Goal: Information Seeking & Learning: Learn about a topic

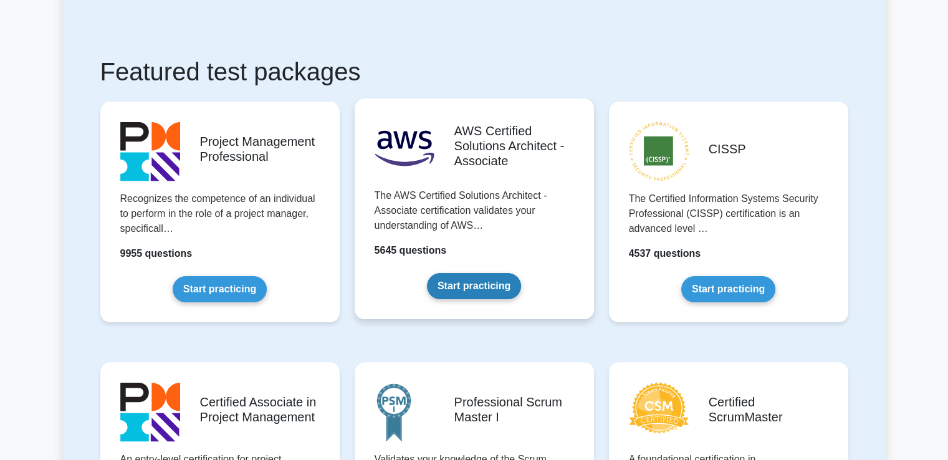
scroll to position [249, 0]
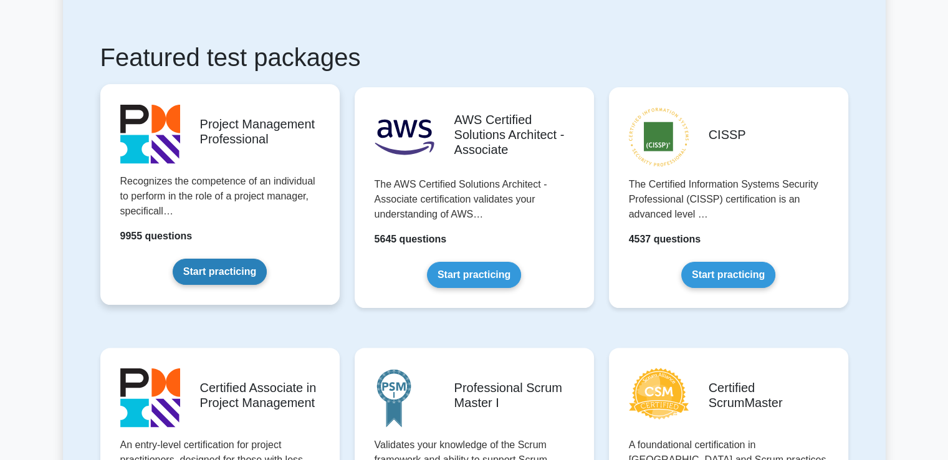
click at [218, 259] on link "Start practicing" at bounding box center [220, 272] width 94 height 26
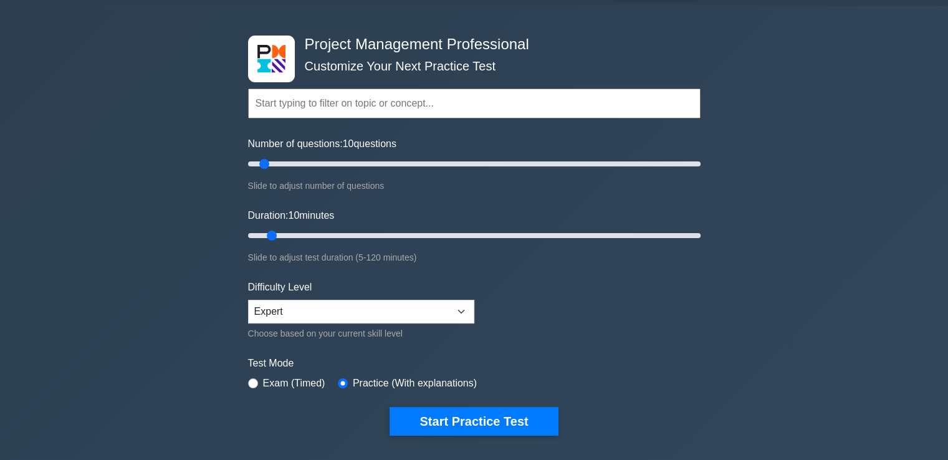
scroll to position [62, 0]
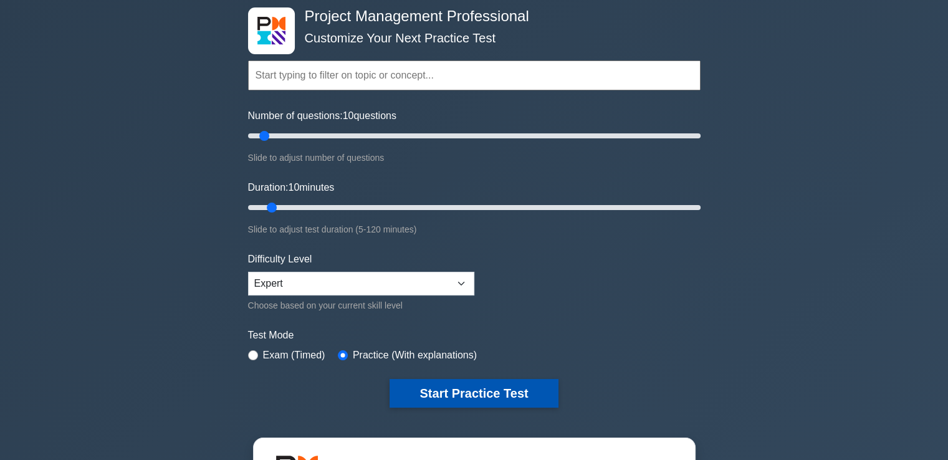
click at [416, 384] on button "Start Practice Test" at bounding box center [474, 393] width 168 height 29
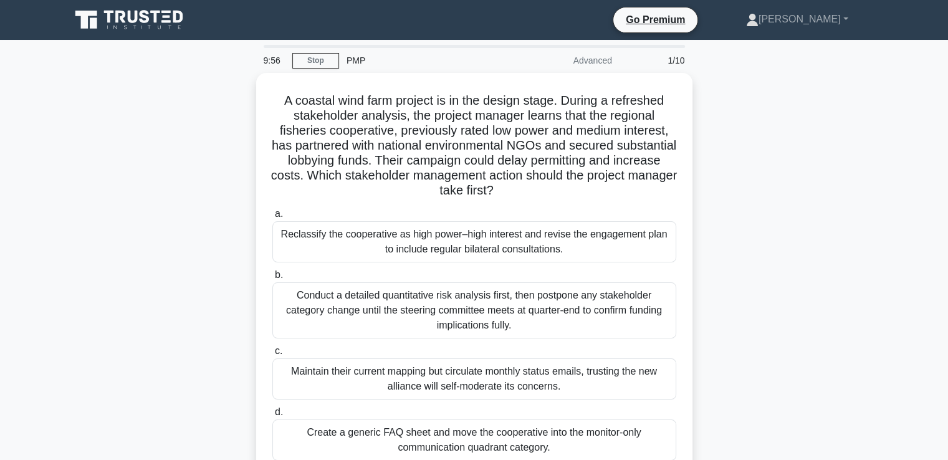
click at [790, 158] on div "A coastal wind farm project is in the design stage. During a refreshed stakehol…" at bounding box center [474, 293] width 823 height 440
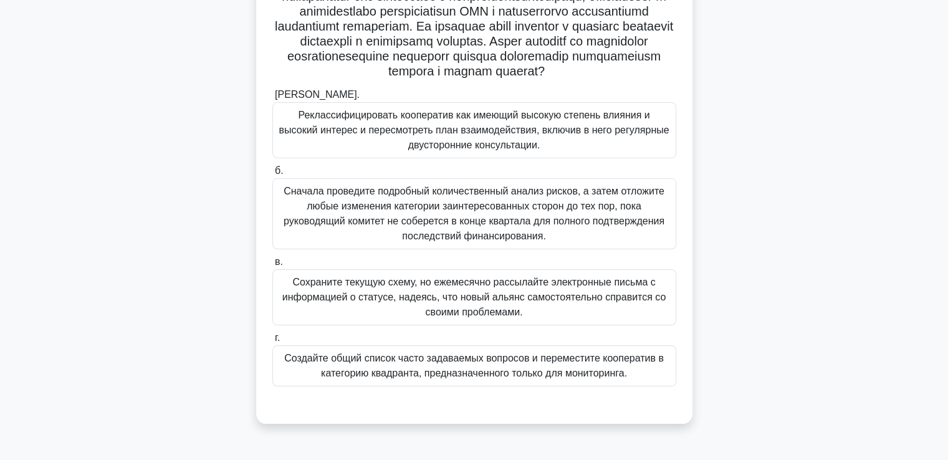
scroll to position [125, 0]
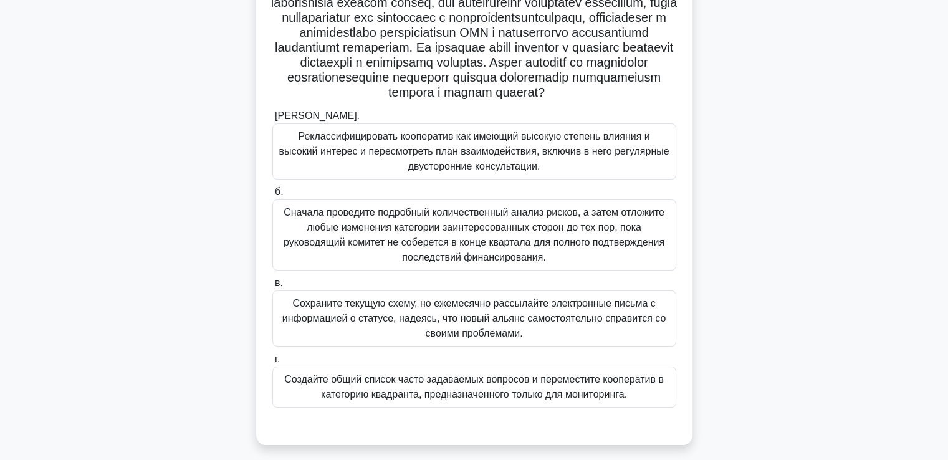
click at [408, 171] on font "Реклассифицировать кооператив как имеющий высокую степень влияния и высокий инт…" at bounding box center [474, 151] width 390 height 41
click at [272, 120] on input "а. Реклассифицировать кооператив как имеющий высокую степень влияния и высокий …" at bounding box center [272, 116] width 0 height 8
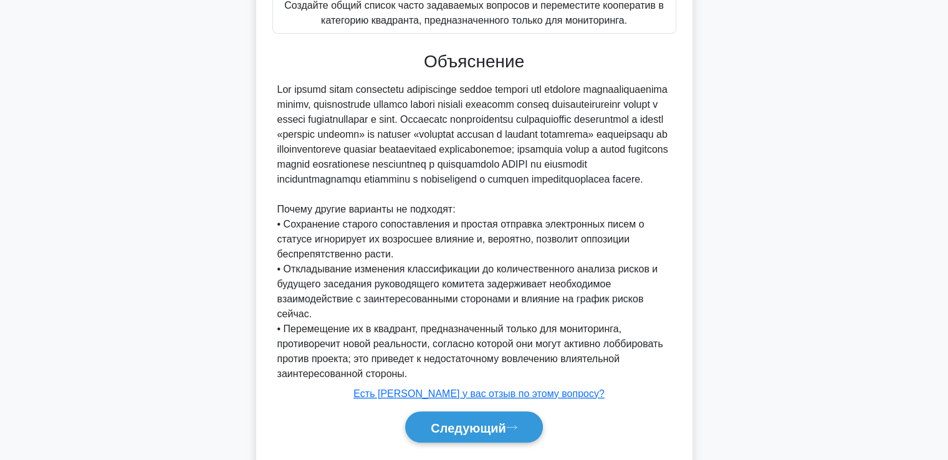
scroll to position [563, 0]
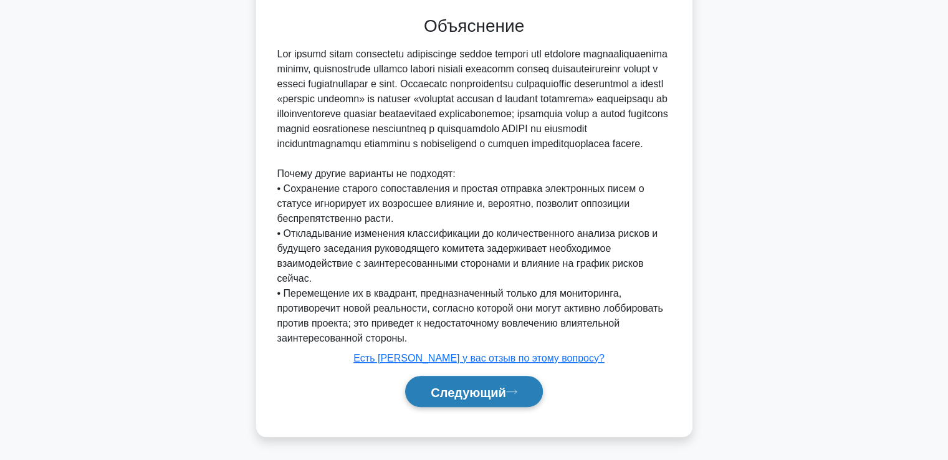
click at [448, 396] on font "Следующий" at bounding box center [468, 392] width 75 height 14
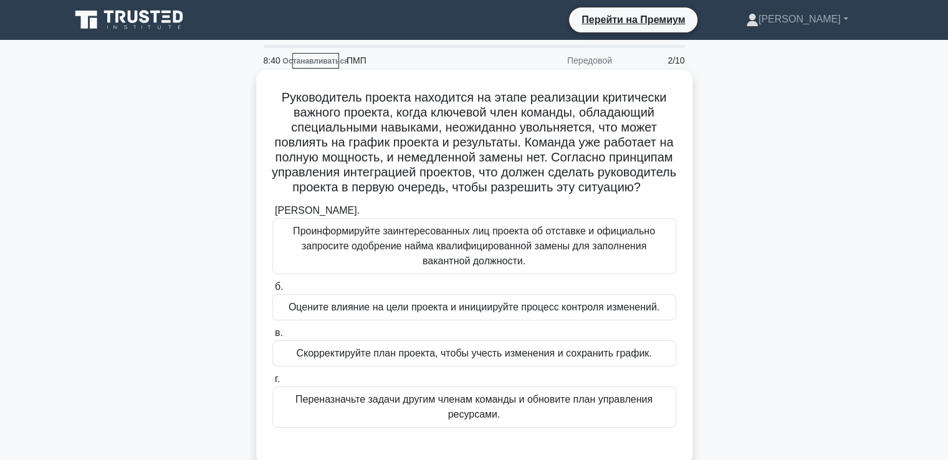
scroll to position [62, 0]
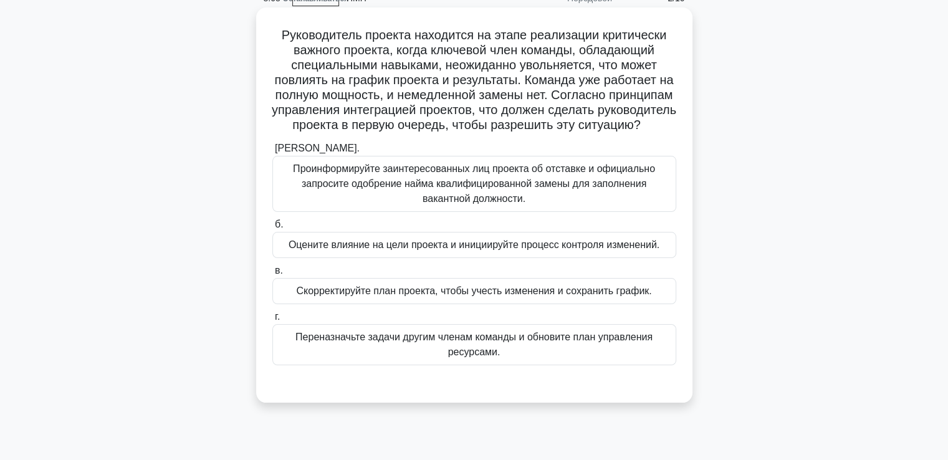
click at [337, 250] on font "Оцените влияние на цели проекта и инициируйте процесс контроля изменений." at bounding box center [474, 244] width 371 height 11
click at [272, 229] on input "б. Оцените влияние на цели проекта и инициируйте процесс контроля изменений." at bounding box center [272, 225] width 0 height 8
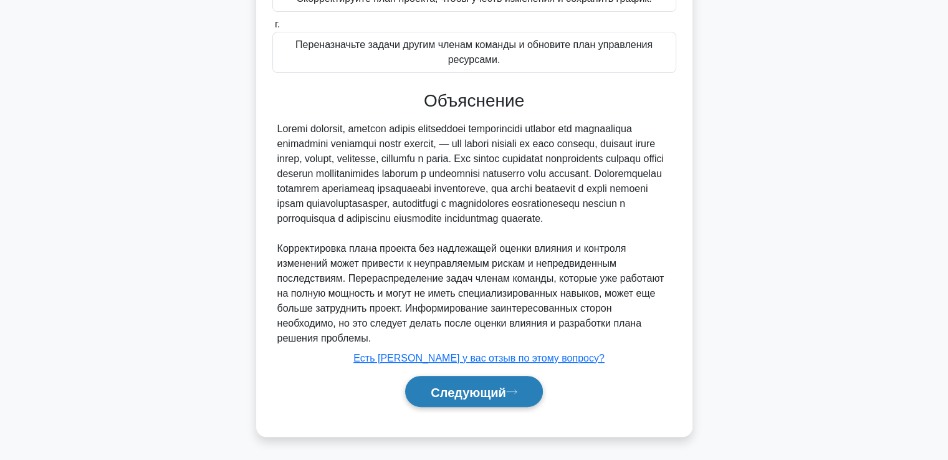
click at [483, 378] on button "Следующий" at bounding box center [474, 392] width 138 height 32
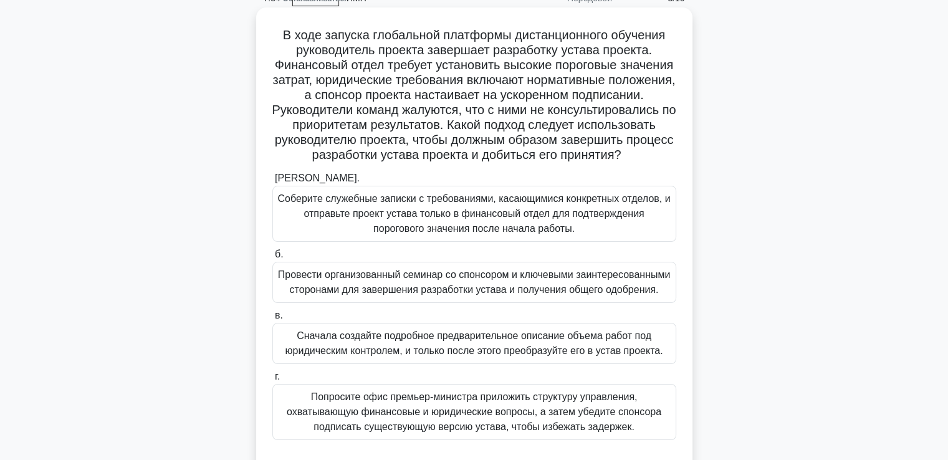
click at [414, 295] on font "Провести организованный семинар со спонсором и ключевыми заинтересованными стор…" at bounding box center [474, 282] width 393 height 26
click at [272, 259] on input "б. Провести организованный семинар со спонсором и ключевыми заинтересованными с…" at bounding box center [272, 255] width 0 height 8
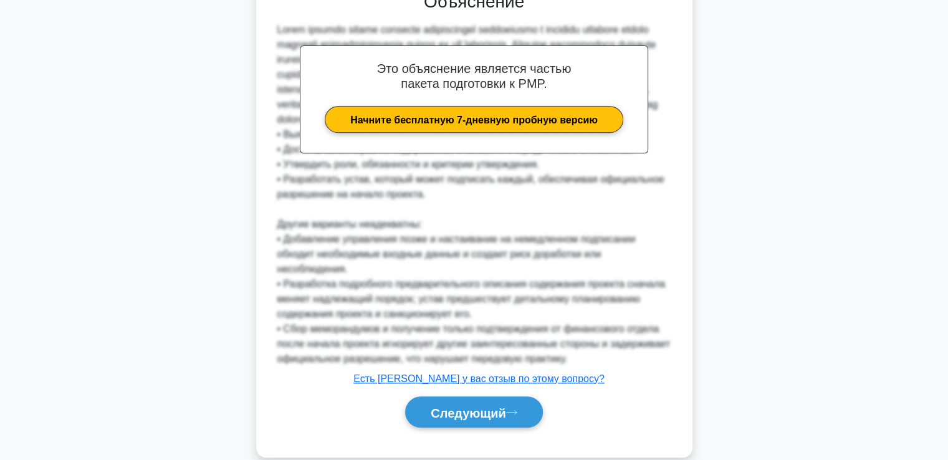
scroll to position [561, 0]
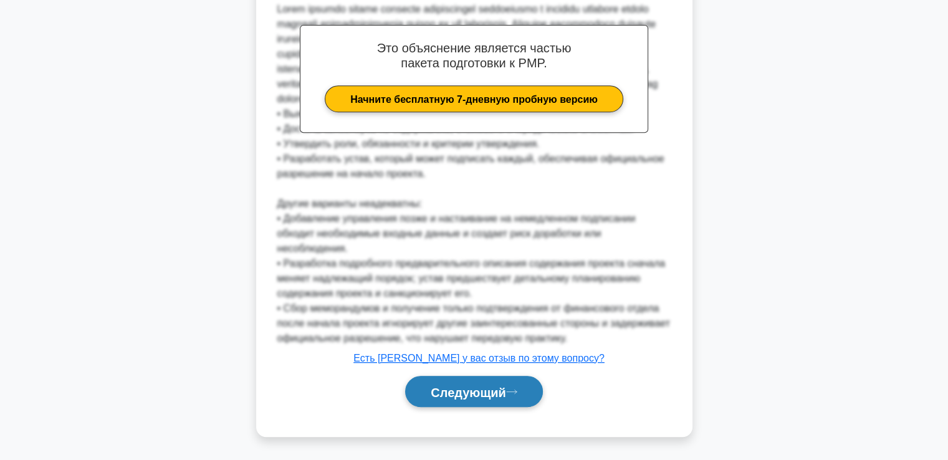
click at [495, 399] on font "Следующий" at bounding box center [468, 392] width 75 height 14
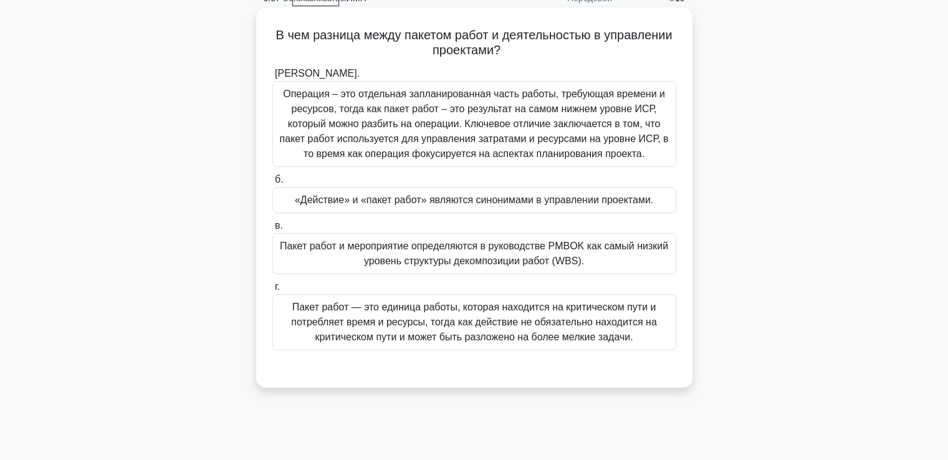
scroll to position [0, 0]
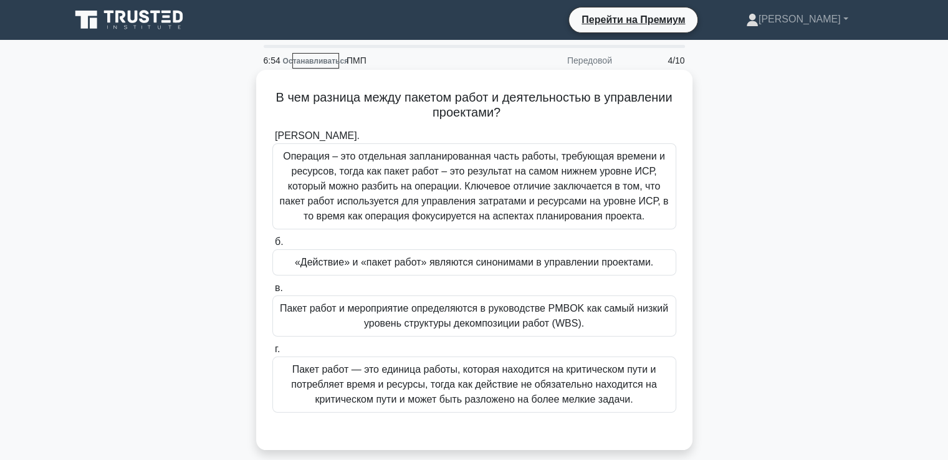
click at [359, 368] on font "Пакет работ — это единица работы, которая находится на критическом пути и потре…" at bounding box center [473, 384] width 365 height 41
click at [272, 353] on input "г. Пакет работ — это единица работы, которая находится на критическом пути и по…" at bounding box center [272, 349] width 0 height 8
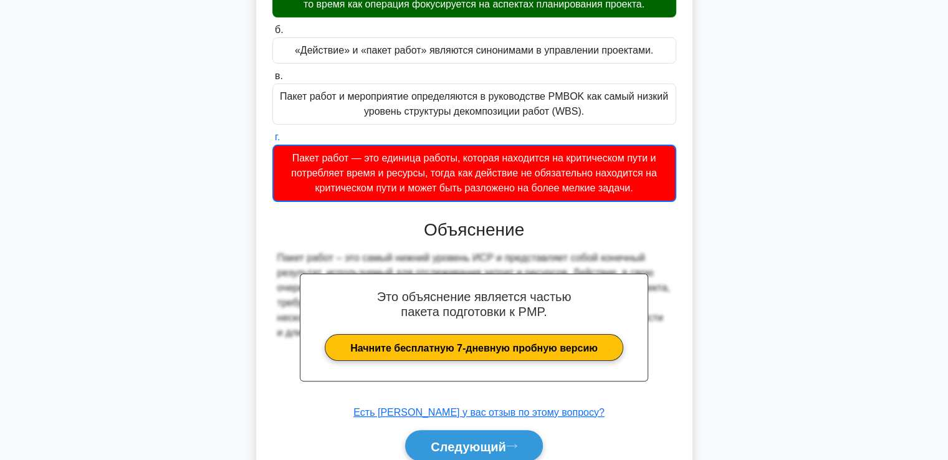
scroll to position [266, 0]
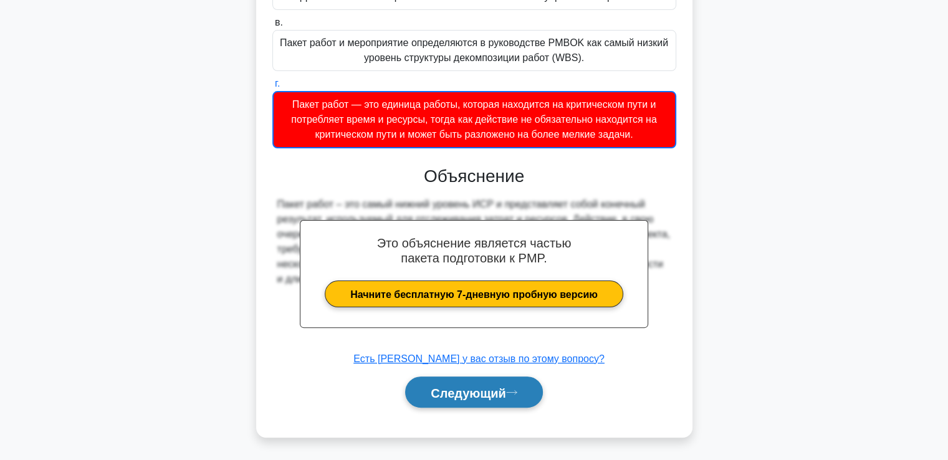
click at [451, 389] on font "Следующий" at bounding box center [468, 393] width 75 height 14
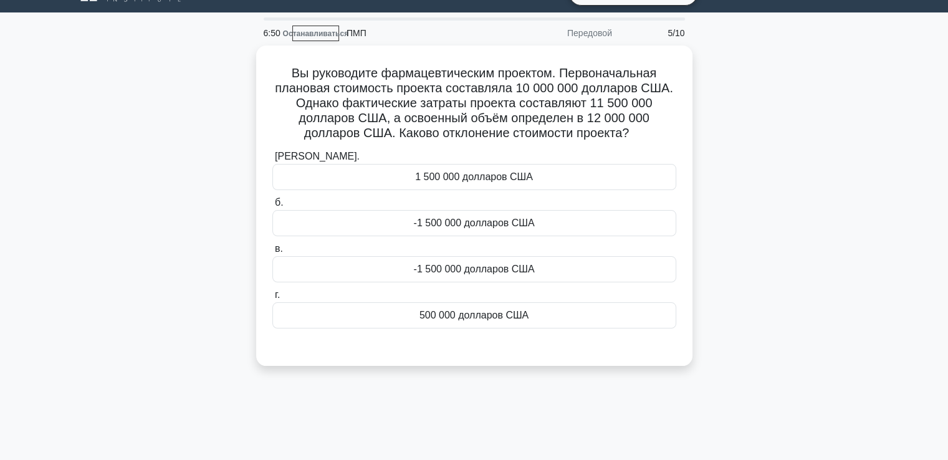
scroll to position [27, 0]
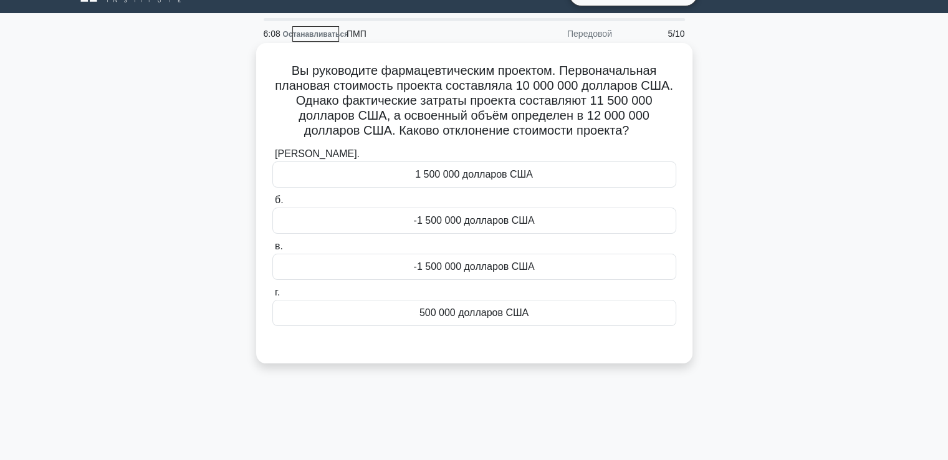
click at [441, 318] on font "500 000 долларов США" at bounding box center [473, 312] width 109 height 11
click at [272, 297] on input "г. 500 000 долларов США" at bounding box center [272, 293] width 0 height 8
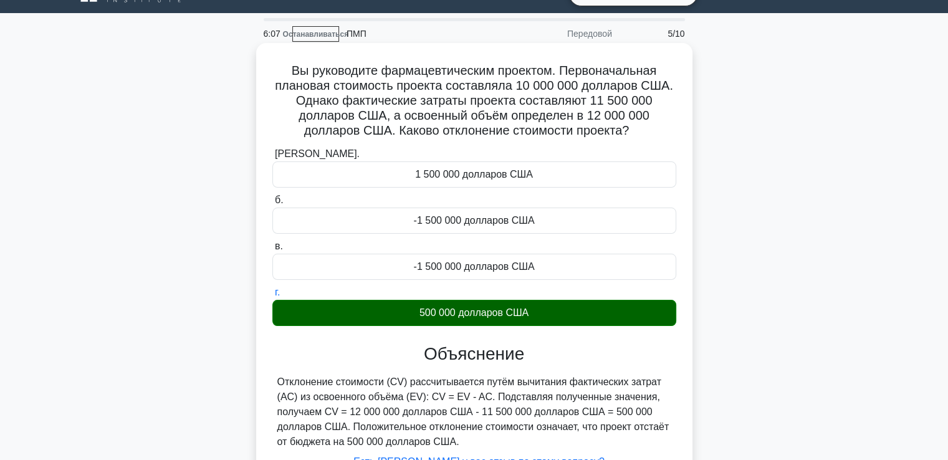
scroll to position [214, 0]
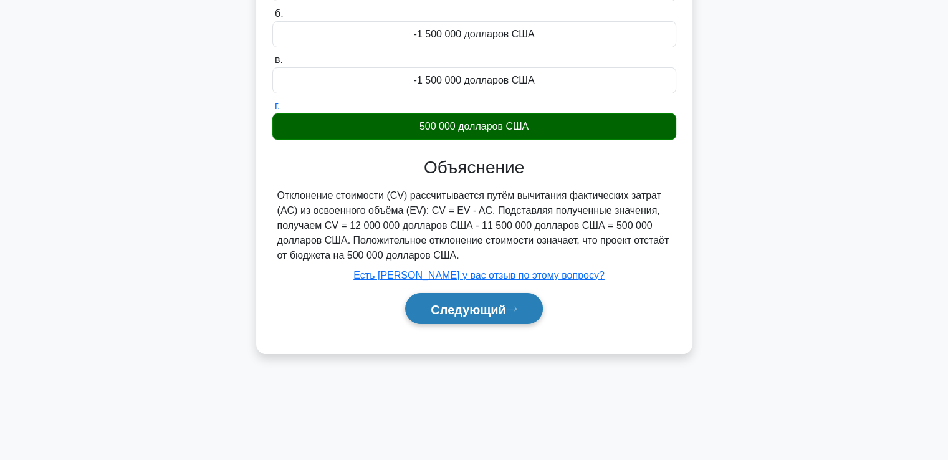
click at [476, 306] on font "Следующий" at bounding box center [468, 309] width 75 height 14
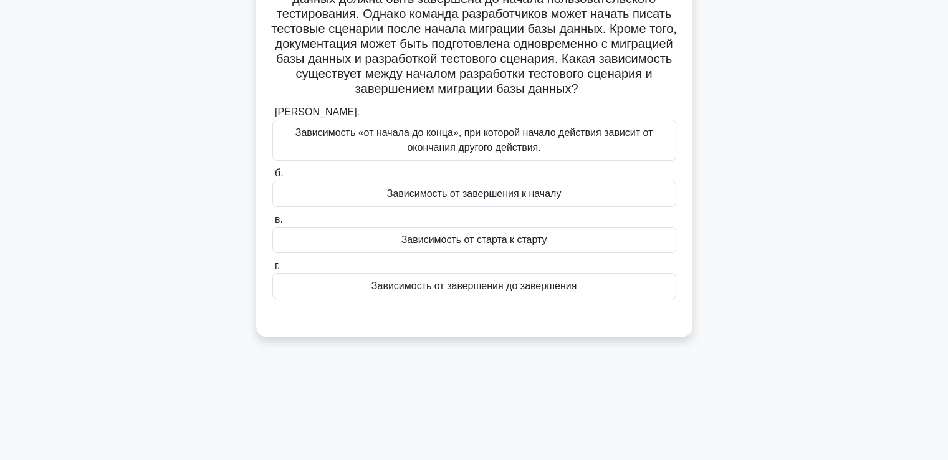
scroll to position [27, 0]
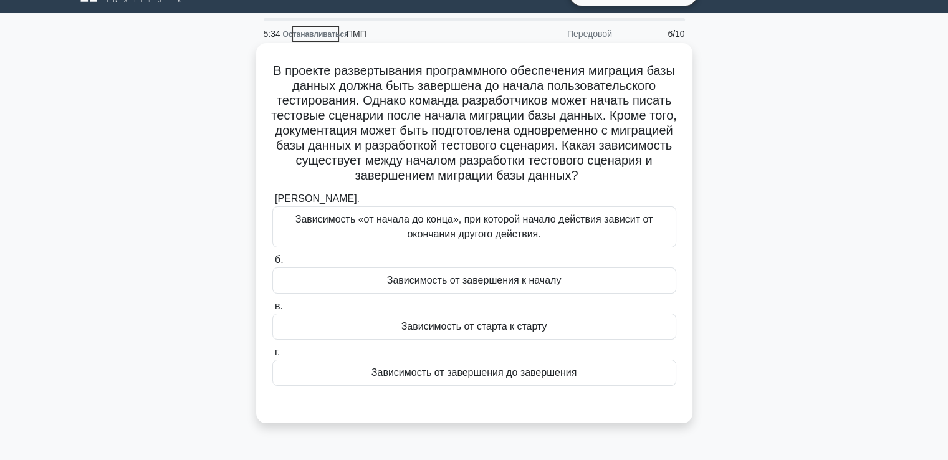
click at [496, 325] on font "Зависимость от старта к старту" at bounding box center [474, 326] width 146 height 11
click at [272, 310] on input "в. Зависимость от старта к старту" at bounding box center [272, 306] width 0 height 8
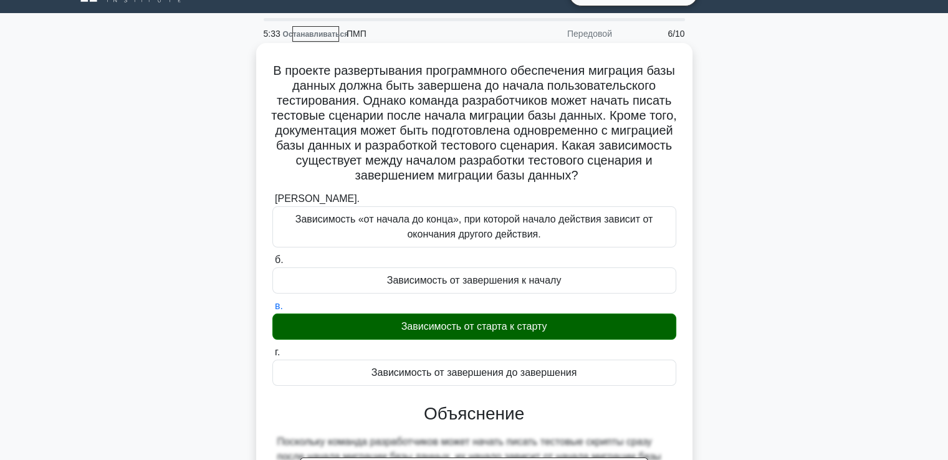
scroll to position [264, 0]
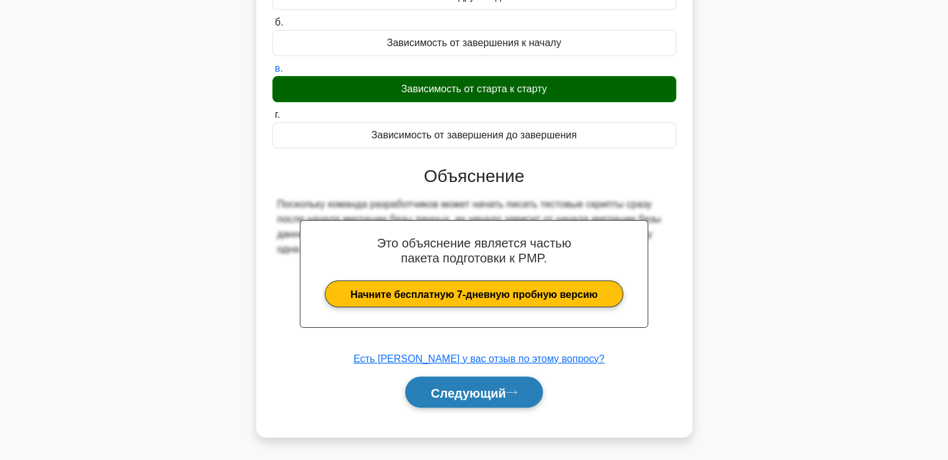
click at [483, 386] on font "Следующий" at bounding box center [468, 393] width 75 height 14
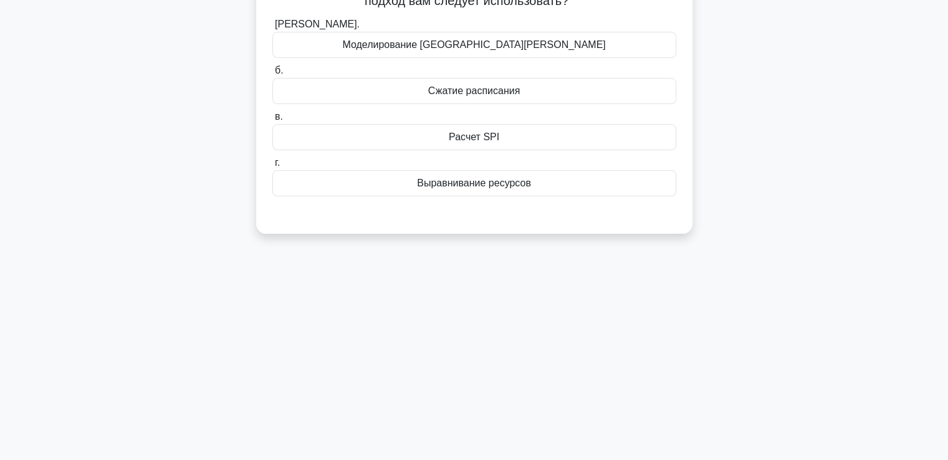
scroll to position [27, 0]
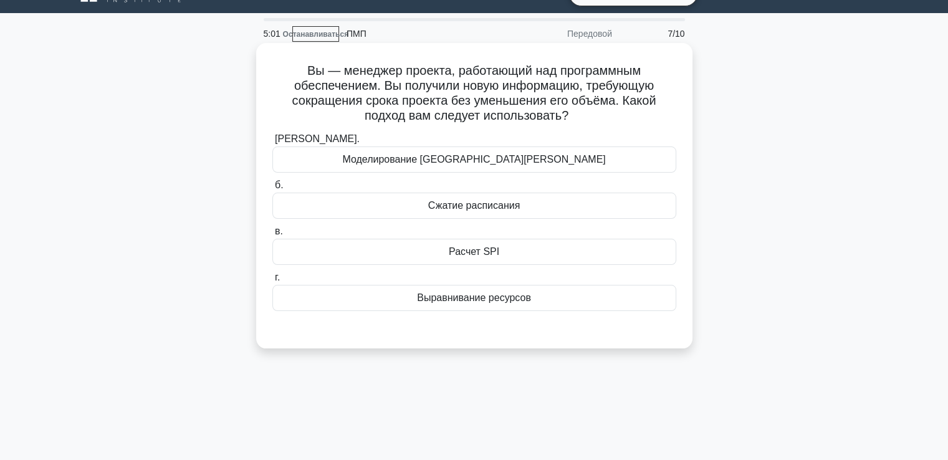
click at [469, 209] on font "Сжатие расписания" at bounding box center [474, 205] width 92 height 11
click at [272, 189] on input "б. Сжатие расписания" at bounding box center [272, 185] width 0 height 8
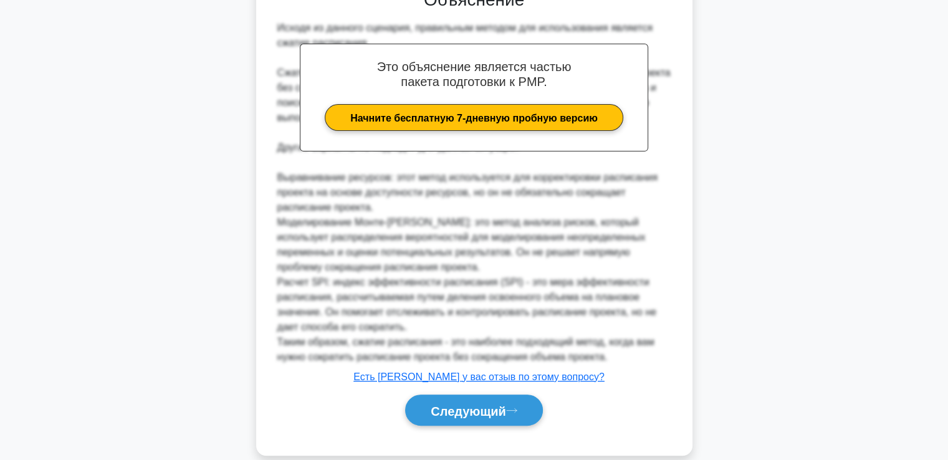
scroll to position [384, 0]
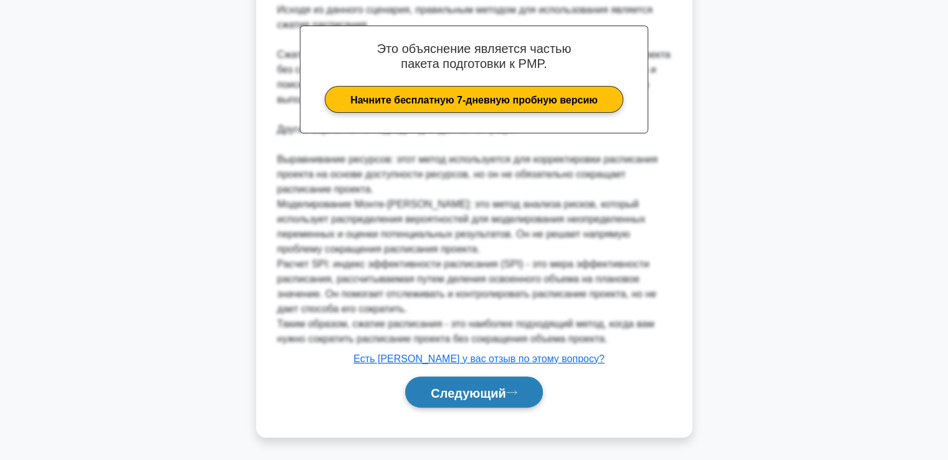
click at [480, 386] on font "Следующий" at bounding box center [468, 393] width 75 height 14
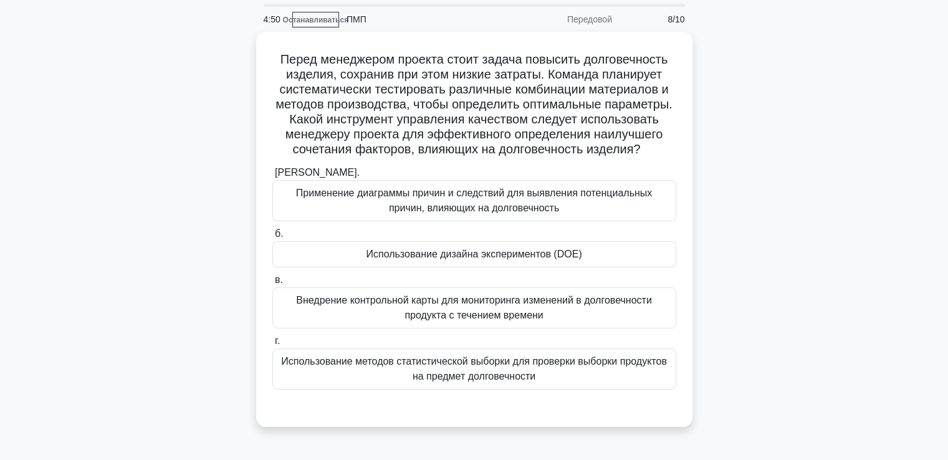
scroll to position [62, 0]
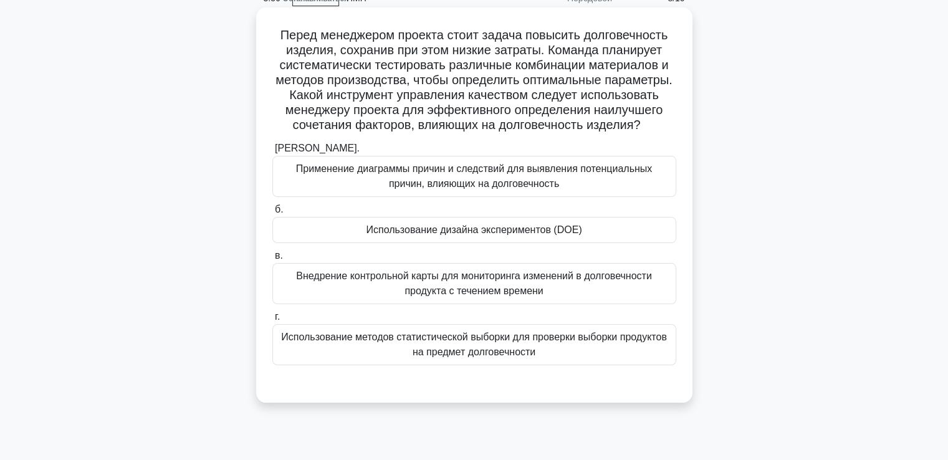
click at [424, 295] on font "Внедрение контрольной карты для мониторинга изменений в долговечности продукта …" at bounding box center [473, 283] width 355 height 26
click at [272, 260] on input "в. Внедрение контрольной карты для мониторинга изменений в долговечности продук…" at bounding box center [272, 256] width 0 height 8
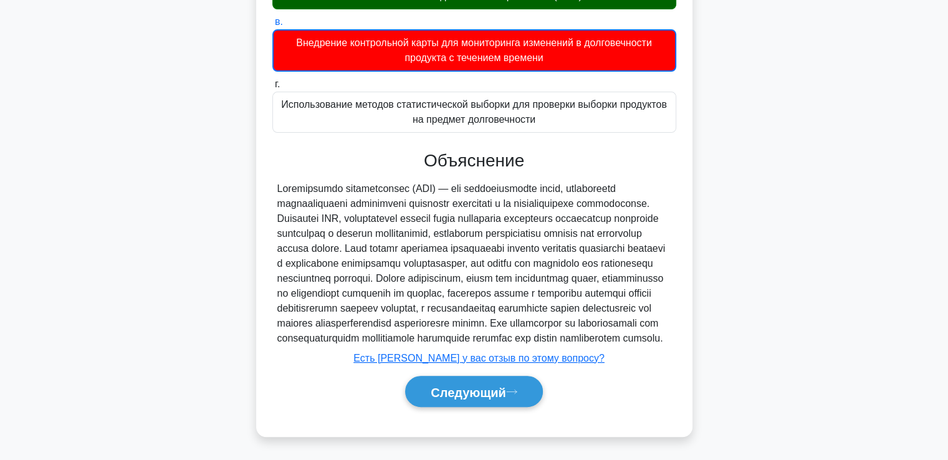
scroll to position [340, 0]
click at [468, 383] on button "Следующий" at bounding box center [474, 392] width 138 height 32
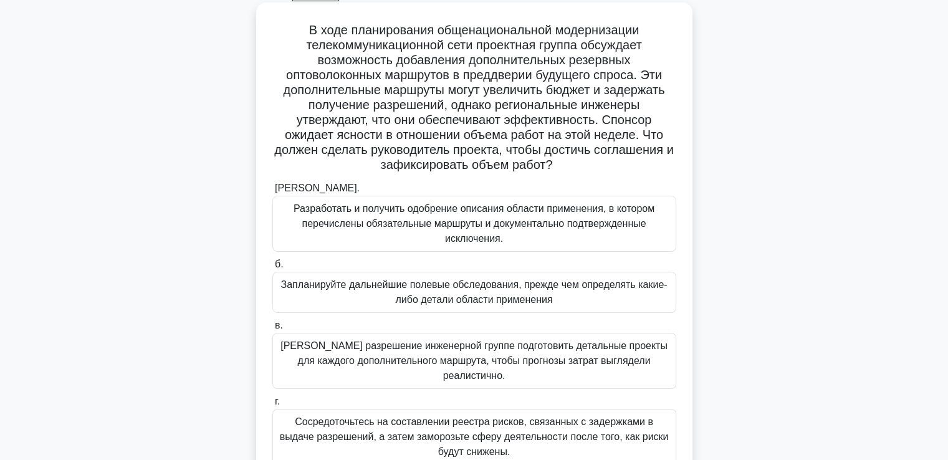
scroll to position [89, 0]
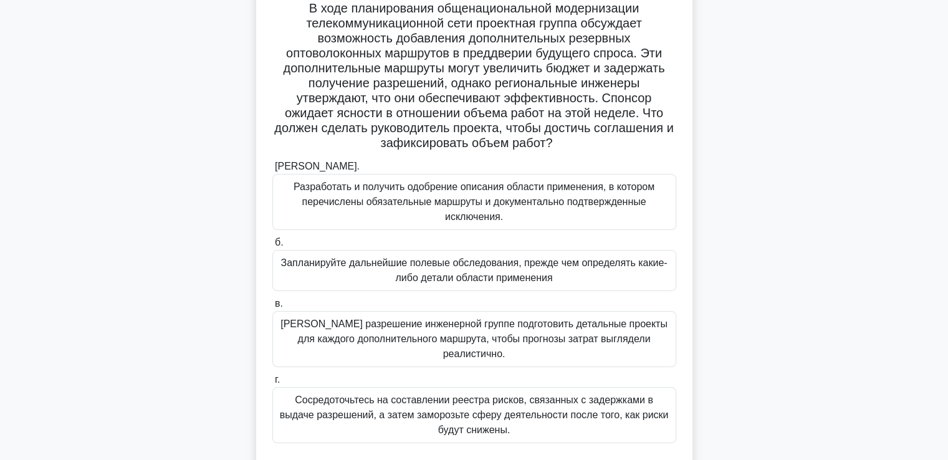
click at [381, 198] on font "Разработать и получить одобрение описания области применения, в котором перечис…" at bounding box center [474, 201] width 361 height 41
click at [272, 171] on input "а. Разработать и получить одобрение описания области применения, в котором пере…" at bounding box center [272, 167] width 0 height 8
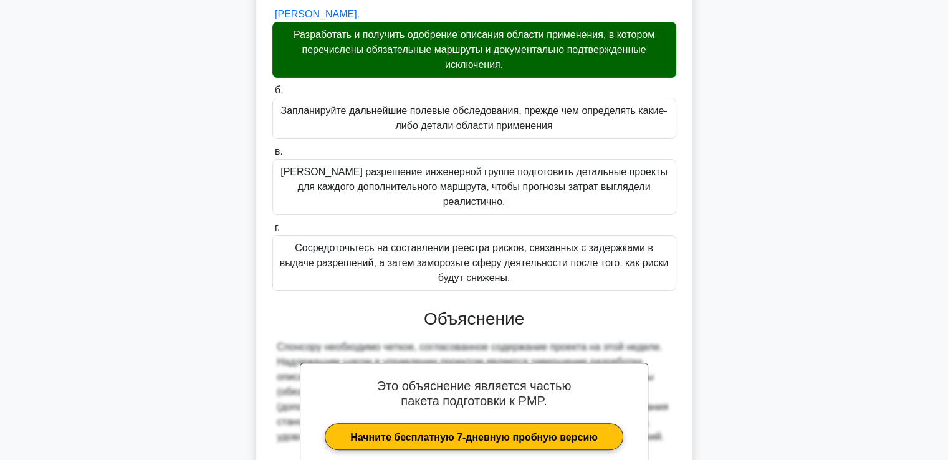
scroll to position [463, 0]
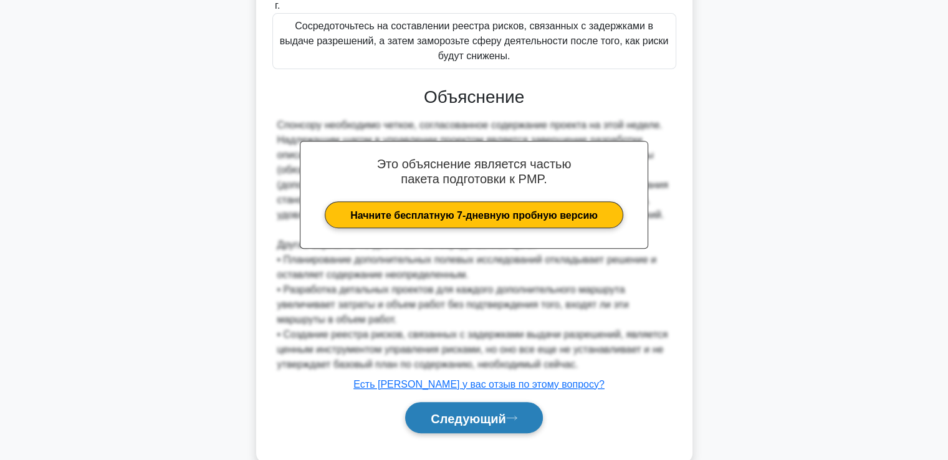
click at [491, 411] on font "Следующий" at bounding box center [468, 418] width 75 height 14
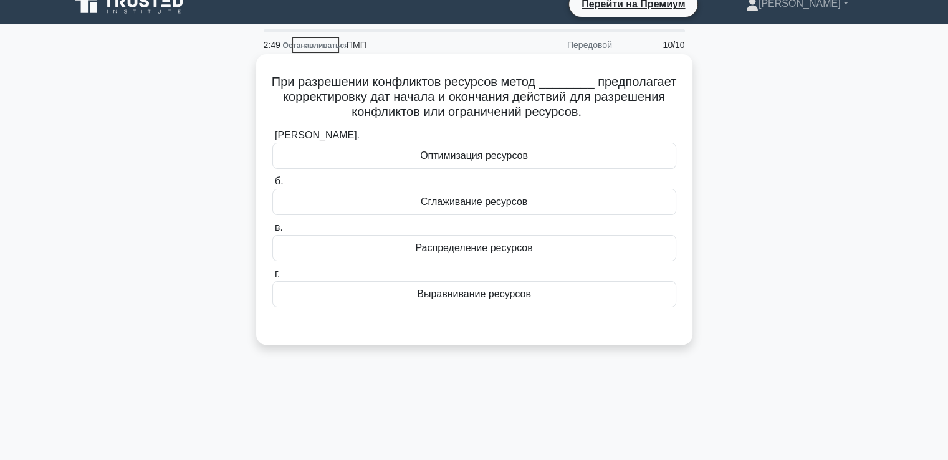
scroll to position [0, 0]
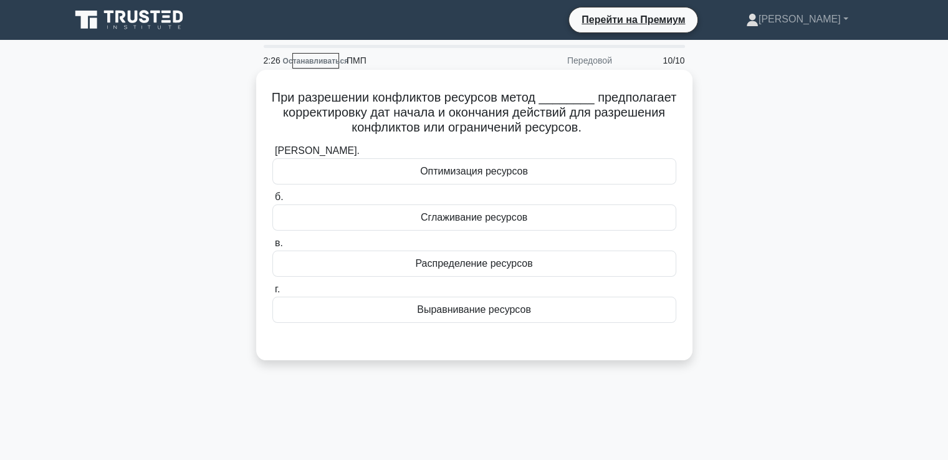
click at [453, 314] on font "Выравнивание ресурсов" at bounding box center [474, 309] width 114 height 11
click at [272, 294] on input "г. Выравнивание ресурсов" at bounding box center [272, 289] width 0 height 8
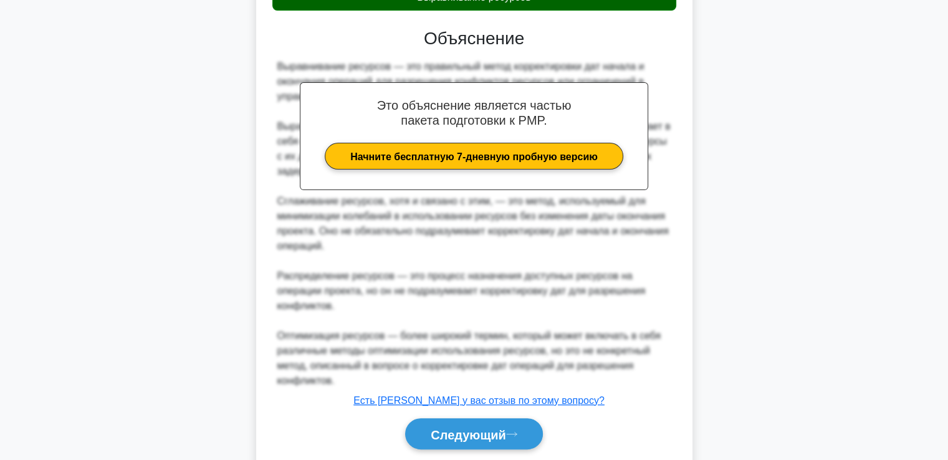
scroll to position [354, 0]
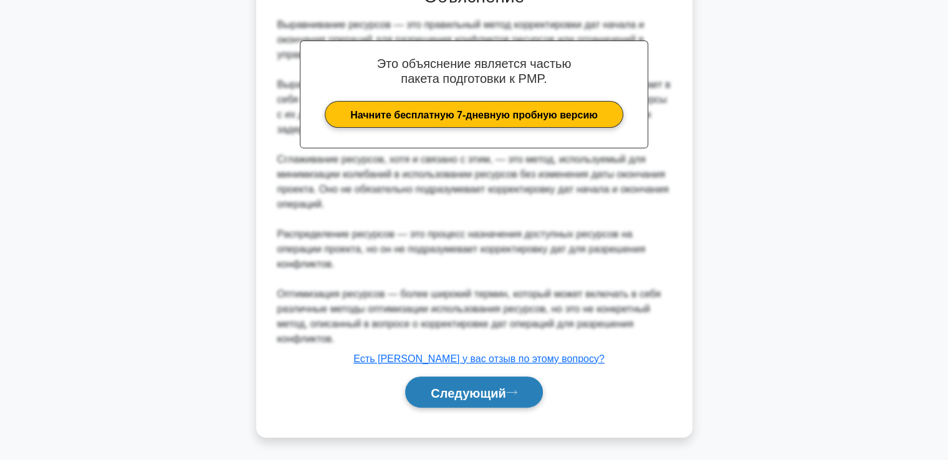
click at [487, 387] on font "Следующий" at bounding box center [468, 393] width 75 height 14
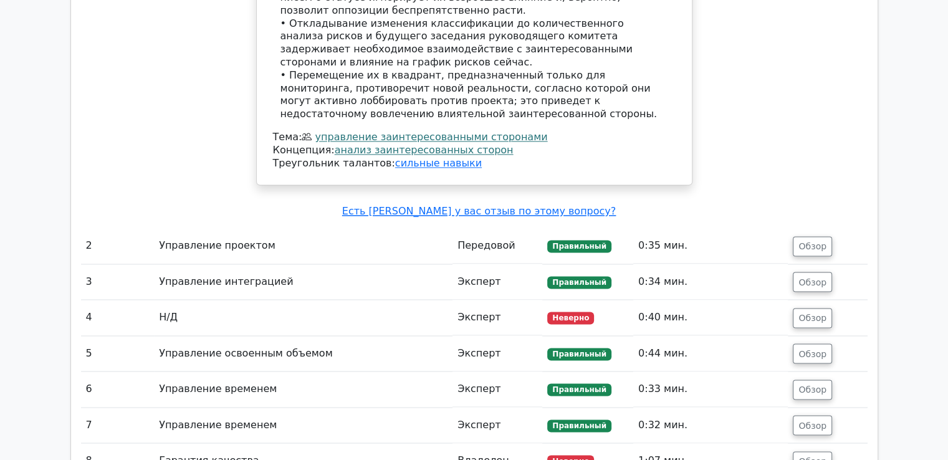
scroll to position [1932, 0]
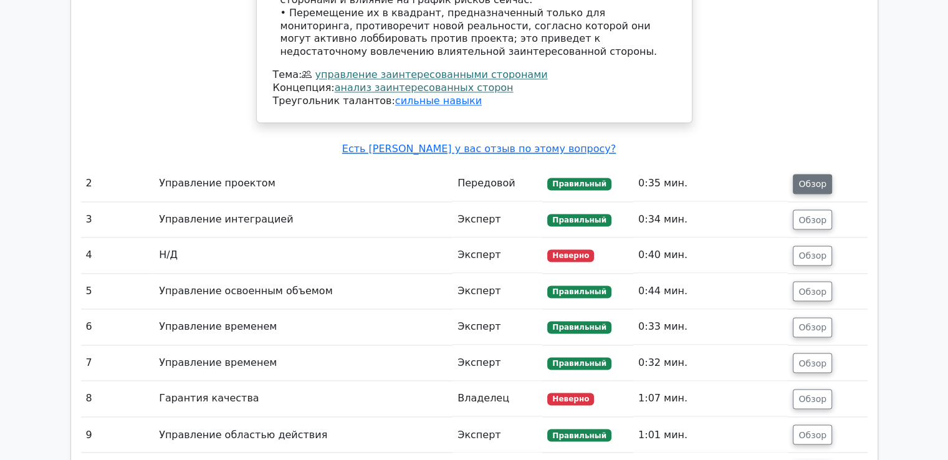
click at [798, 174] on button "Обзор" at bounding box center [812, 184] width 39 height 20
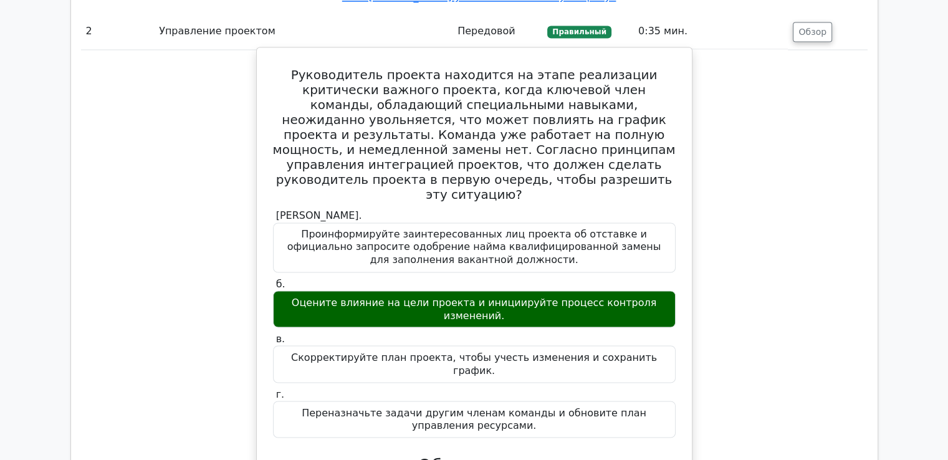
scroll to position [2119, 0]
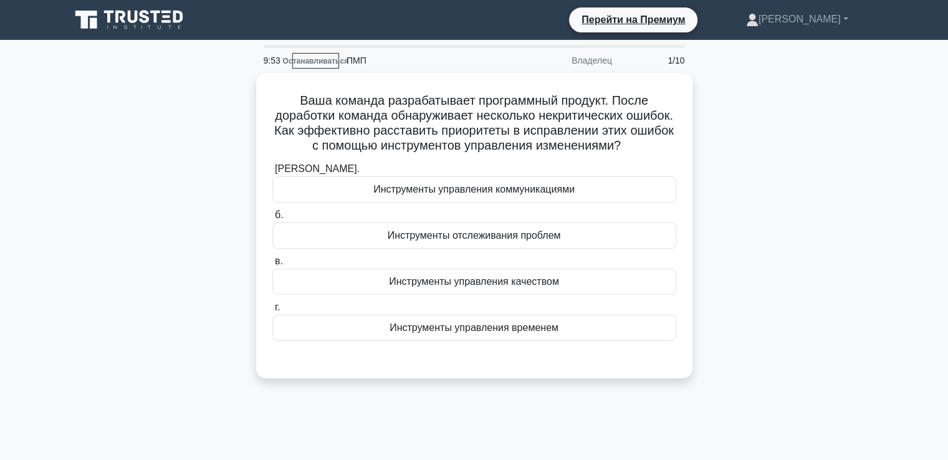
click at [724, 149] on div "Ваша команда разрабатывает программный продукт. После доработки команда обнаруж…" at bounding box center [474, 233] width 823 height 320
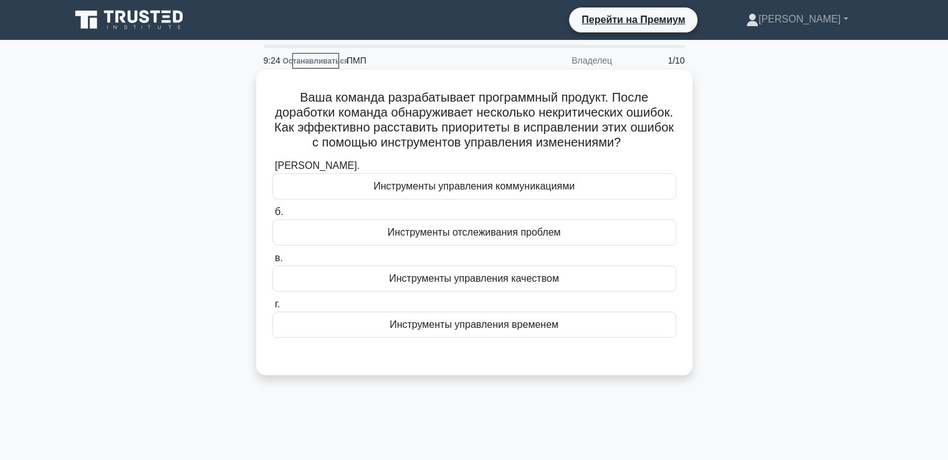
click at [451, 284] on font "Инструменты управления качеством" at bounding box center [474, 278] width 170 height 11
click at [272, 262] on input "в. Инструменты управления качеством" at bounding box center [272, 258] width 0 height 8
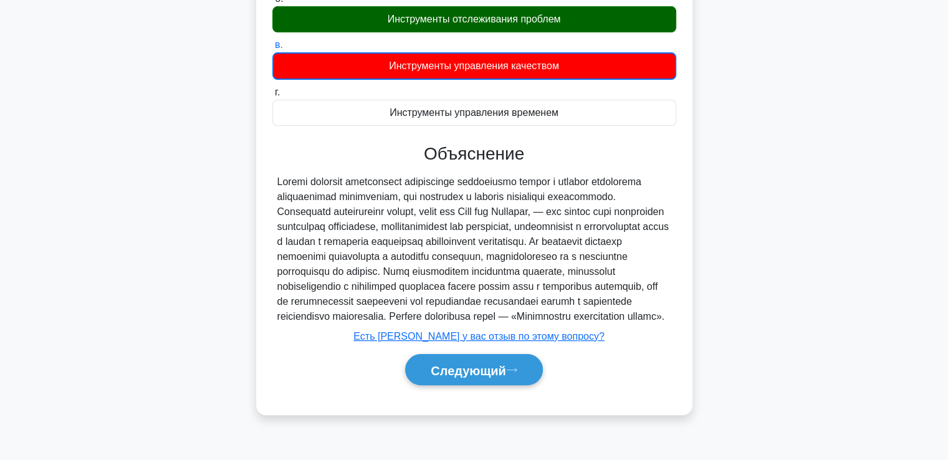
scroll to position [236, 0]
click at [484, 377] on font "Следующий" at bounding box center [468, 370] width 75 height 14
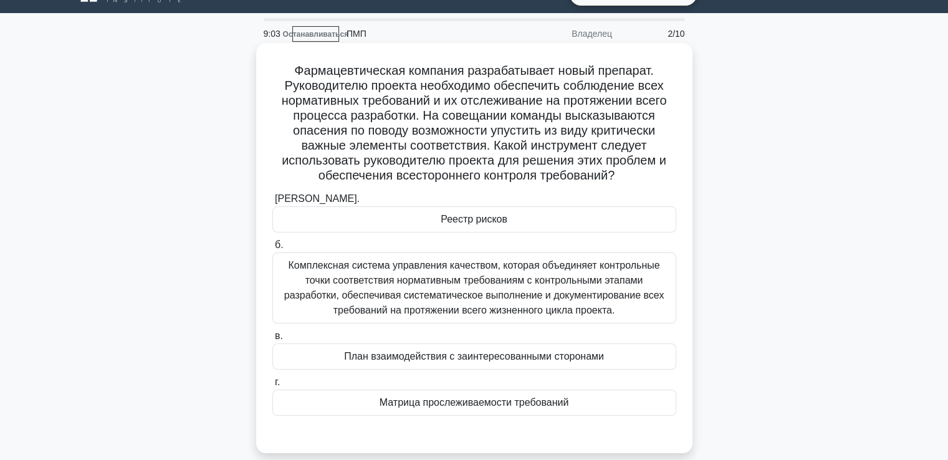
scroll to position [89, 0]
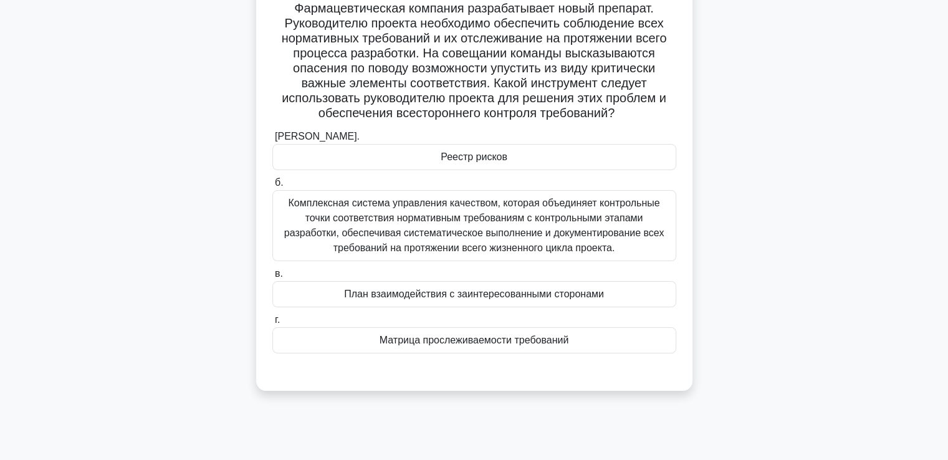
click at [332, 219] on font "Комплексная система управления качеством, которая объединяет контрольные точки …" at bounding box center [474, 225] width 380 height 55
click at [272, 187] on input "б. Комплексная система управления качеством, которая объединяет контрольные точ…" at bounding box center [272, 183] width 0 height 8
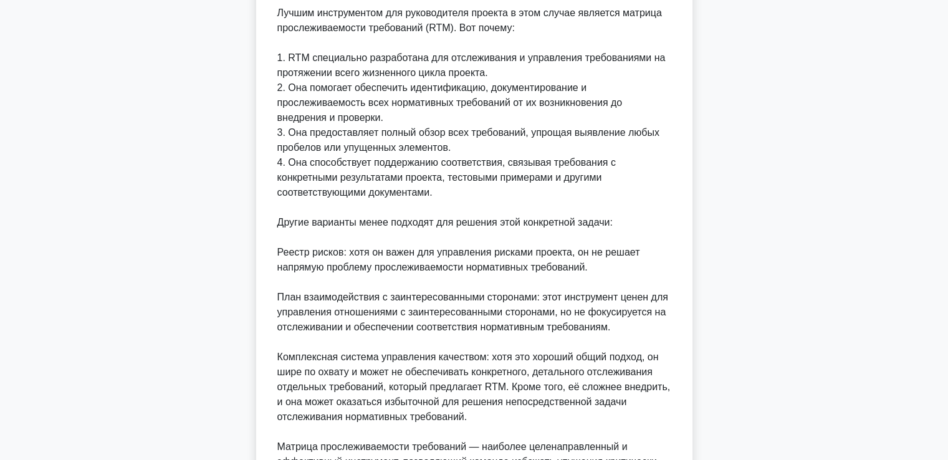
scroll to position [639, 0]
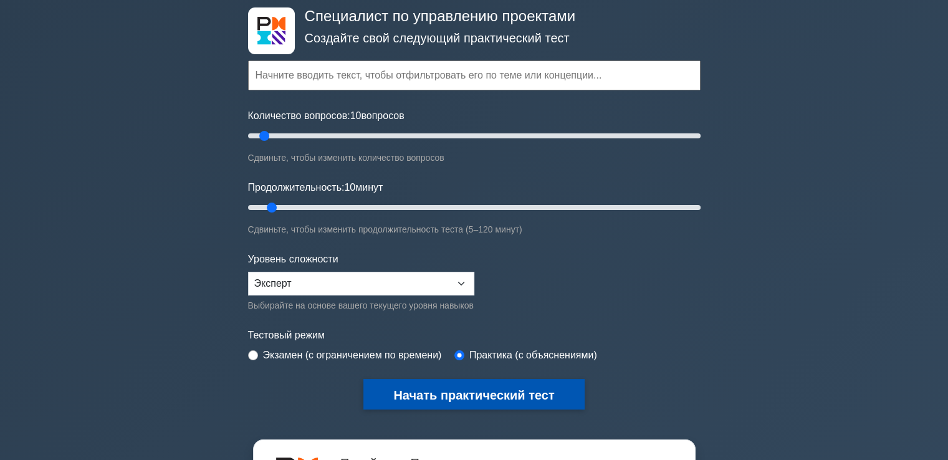
click at [428, 387] on font "Начать практический тест" at bounding box center [473, 394] width 161 height 14
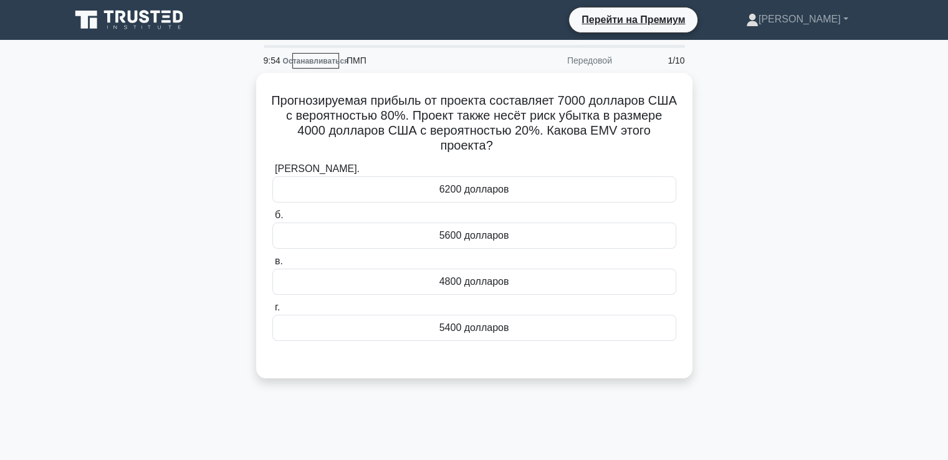
click at [718, 138] on div "Прогнозируемая прибыль от проекта составляет 7000 долларов США с вероятностью 8…" at bounding box center [474, 233] width 823 height 320
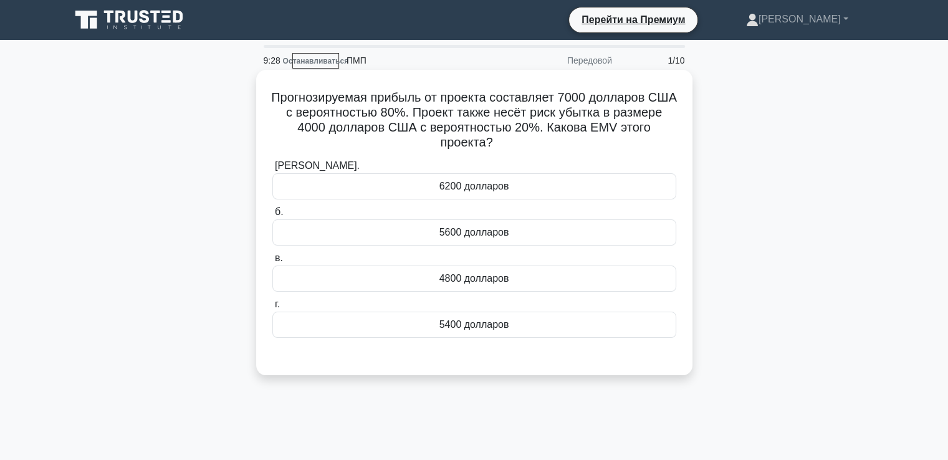
drag, startPoint x: 462, startPoint y: 277, endPoint x: 469, endPoint y: 279, distance: 7.7
click at [462, 277] on font "4800 долларов" at bounding box center [474, 278] width 70 height 11
click at [272, 262] on input "в. 4800 долларов" at bounding box center [272, 258] width 0 height 8
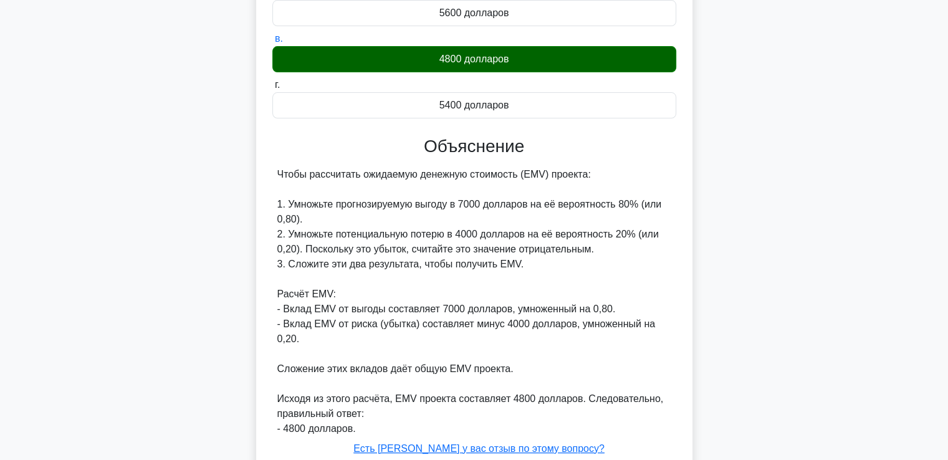
scroll to position [294, 0]
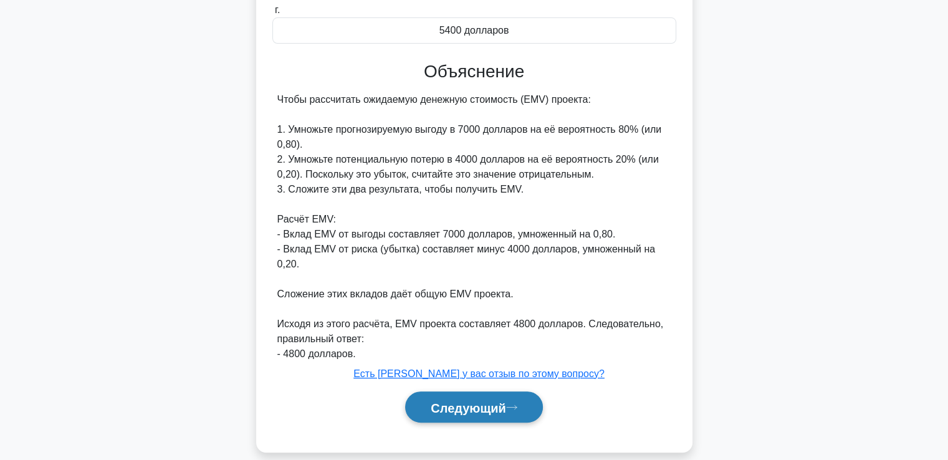
click at [456, 391] on button "Следующий" at bounding box center [474, 407] width 138 height 32
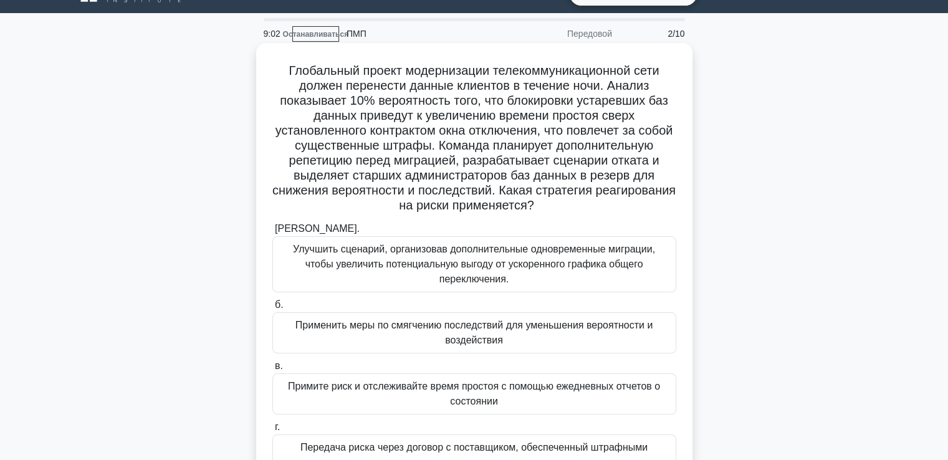
scroll to position [89, 0]
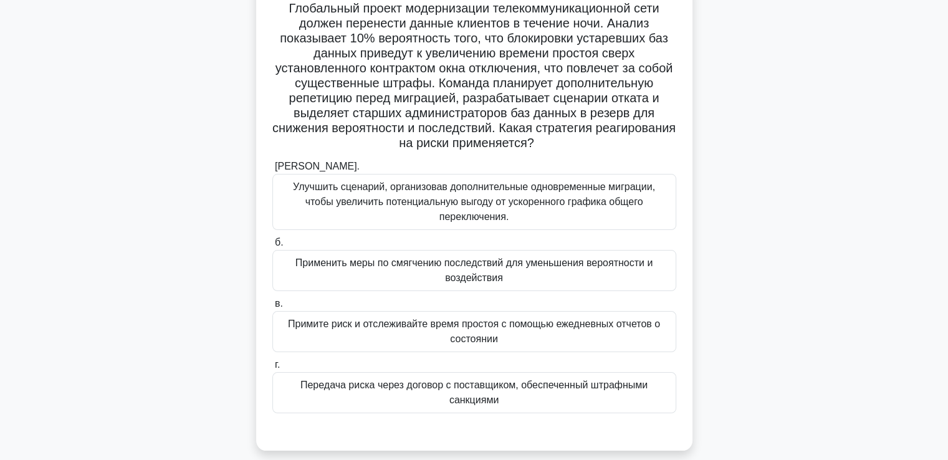
click at [417, 264] on font "Применить меры по смягчению последствий для уменьшения вероятности и воздействия" at bounding box center [473, 270] width 357 height 26
click at [272, 247] on input "б. Применить меры по смягчению последствий для уменьшения вероятности и воздейс…" at bounding box center [272, 243] width 0 height 8
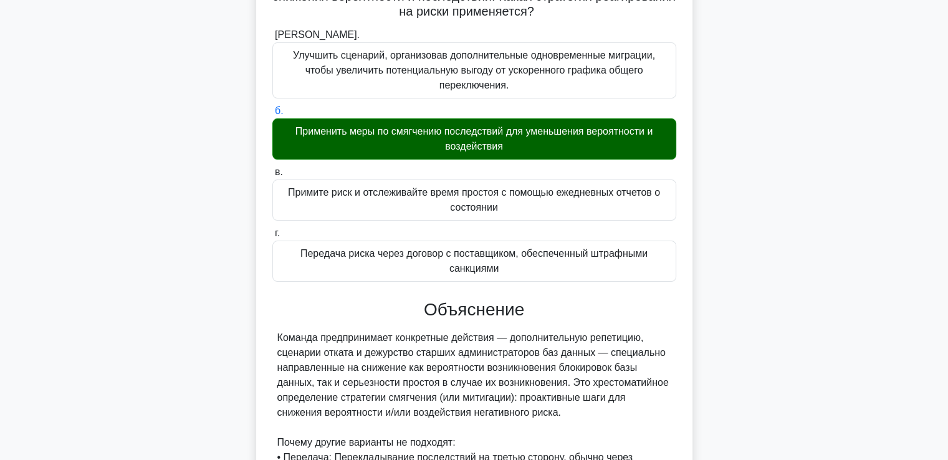
scroll to position [401, 0]
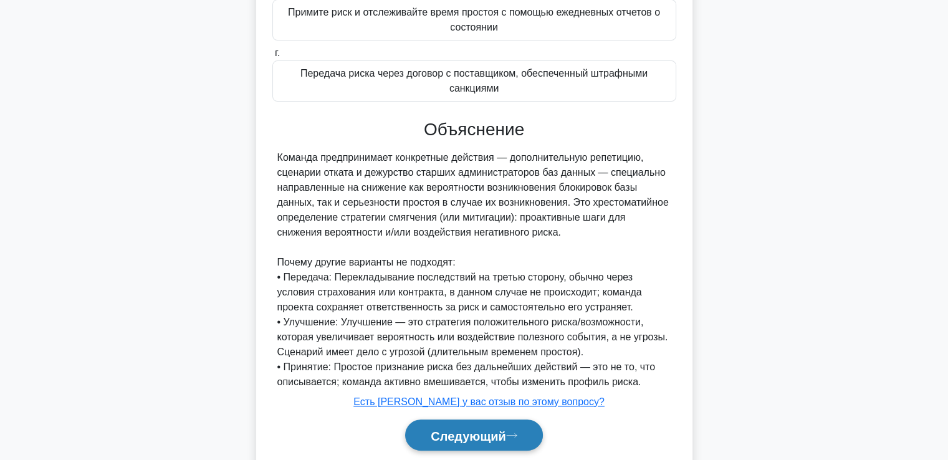
click at [456, 431] on button "Следующий" at bounding box center [474, 435] width 138 height 32
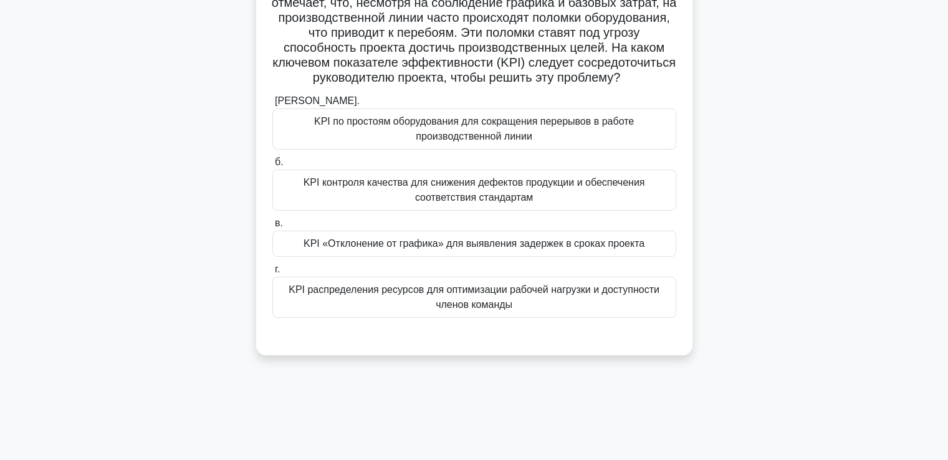
scroll to position [27, 0]
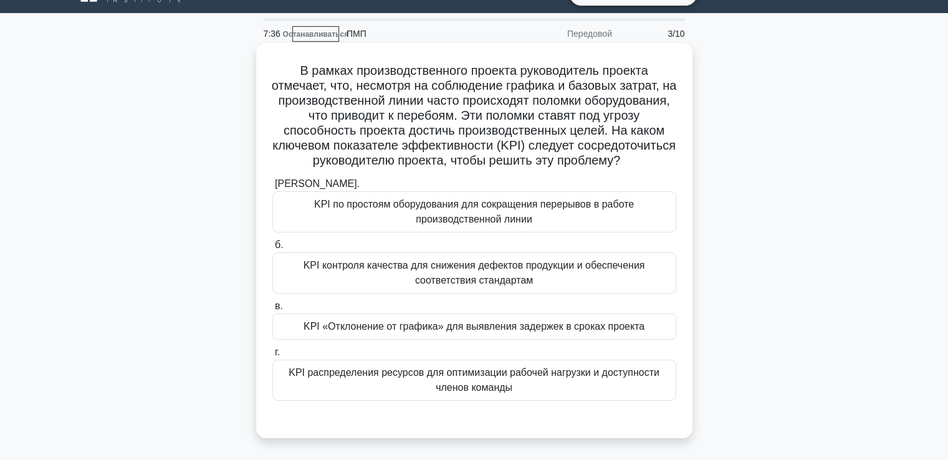
click at [411, 395] on font "KPI распределения ресурсов для оптимизации рабочей нагрузки и доступности члено…" at bounding box center [474, 380] width 393 height 30
click at [272, 357] on input "г. KPI распределения ресурсов для оптимизации рабочей нагрузки и доступности чл…" at bounding box center [272, 352] width 0 height 8
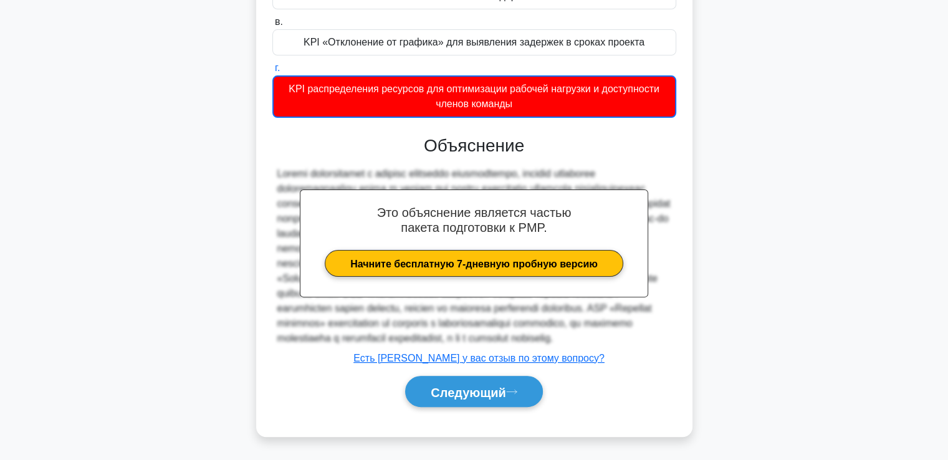
scroll to position [340, 0]
click at [450, 382] on button "Следующий" at bounding box center [474, 392] width 138 height 32
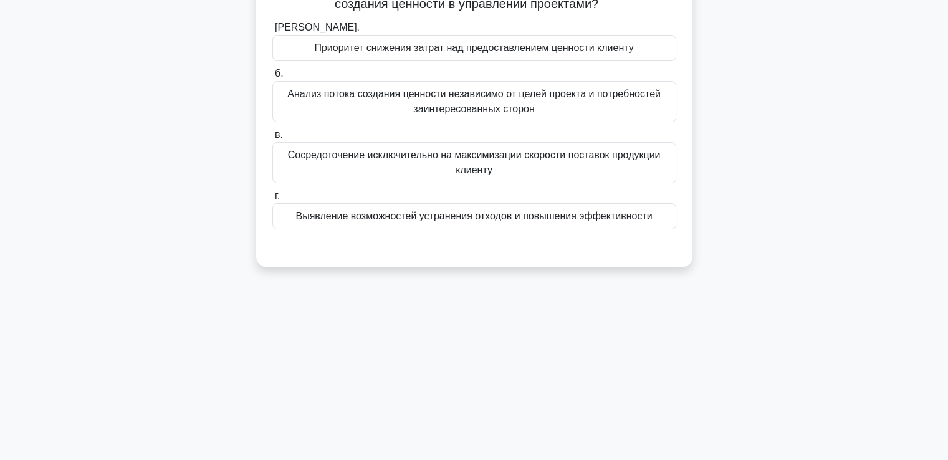
scroll to position [0, 0]
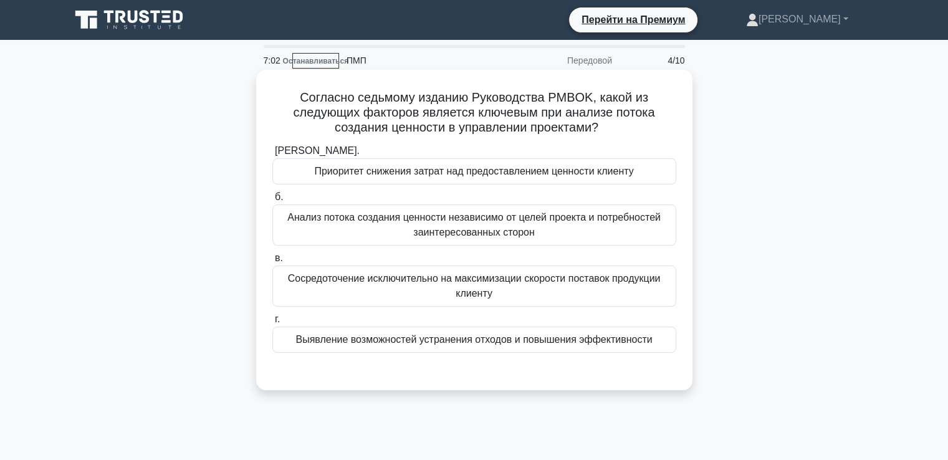
click at [343, 285] on font "Сосредоточение исключительно на максимизации скорости поставок продукции клиенту" at bounding box center [474, 286] width 393 height 30
click at [272, 262] on input "в. Сосредоточение исключительно на максимизации скорости поставок продукции кли…" at bounding box center [272, 258] width 0 height 8
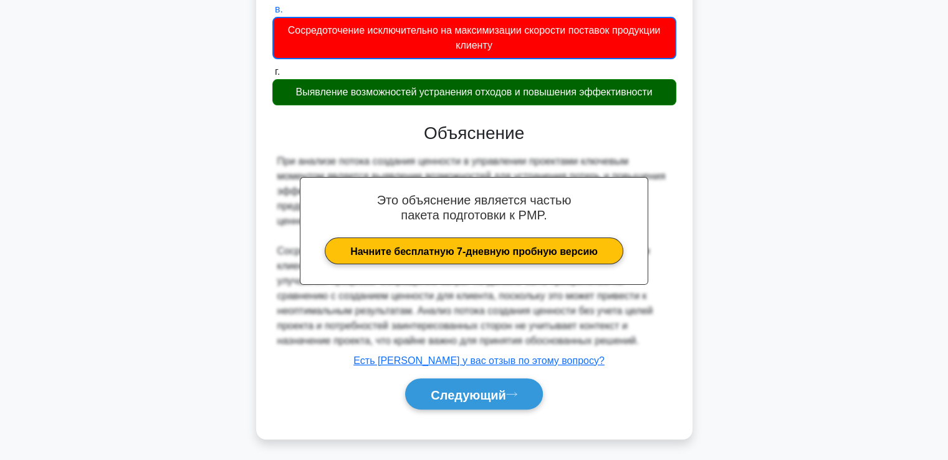
scroll to position [251, 0]
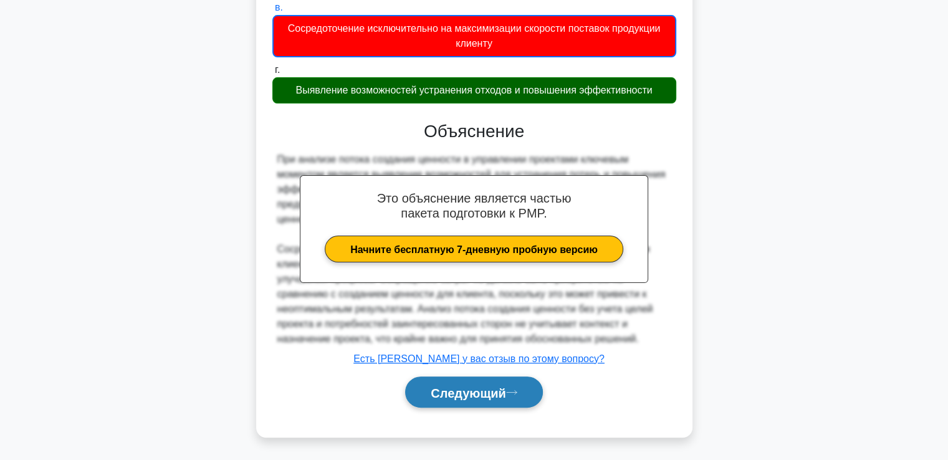
click at [431, 395] on font "Следующий" at bounding box center [468, 393] width 75 height 14
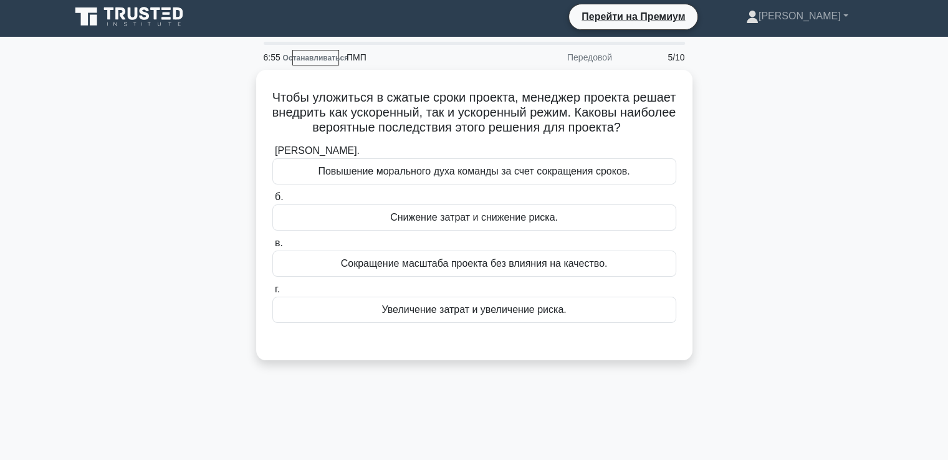
scroll to position [0, 0]
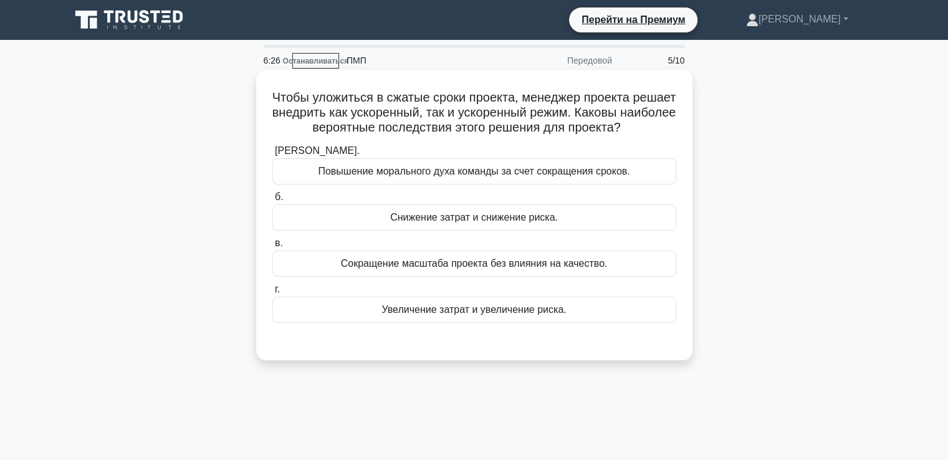
click at [356, 304] on div "Увеличение затрат и увеличение риска." at bounding box center [474, 310] width 404 height 26
click at [272, 294] on input "г. Увеличение затрат и увеличение риска." at bounding box center [272, 289] width 0 height 8
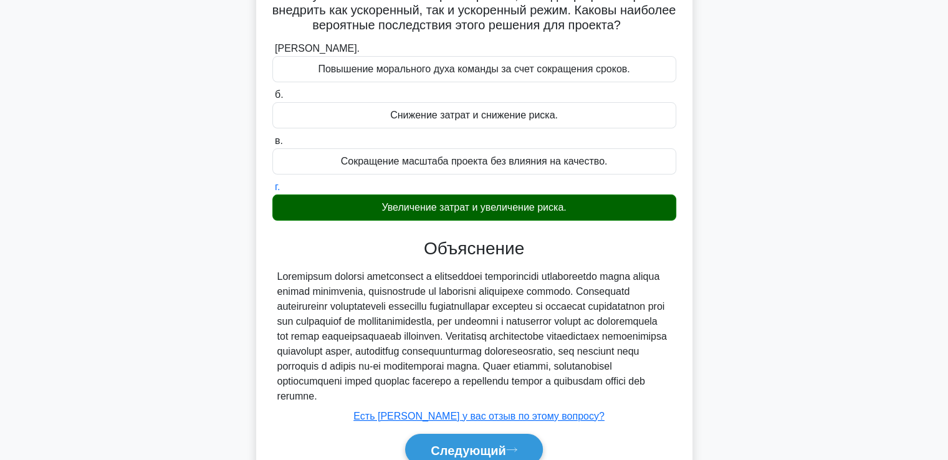
scroll to position [214, 0]
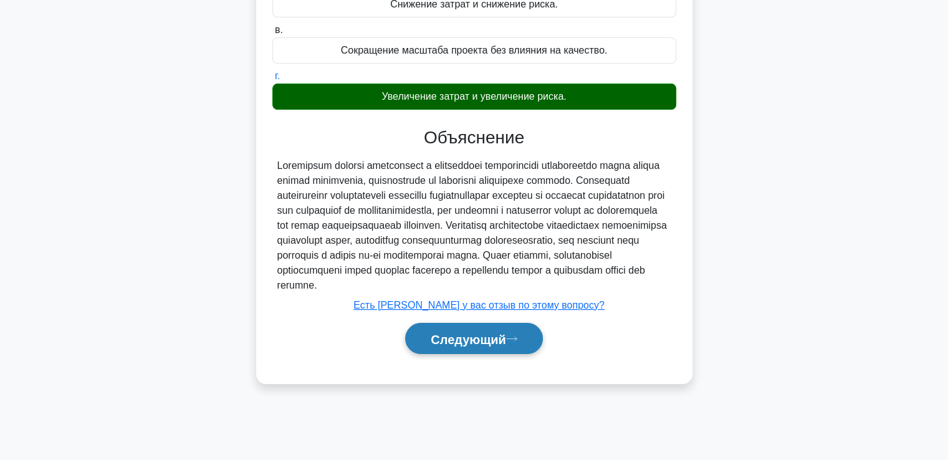
click at [487, 328] on button "Следующий" at bounding box center [474, 339] width 138 height 32
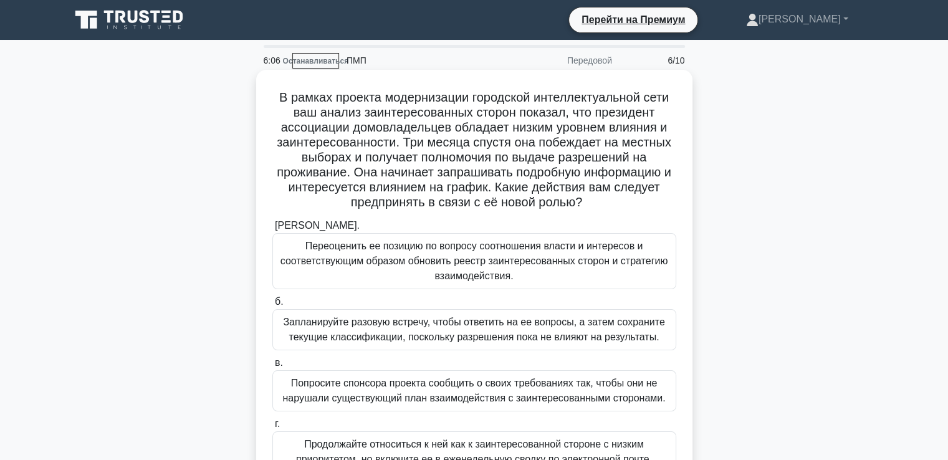
scroll to position [62, 0]
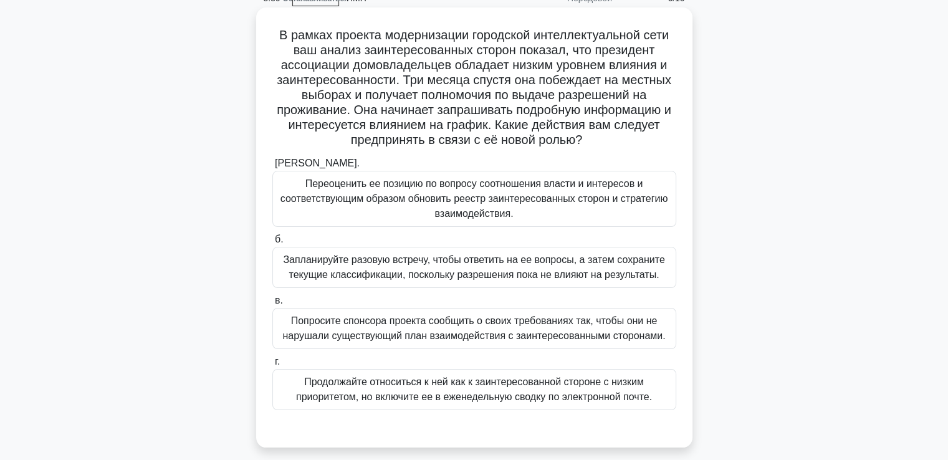
click at [360, 199] on font "Переоценить ее позицию по вопросу соотношения власти и интересов и соответствую…" at bounding box center [474, 198] width 388 height 41
click at [272, 168] on input "а. Переоценить ее позицию по вопросу соотношения власти и интересов и соответст…" at bounding box center [272, 164] width 0 height 8
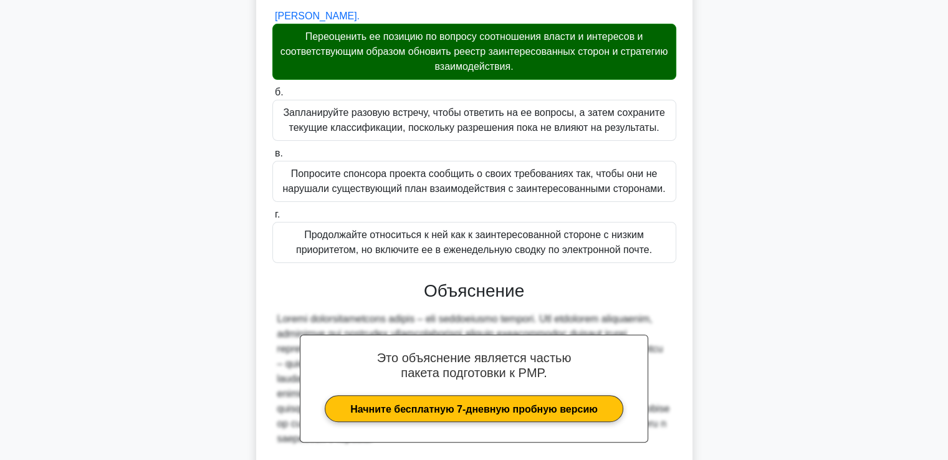
scroll to position [374, 0]
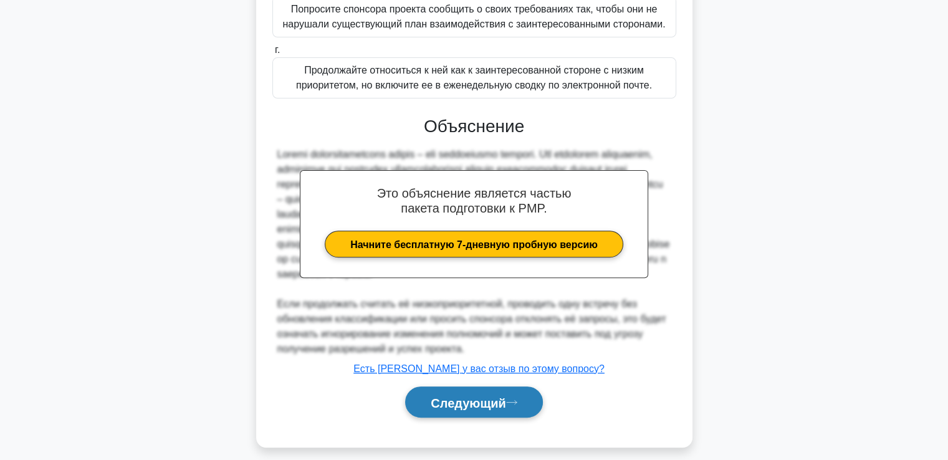
click at [464, 409] on font "Следующий" at bounding box center [468, 403] width 75 height 14
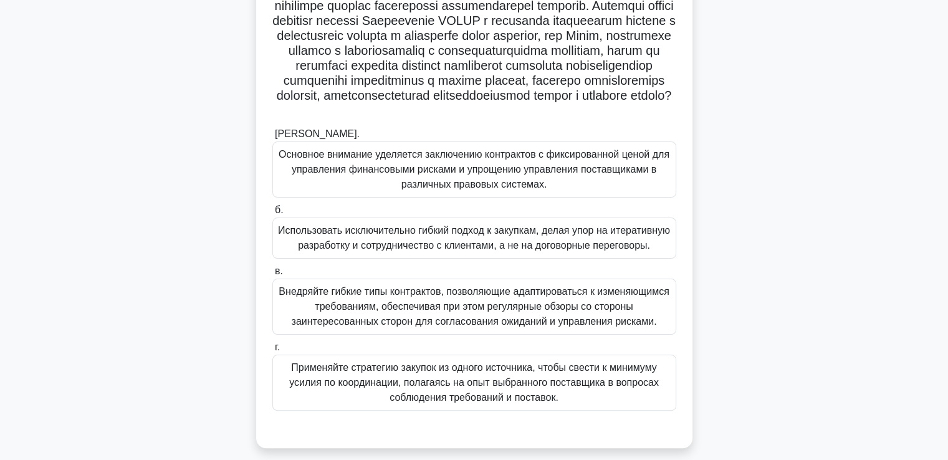
scroll to position [205, 0]
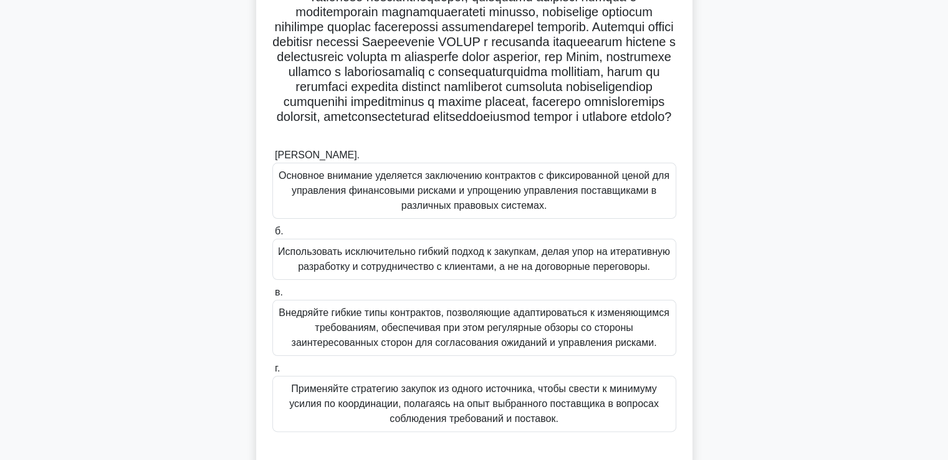
click at [328, 342] on font "Внедряйте гибкие типы контрактов, позволяющие адаптироваться к изменяющимся тре…" at bounding box center [474, 327] width 390 height 41
click at [272, 297] on input "в. Внедряйте гибкие типы контрактов, позволяющие адаптироваться к изменяющимся …" at bounding box center [272, 293] width 0 height 8
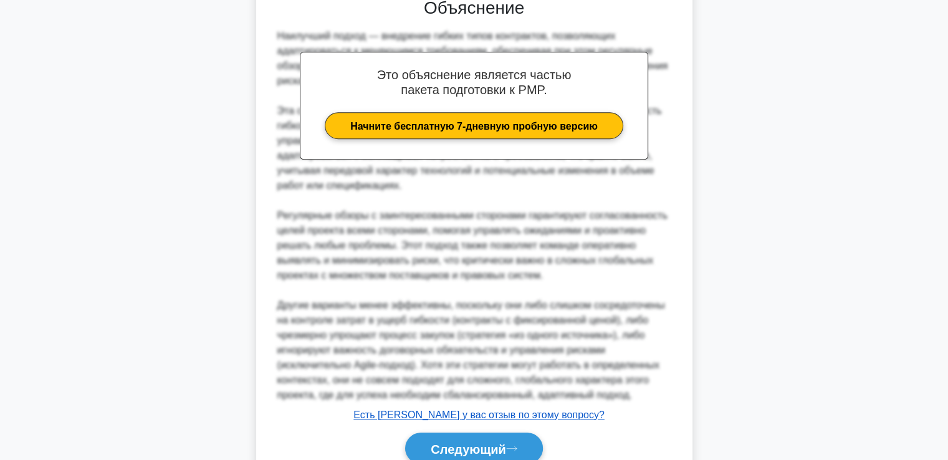
scroll to position [758, 0]
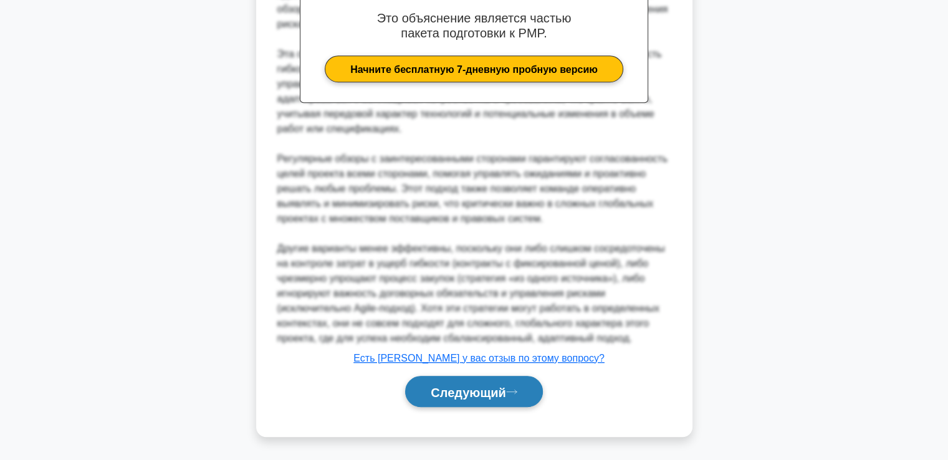
click at [469, 393] on font "Следующий" at bounding box center [468, 392] width 75 height 14
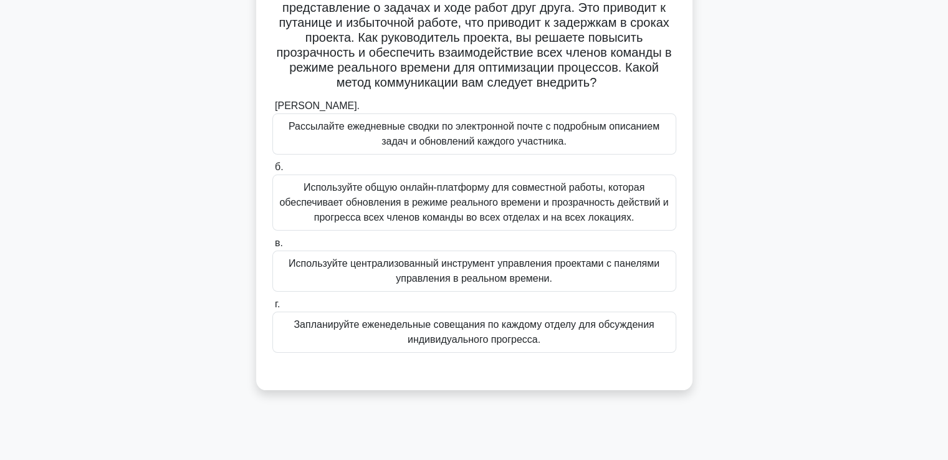
scroll to position [27, 0]
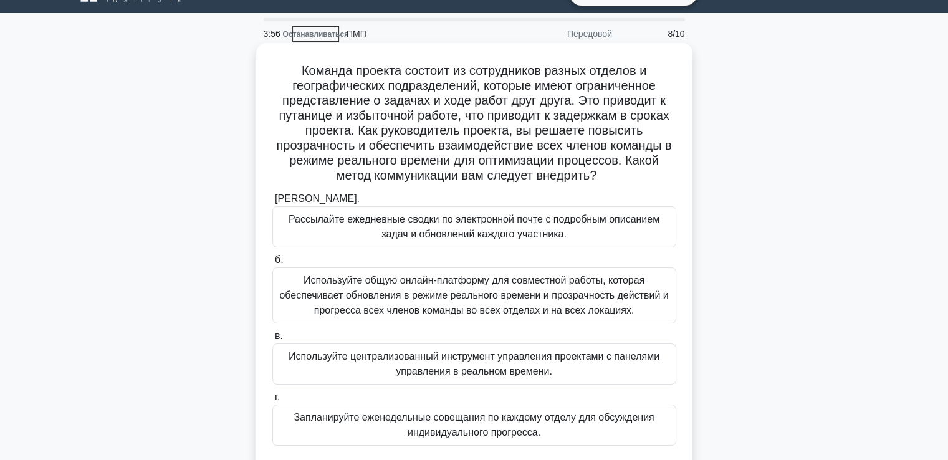
click at [405, 298] on font "Используйте общую онлайн-платформу для совместной работы, которая обеспечивает …" at bounding box center [473, 295] width 389 height 41
click at [272, 264] on input "б. Используйте общую онлайн-платформу для совместной работы, которая обеспечива…" at bounding box center [272, 260] width 0 height 8
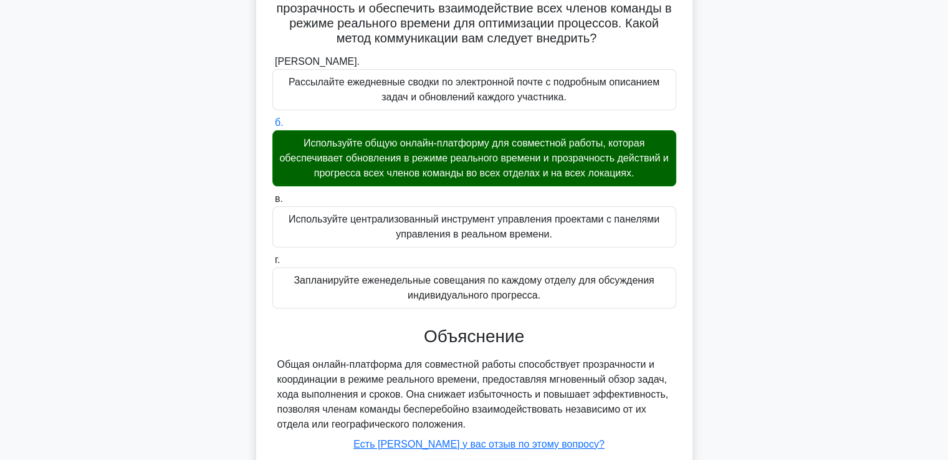
scroll to position [249, 0]
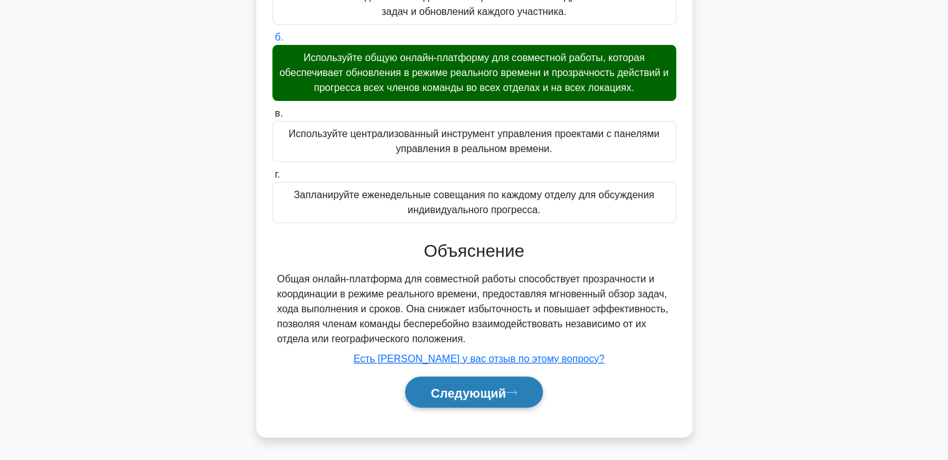
click at [472, 392] on font "Следующий" at bounding box center [468, 393] width 75 height 14
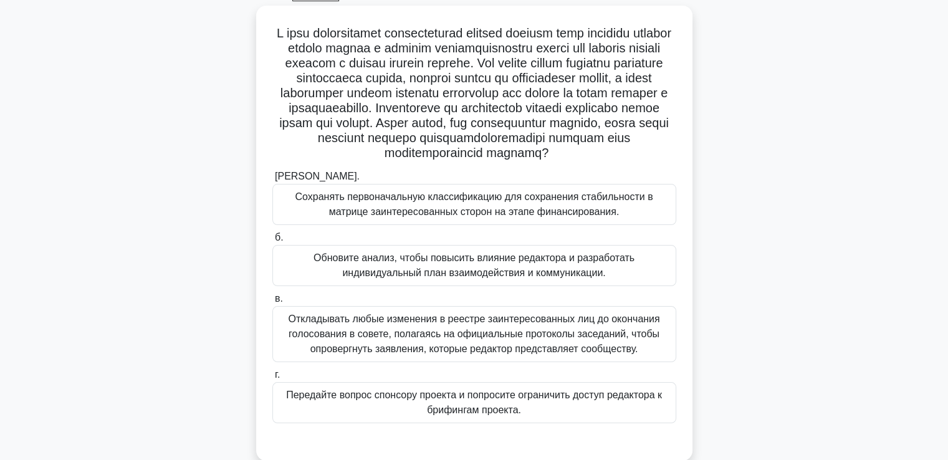
scroll to position [89, 0]
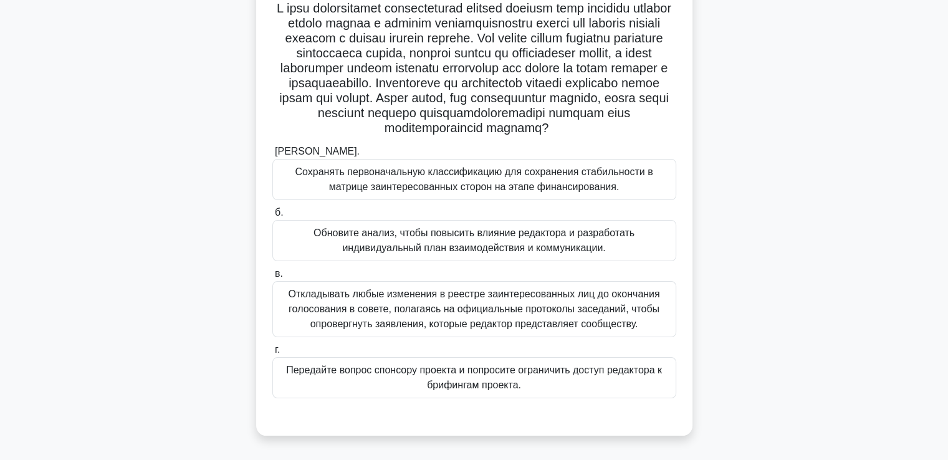
click at [384, 253] on font "Обновите анализ, чтобы повысить влияние редактора и разработать индивидуальный …" at bounding box center [474, 240] width 321 height 26
click at [272, 217] on input "б. Обновите анализ, чтобы повысить влияние редактора и разработать индивидуальн…" at bounding box center [272, 213] width 0 height 8
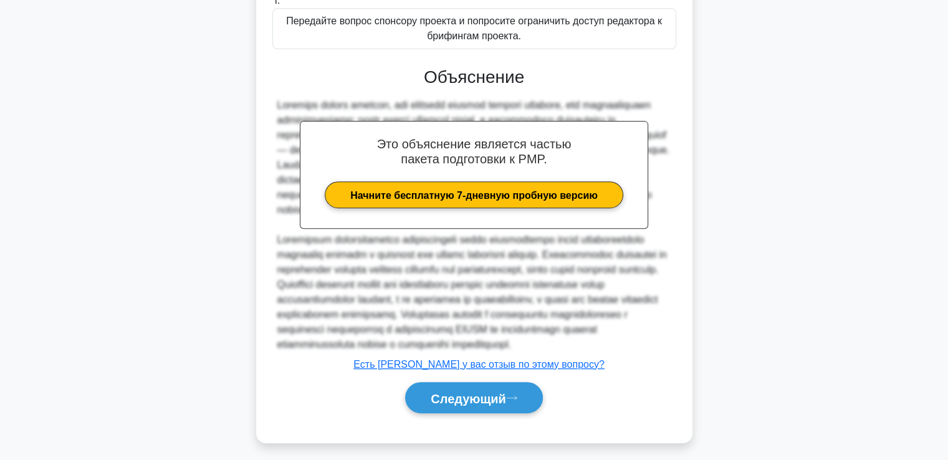
scroll to position [474, 0]
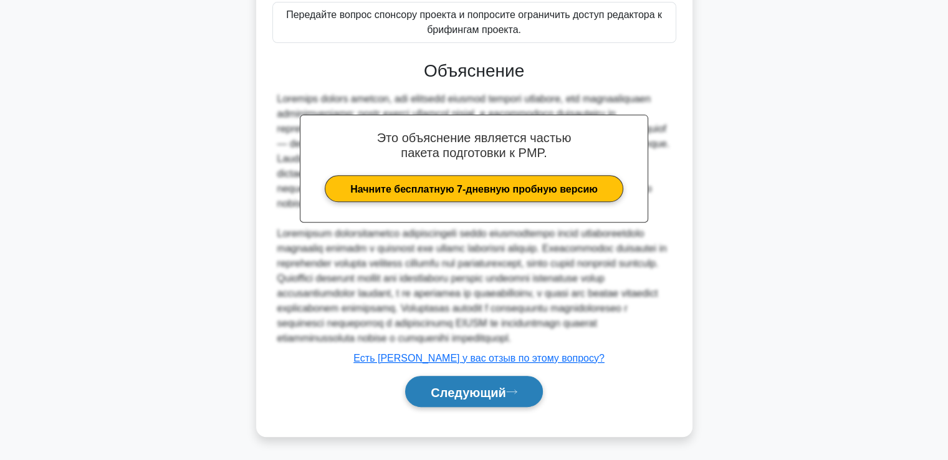
click at [499, 383] on button "Следующий" at bounding box center [474, 392] width 138 height 32
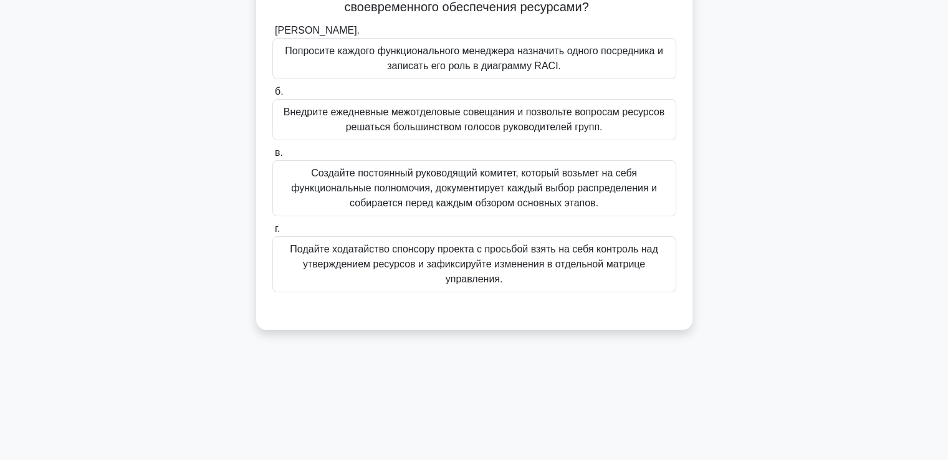
scroll to position [27, 0]
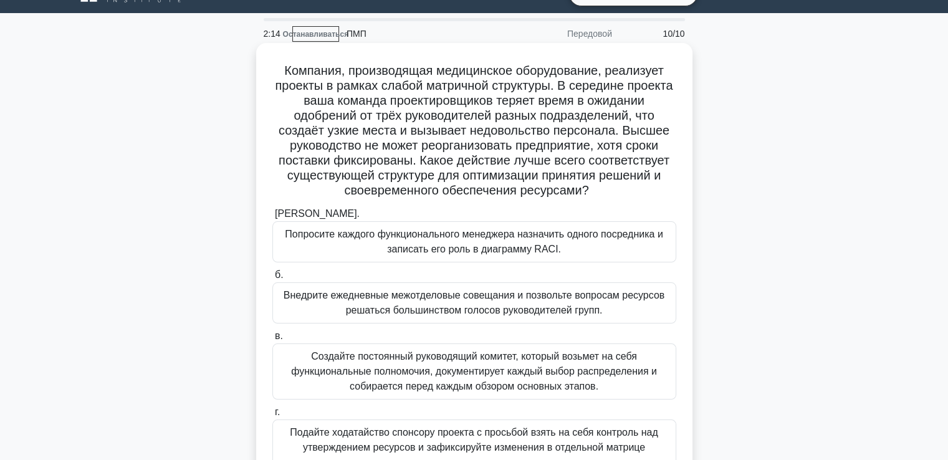
click at [389, 370] on font "Создайте постоянный руководящий комитет, который возьмет на себя функциональные…" at bounding box center [474, 371] width 366 height 41
click at [272, 340] on input "в. Создайте постоянный руководящий комитет, который возьмет на себя функциональ…" at bounding box center [272, 336] width 0 height 8
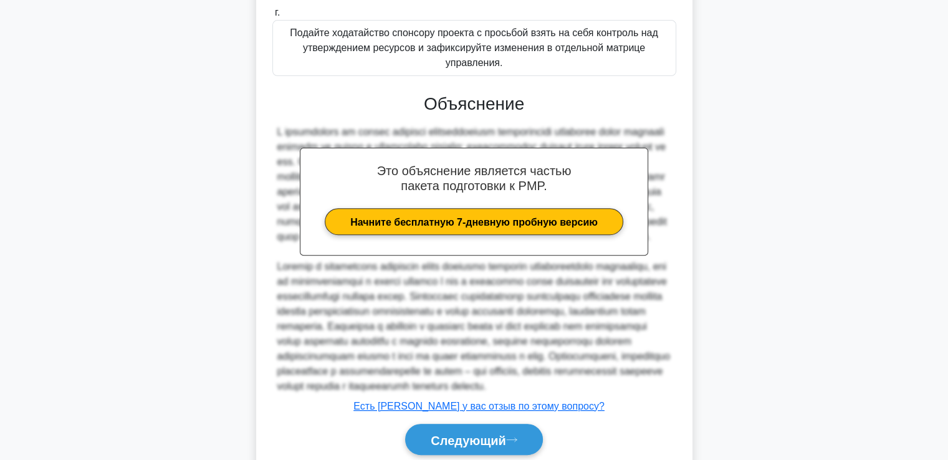
scroll to position [520, 0]
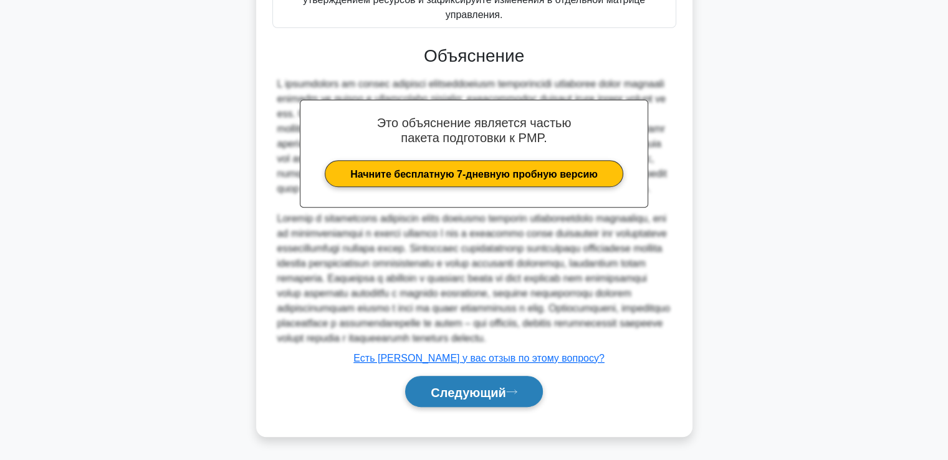
click at [452, 385] on font "Следующий" at bounding box center [468, 392] width 75 height 14
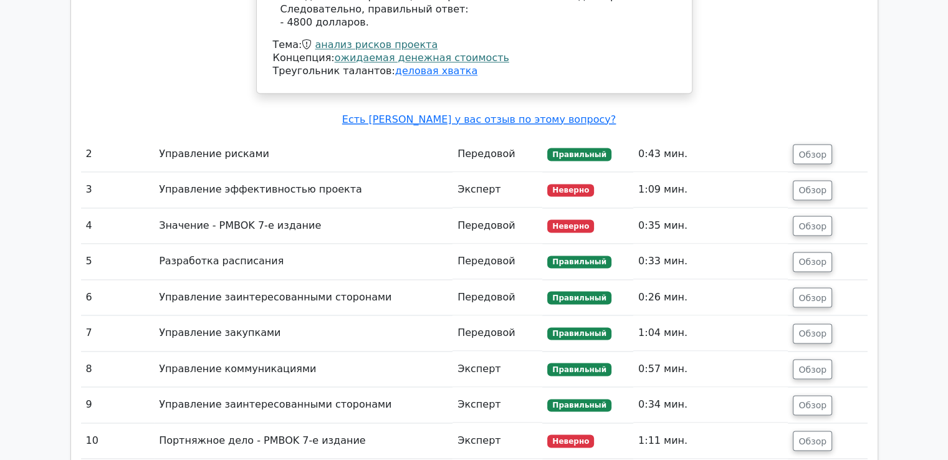
scroll to position [1807, 0]
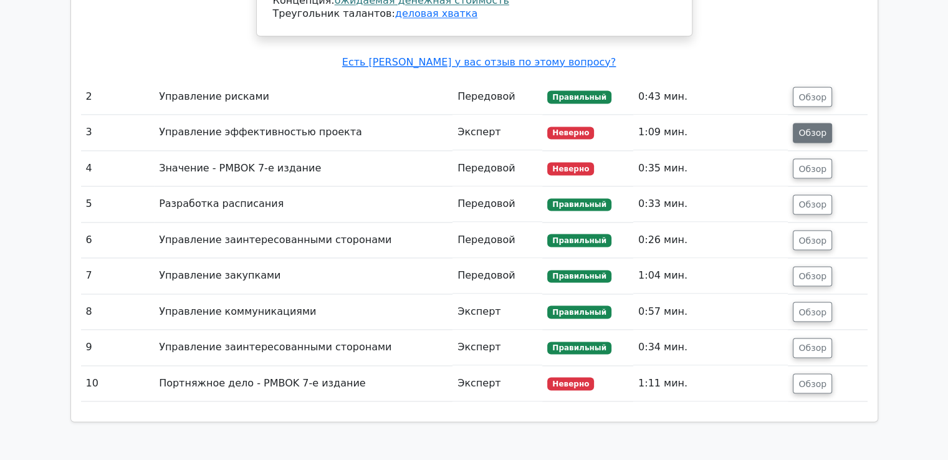
click at [810, 123] on button "Обзор" at bounding box center [812, 133] width 39 height 20
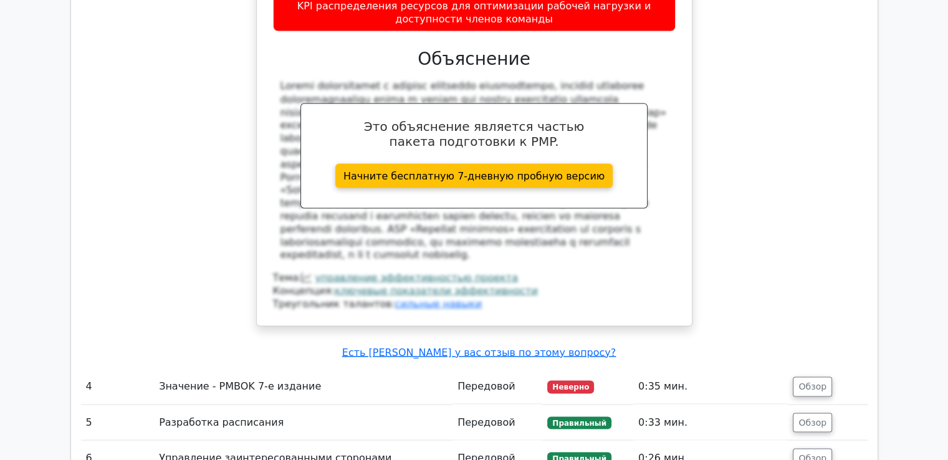
scroll to position [2368, 0]
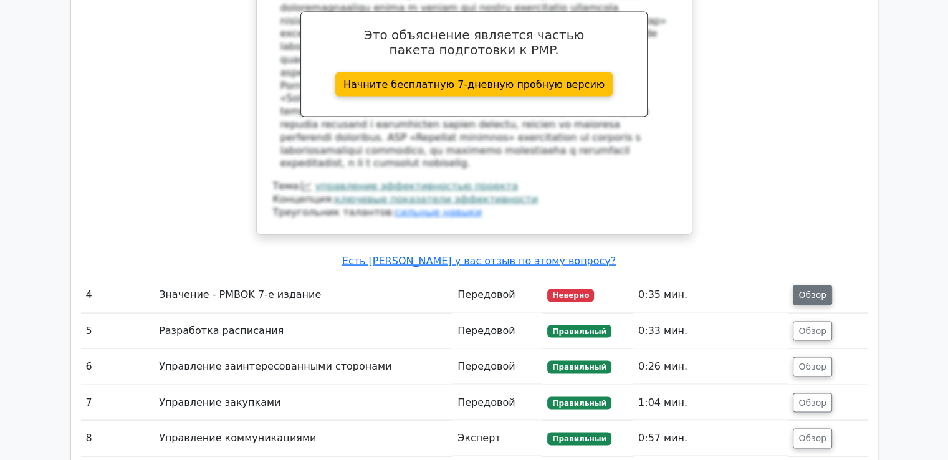
click at [813, 290] on font "Обзор" at bounding box center [812, 295] width 28 height 10
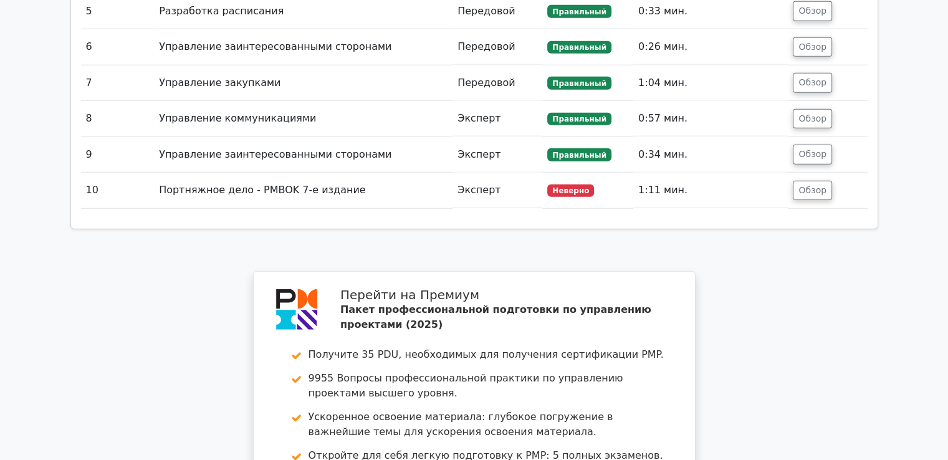
scroll to position [3677, 0]
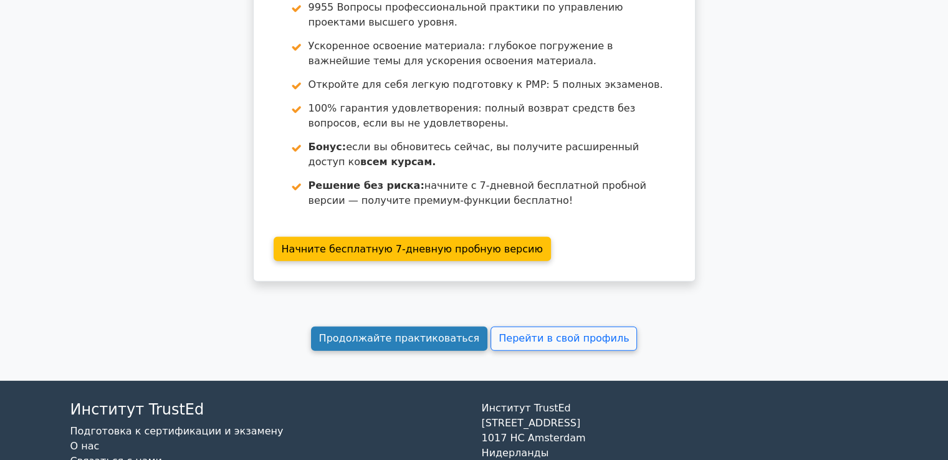
click at [403, 333] on font "Продолжайте практиковаться" at bounding box center [399, 339] width 161 height 12
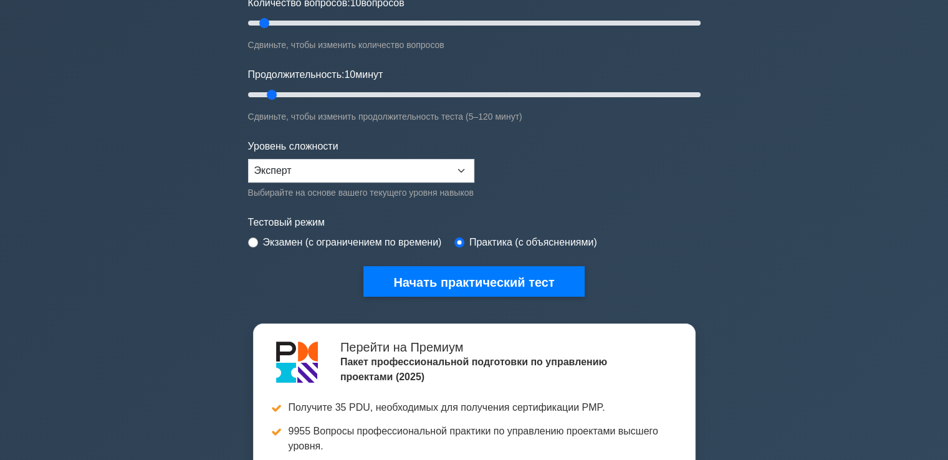
scroll to position [62, 0]
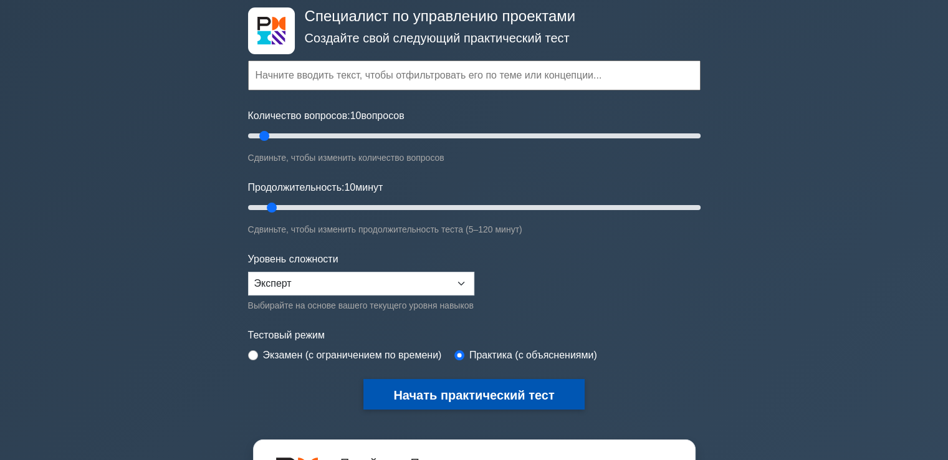
click at [444, 395] on font "Начать практический тест" at bounding box center [473, 395] width 161 height 14
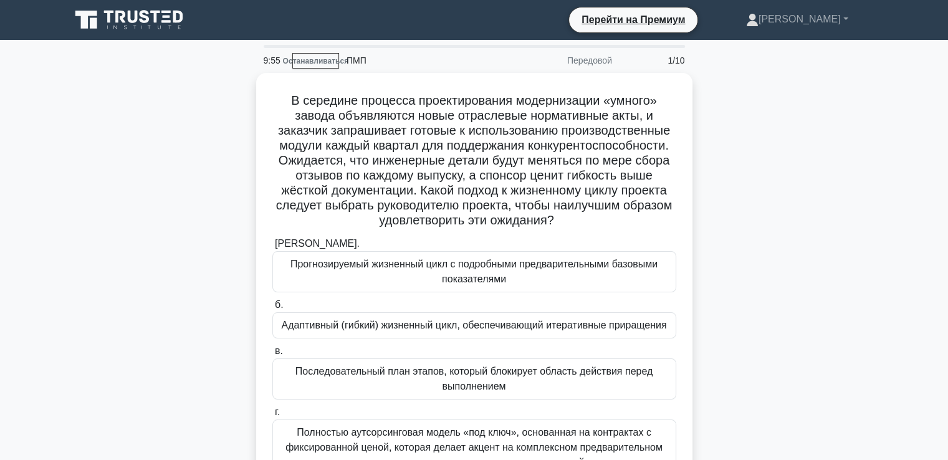
click at [763, 160] on div "В середине процесса проектирования модернизации «умного» завода объявляются нов…" at bounding box center [474, 300] width 823 height 455
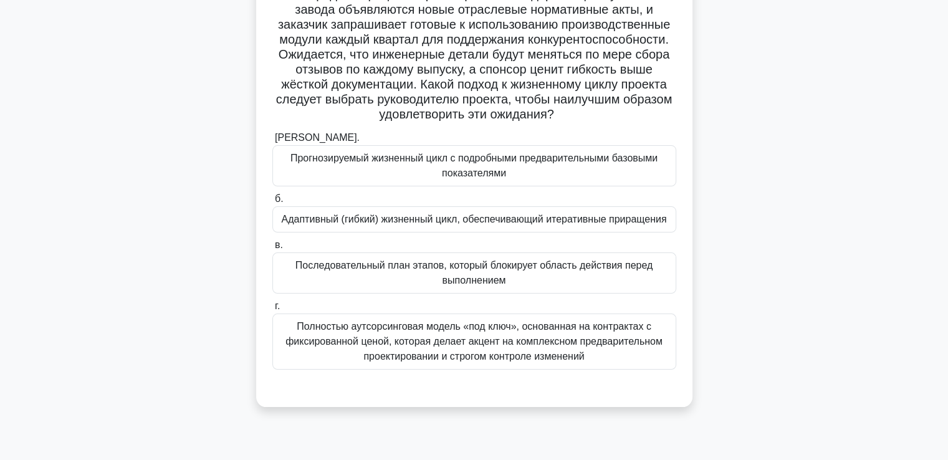
scroll to position [125, 0]
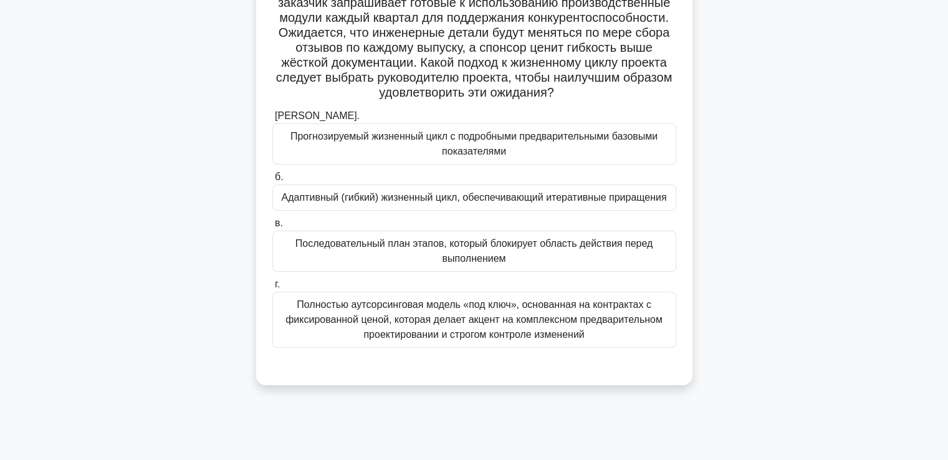
click at [339, 211] on div "Адаптивный (гибкий) жизненный цикл, обеспечивающий итеративные приращения" at bounding box center [474, 197] width 404 height 26
click at [272, 181] on input "б. Адаптивный (гибкий) жизненный цикл, обеспечивающий итеративные приращения" at bounding box center [272, 177] width 0 height 8
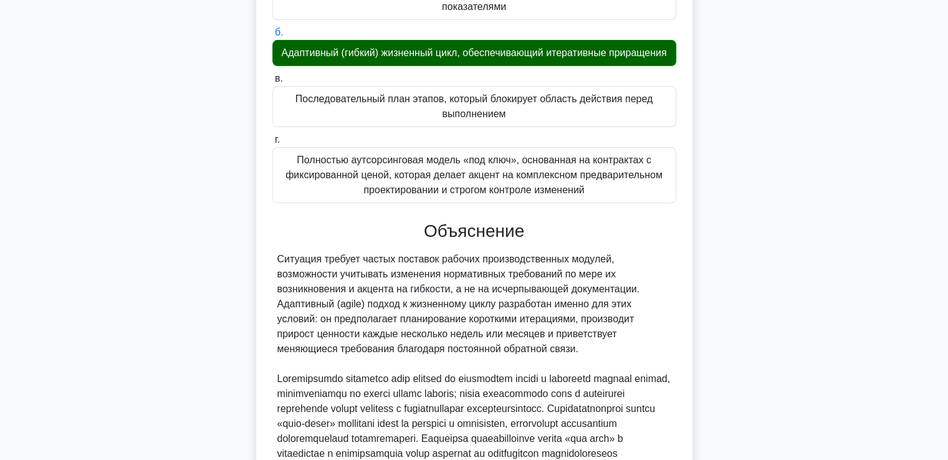
scroll to position [436, 0]
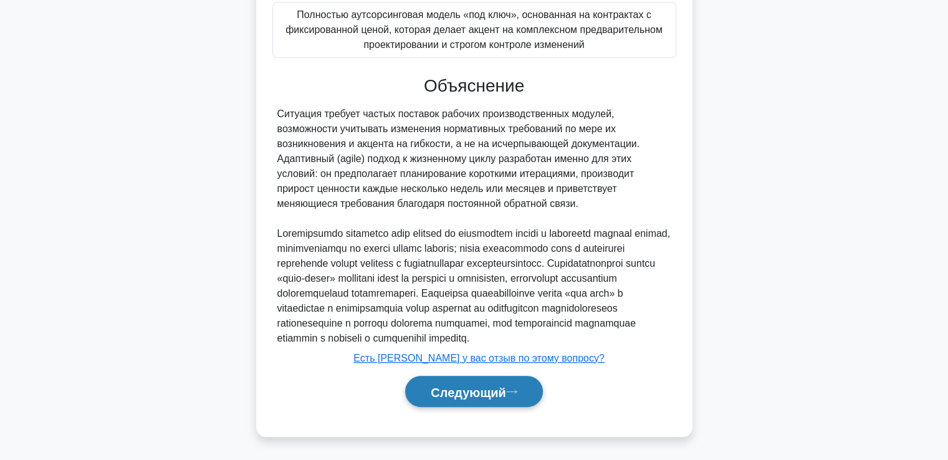
click at [458, 399] on font "Следующий" at bounding box center [468, 392] width 75 height 14
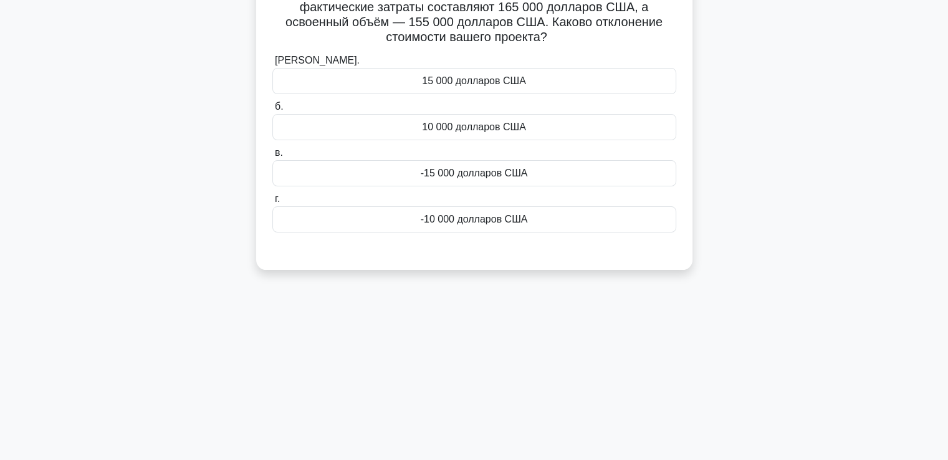
scroll to position [27, 0]
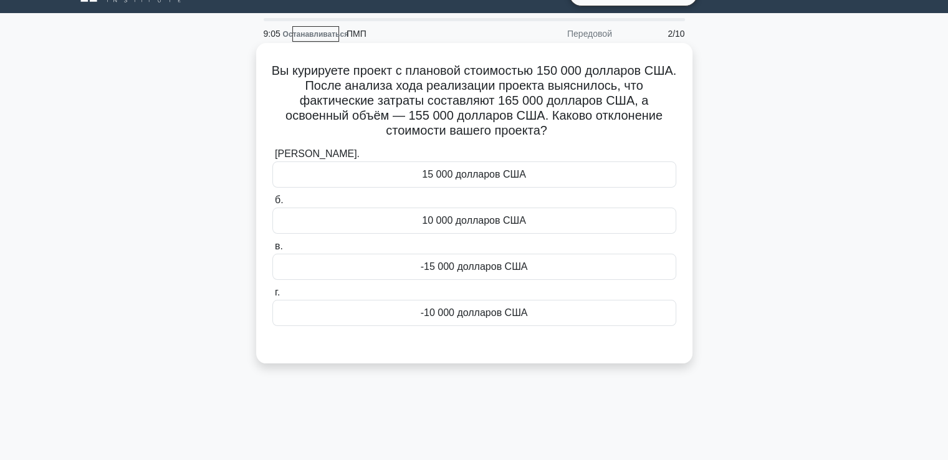
click at [417, 265] on div "-15 000 долларов США" at bounding box center [474, 267] width 404 height 26
click at [272, 251] on input "в. -15 000 долларов США" at bounding box center [272, 246] width 0 height 8
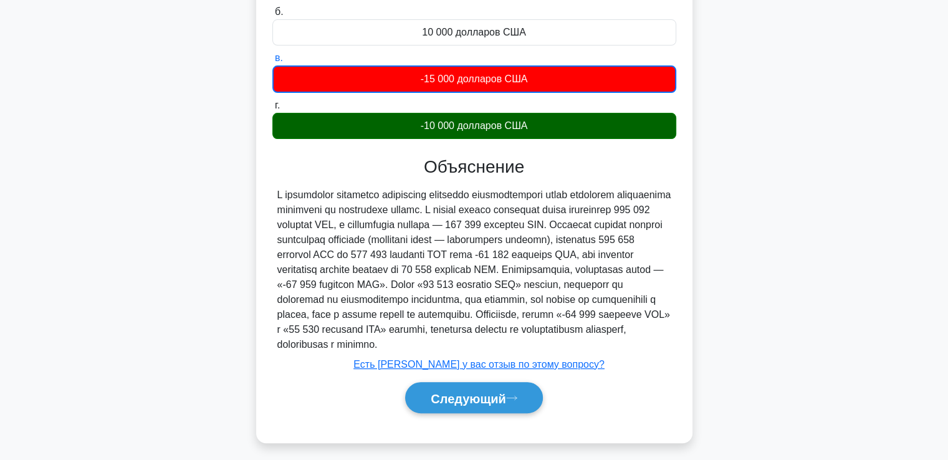
scroll to position [221, 0]
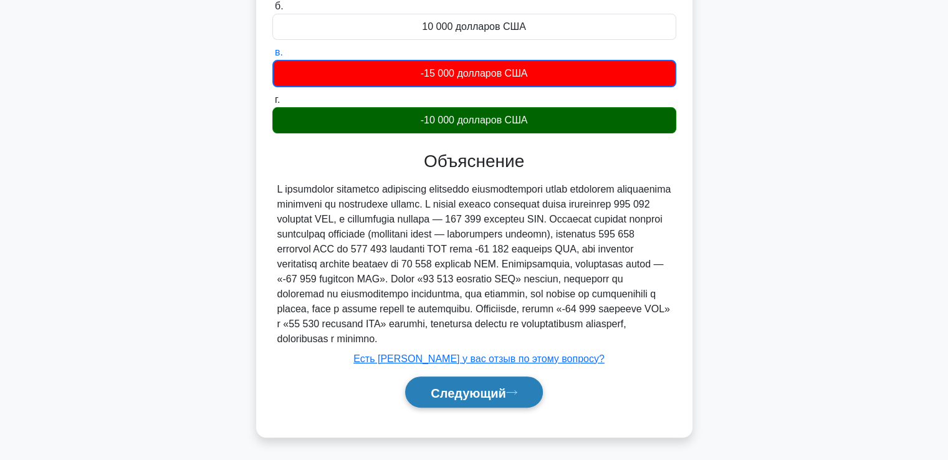
click at [454, 401] on button "Следующий" at bounding box center [474, 392] width 138 height 32
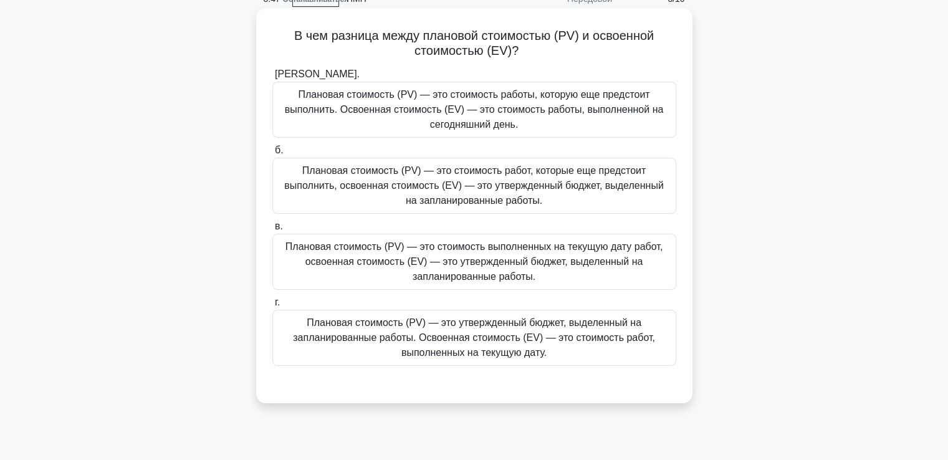
scroll to position [62, 0]
click at [353, 327] on font "Плановая стоимость (PV) — это утвержденный бюджет, выделенный на запланированны…" at bounding box center [474, 337] width 362 height 41
click at [272, 306] on input "г. Плановая стоимость (PV) — это утвержденный бюджет, выделенный на запланирова…" at bounding box center [272, 302] width 0 height 8
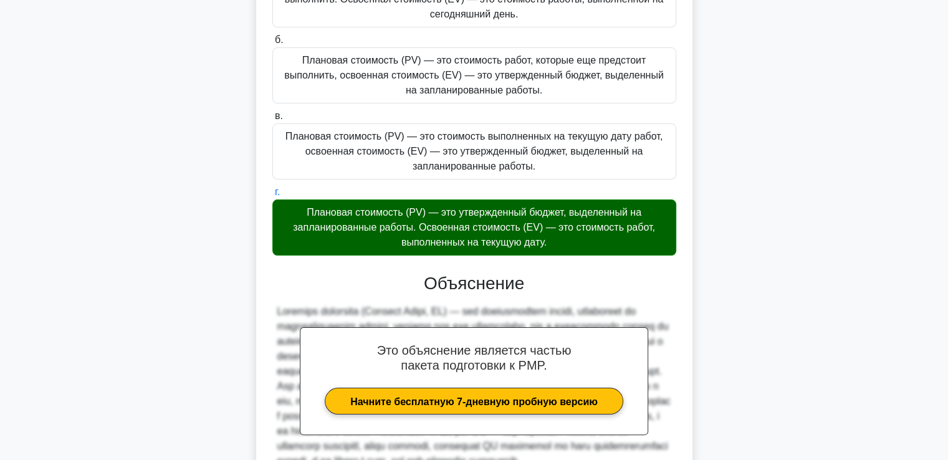
scroll to position [309, 0]
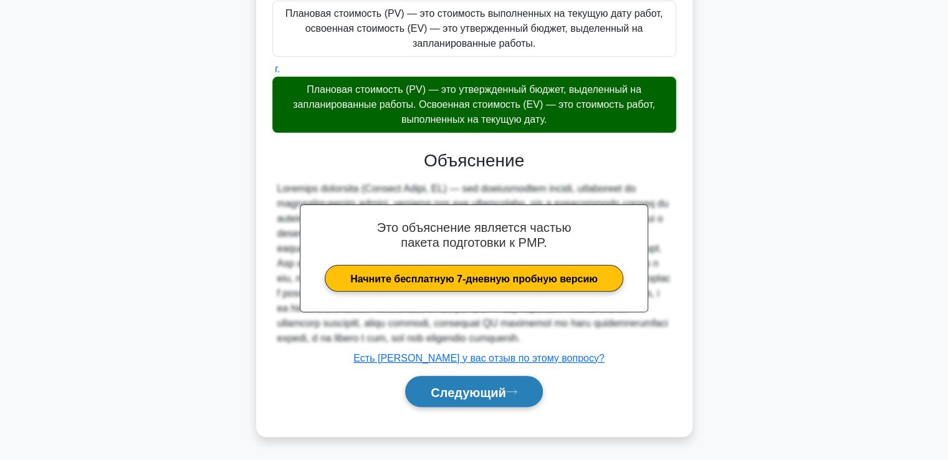
click at [446, 385] on font "Следующий" at bounding box center [468, 392] width 75 height 14
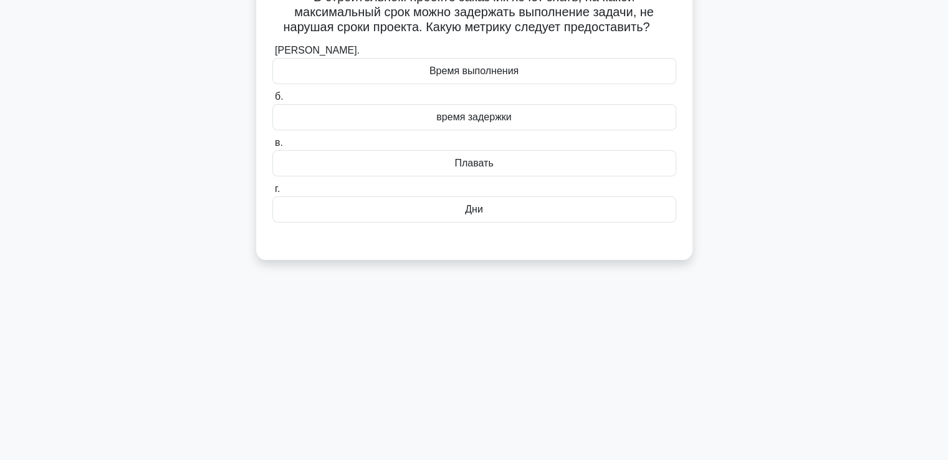
scroll to position [27, 0]
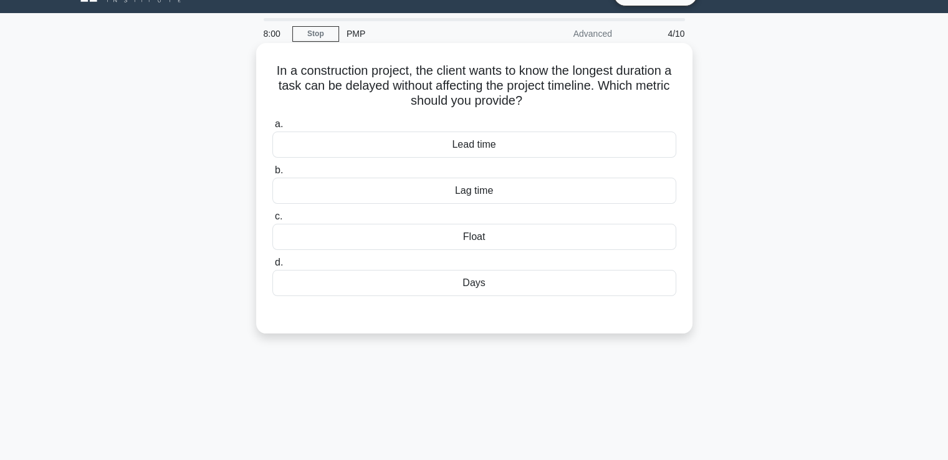
click at [474, 189] on div "Lag time" at bounding box center [474, 191] width 404 height 26
click at [272, 175] on input "b. Lag time" at bounding box center [272, 170] width 0 height 8
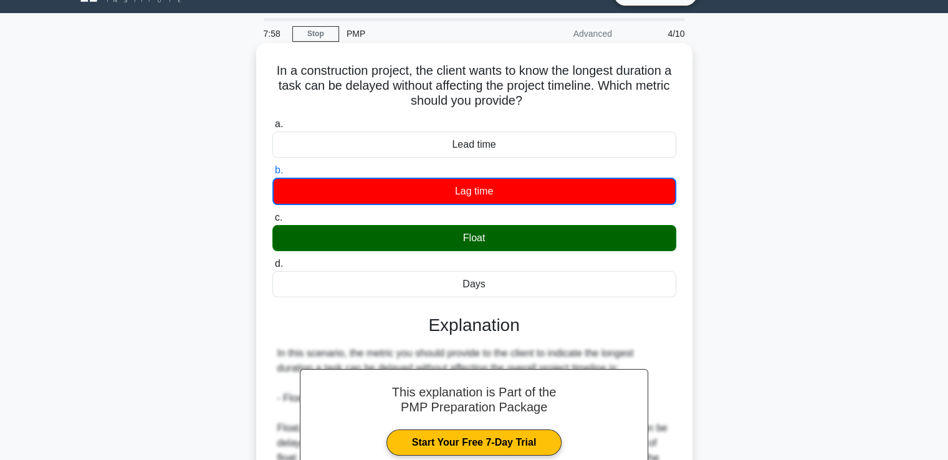
scroll to position [214, 0]
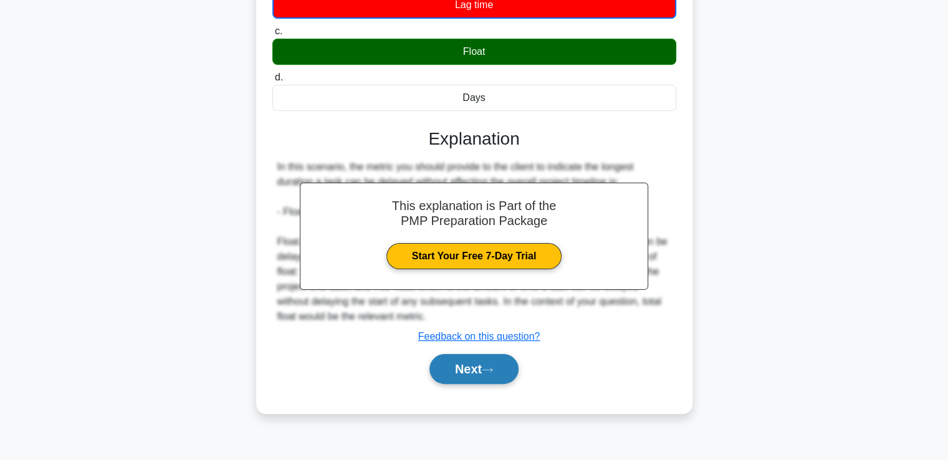
click at [467, 357] on button "Next" at bounding box center [473, 369] width 89 height 30
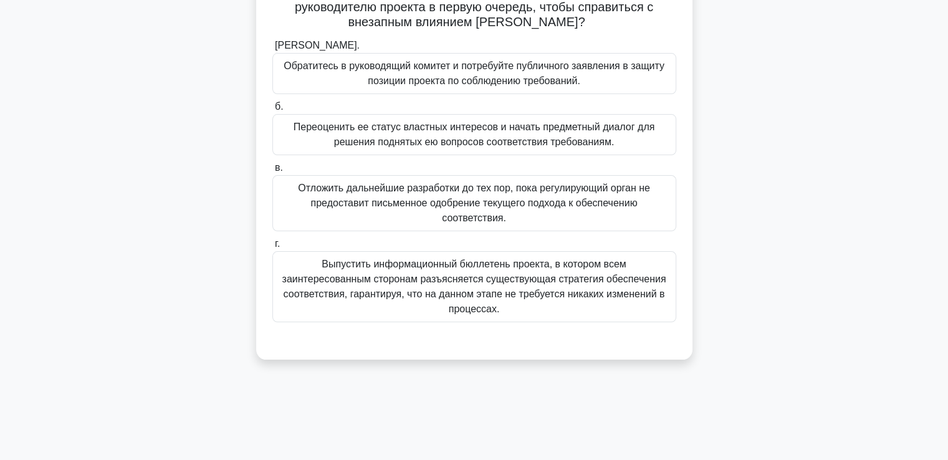
click at [764, 155] on div ".spinner_0XTQ{transform-origin:center;animation:spinner_y6GP .75s linear infini…" at bounding box center [474, 117] width 823 height 515
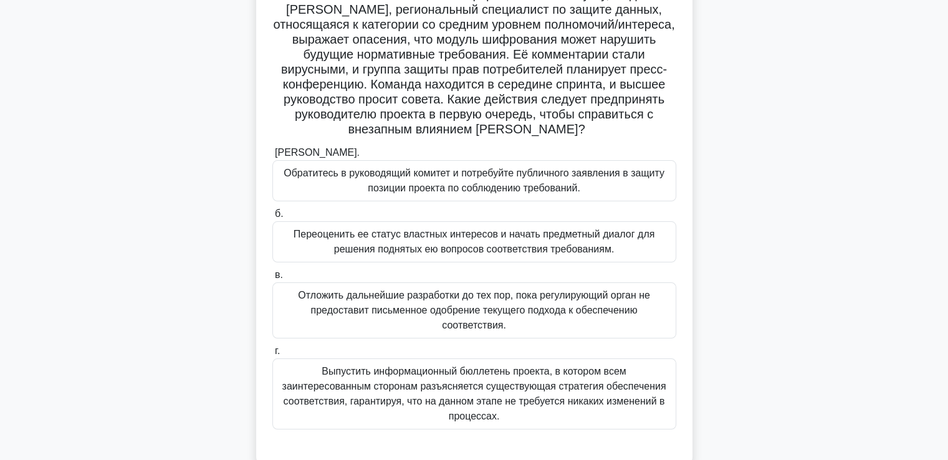
scroll to position [125, 0]
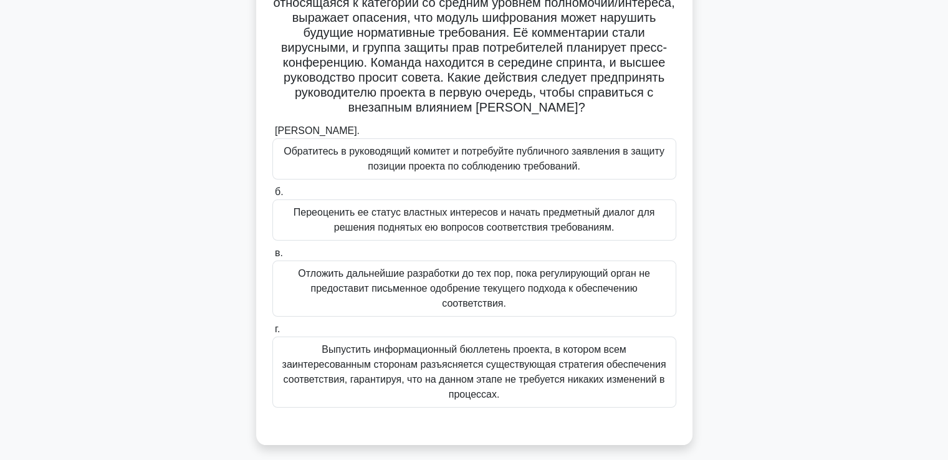
click at [355, 214] on font "Переоценить ее статус властных интересов и начать предметный диалог для решения…" at bounding box center [474, 220] width 361 height 26
click at [272, 196] on input "б. Переоценить ее статус властных интересов и начать предметный диалог для реше…" at bounding box center [272, 192] width 0 height 8
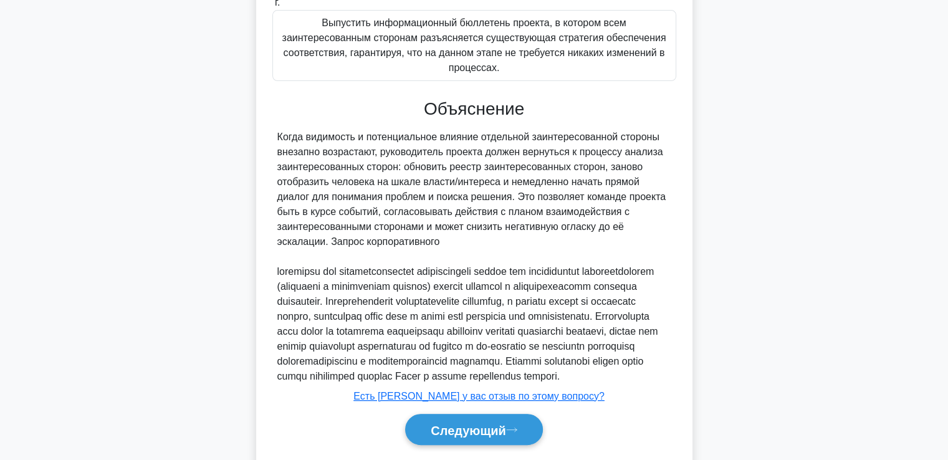
scroll to position [489, 0]
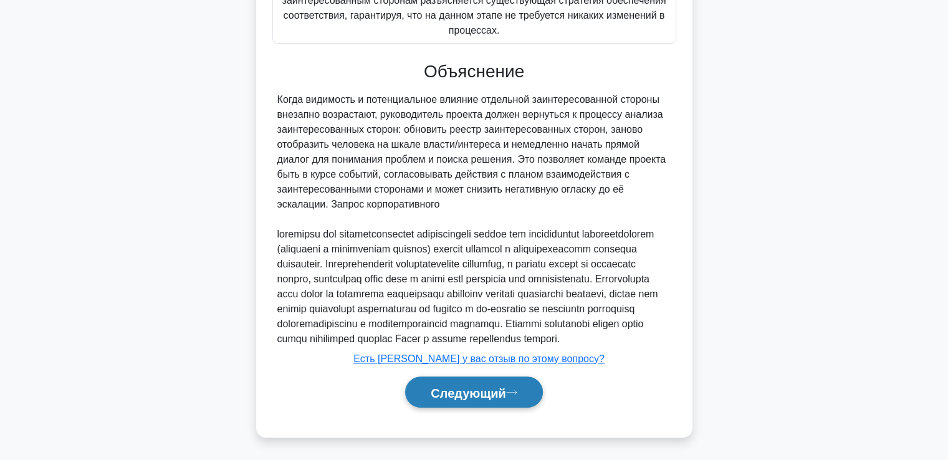
click at [499, 390] on font "Следующий" at bounding box center [468, 393] width 75 height 14
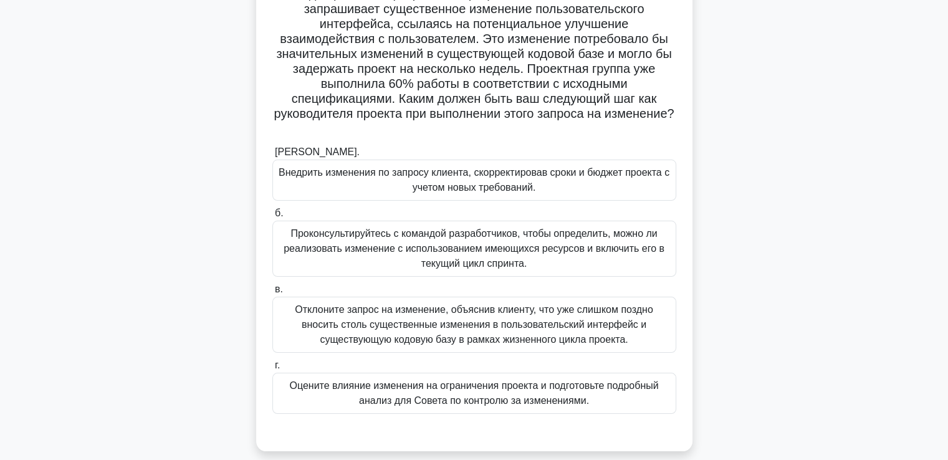
scroll to position [125, 0]
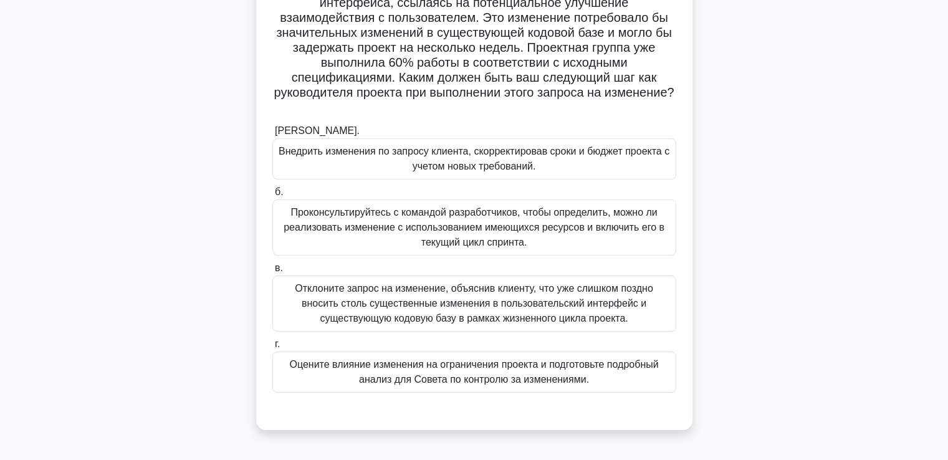
click at [384, 372] on font "Оцените влияние изменения на ограничения проекта и подготовьте подробный анализ…" at bounding box center [474, 372] width 393 height 30
click at [272, 348] on input "г. Оцените влияние изменения на ограничения проекта и подготовьте подробный ана…" at bounding box center [272, 344] width 0 height 8
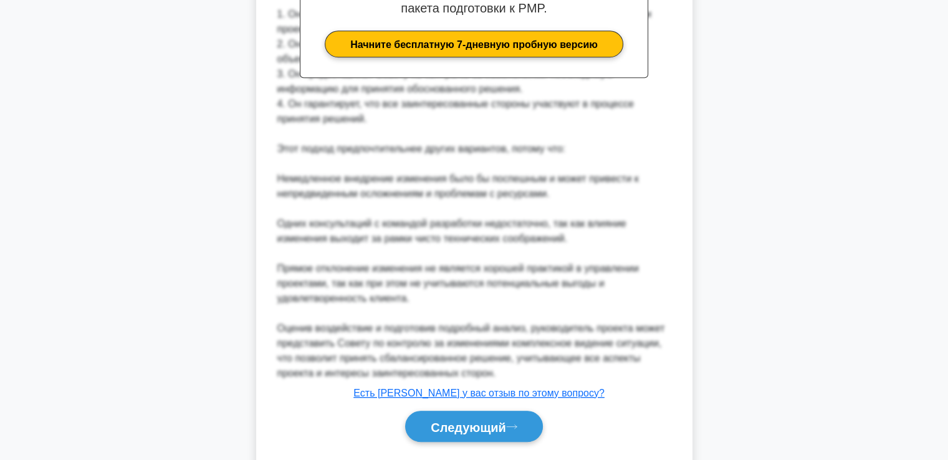
scroll to position [623, 0]
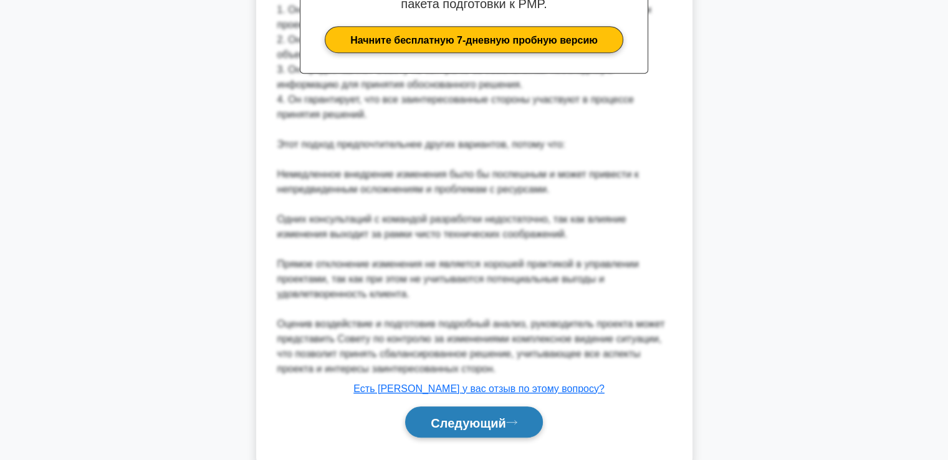
click at [469, 410] on button "Следующий" at bounding box center [474, 422] width 138 height 32
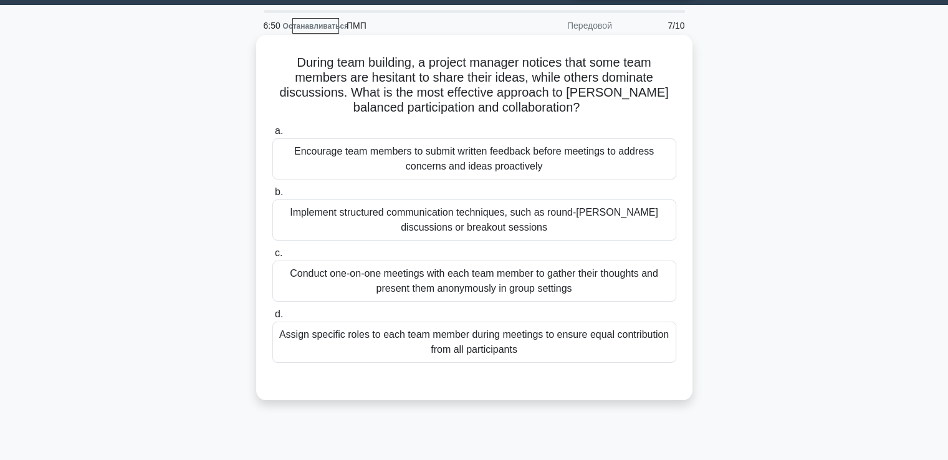
scroll to position [27, 0]
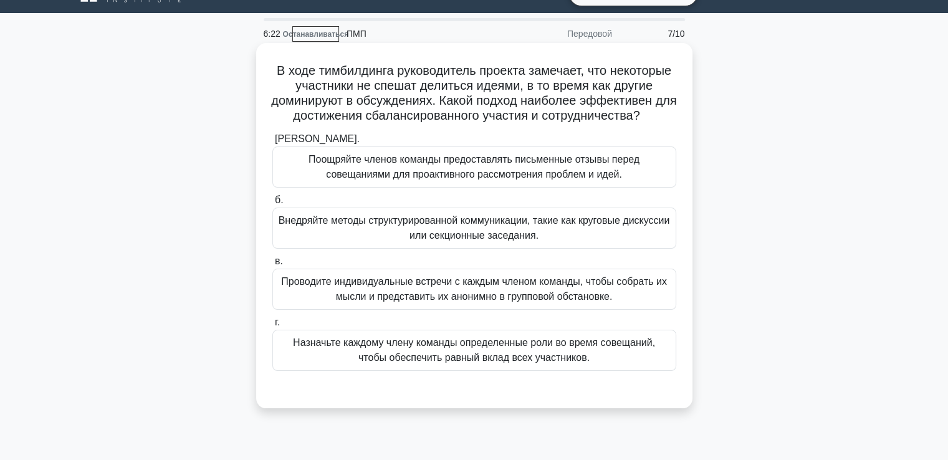
click at [388, 236] on font "Внедряйте методы структурированной коммуникации, такие как круговые дискуссии и…" at bounding box center [474, 228] width 393 height 30
click at [272, 204] on input "б. Внедряйте методы структурированной коммуникации, такие как круговые дискусси…" at bounding box center [272, 200] width 0 height 8
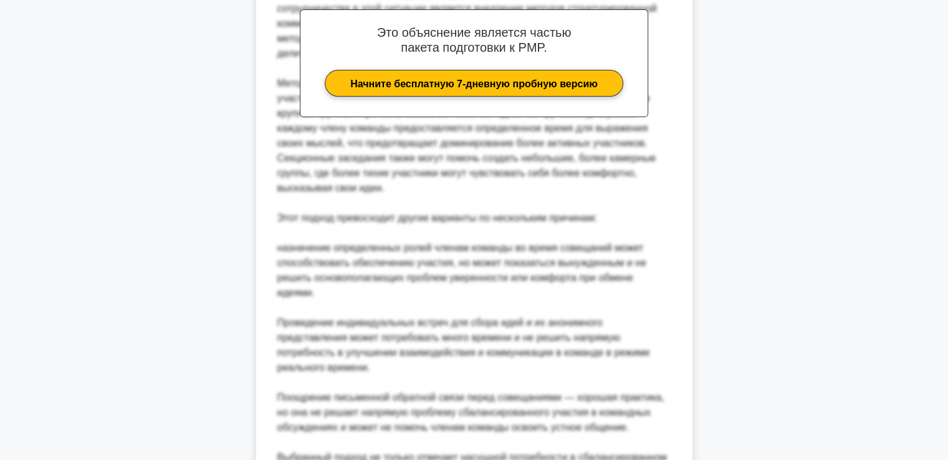
scroll to position [588, 0]
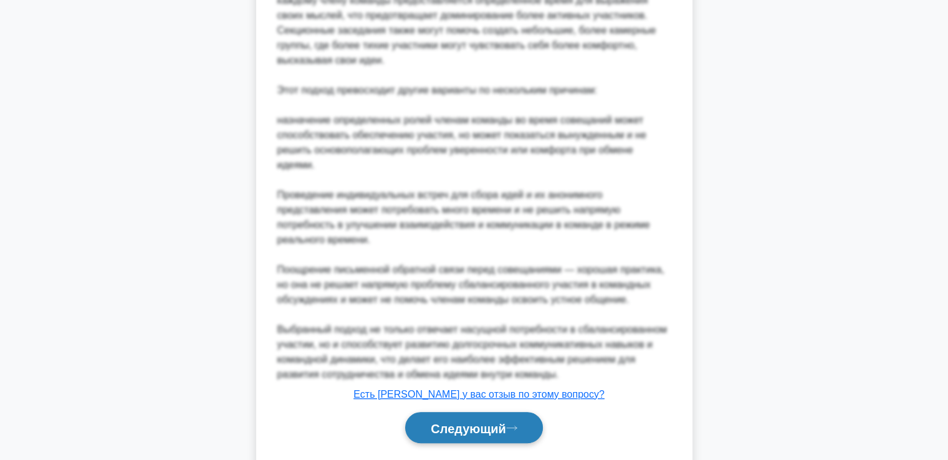
click at [451, 436] on button "Следующий" at bounding box center [474, 428] width 138 height 32
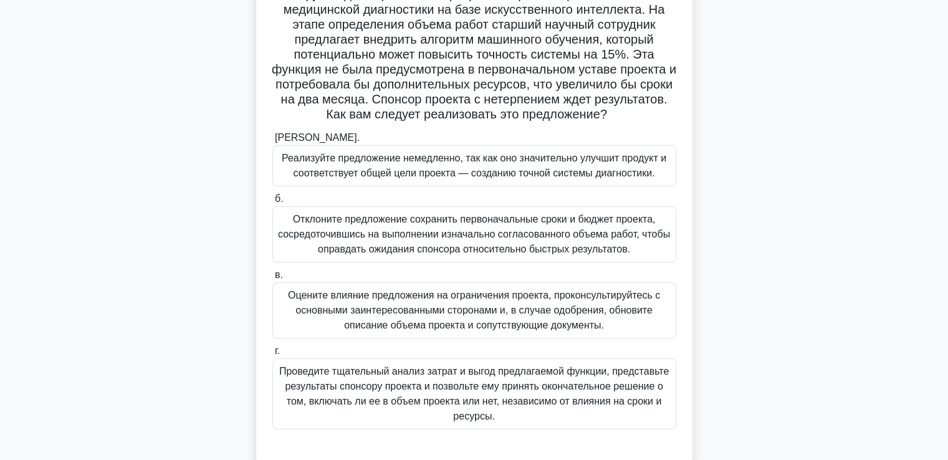
scroll to position [125, 0]
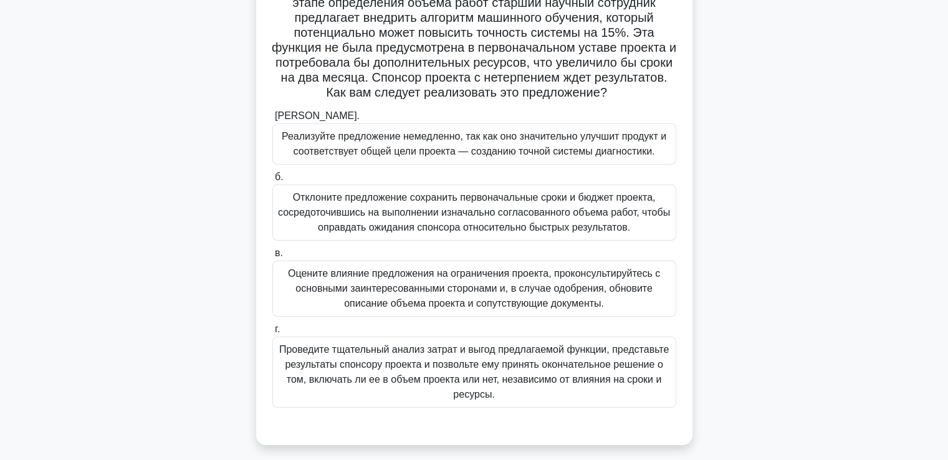
click at [409, 282] on font "Оцените влияние предложения на ограничения проекта, проконсультируйтесь с основ…" at bounding box center [474, 288] width 372 height 41
click at [272, 257] on input "в. Оцените влияние предложения на ограничения проекта, проконсультируйтесь с ос…" at bounding box center [272, 253] width 0 height 8
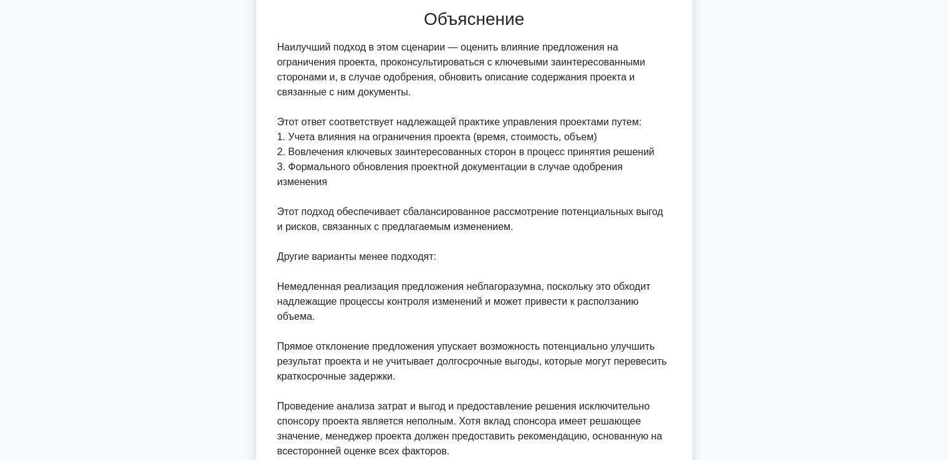
scroll to position [686, 0]
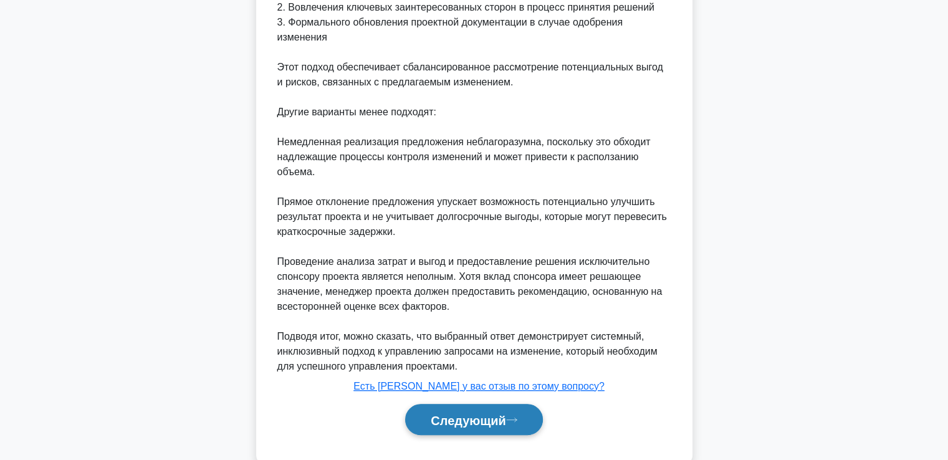
click at [471, 413] on font "Следующий" at bounding box center [468, 420] width 75 height 14
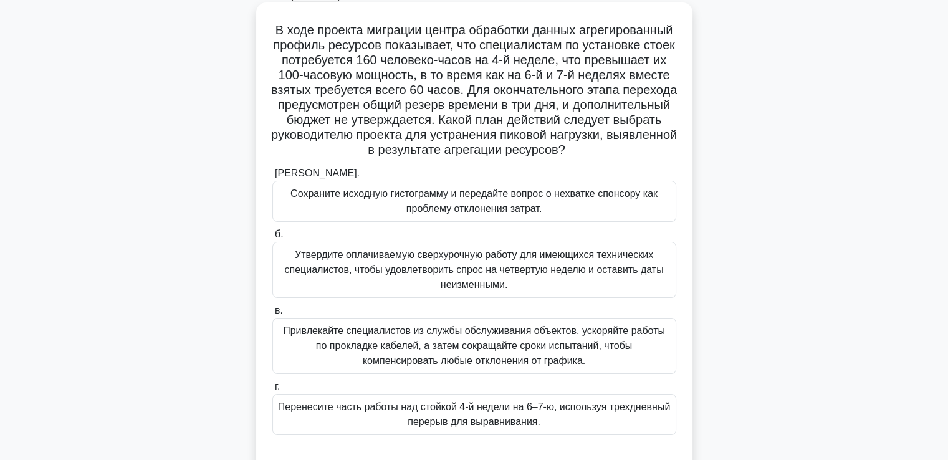
scroll to position [89, 0]
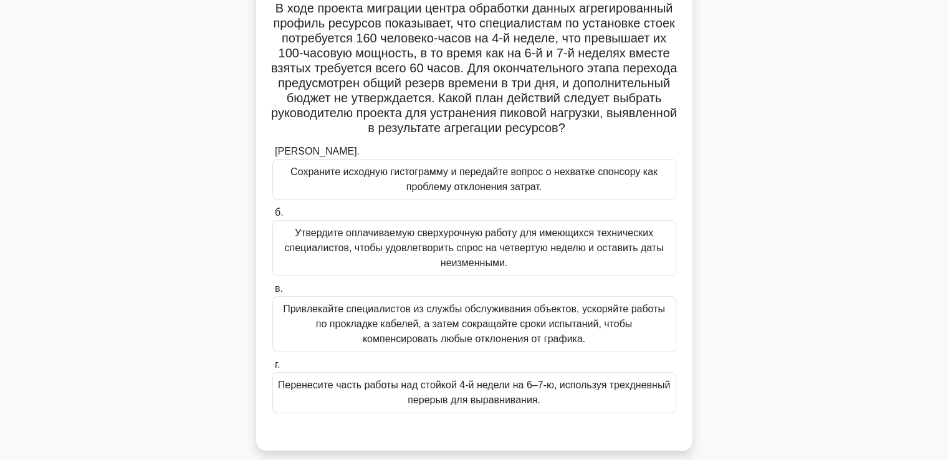
click at [462, 405] on font "Перенесите часть работы над стойкой 4-й недели на 6–7-ю, используя трехдневный …" at bounding box center [474, 393] width 392 height 26
click at [272, 369] on input "г. Перенесите часть работы над стойкой 4-й недели на 6–7-ю, используя трехдневн…" at bounding box center [272, 365] width 0 height 8
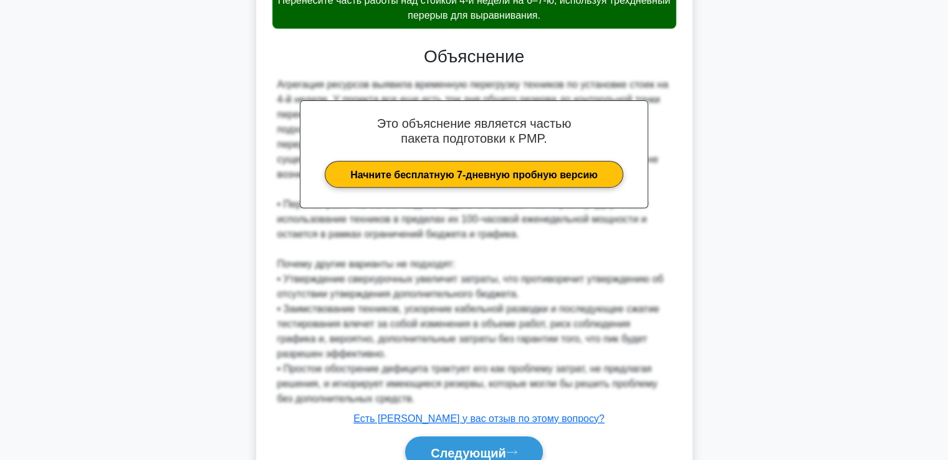
scroll to position [548, 0]
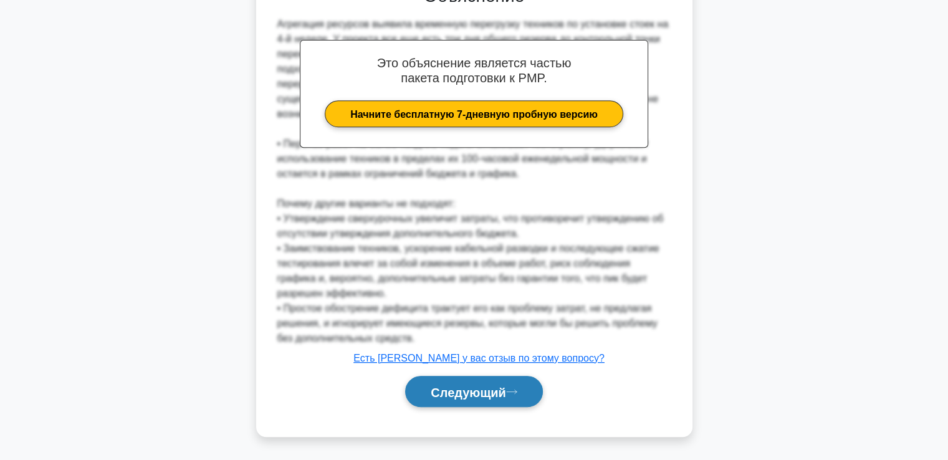
click at [475, 381] on button "Следующий" at bounding box center [474, 392] width 138 height 32
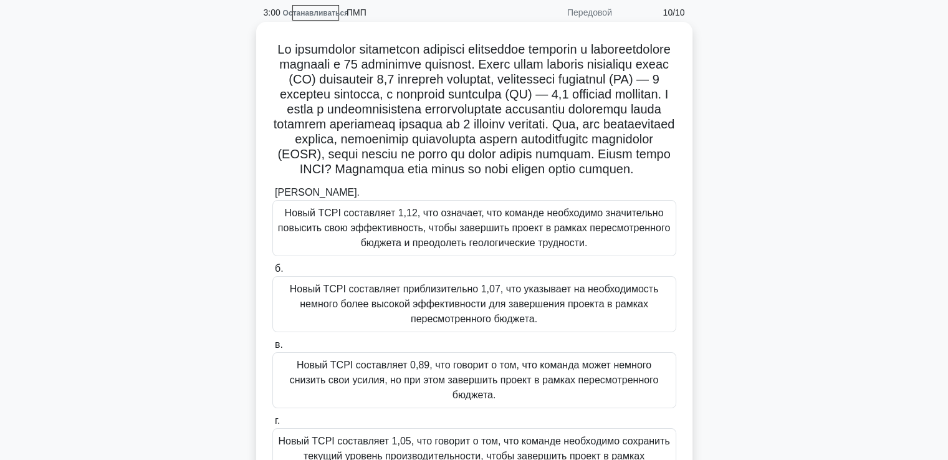
scroll to position [27, 0]
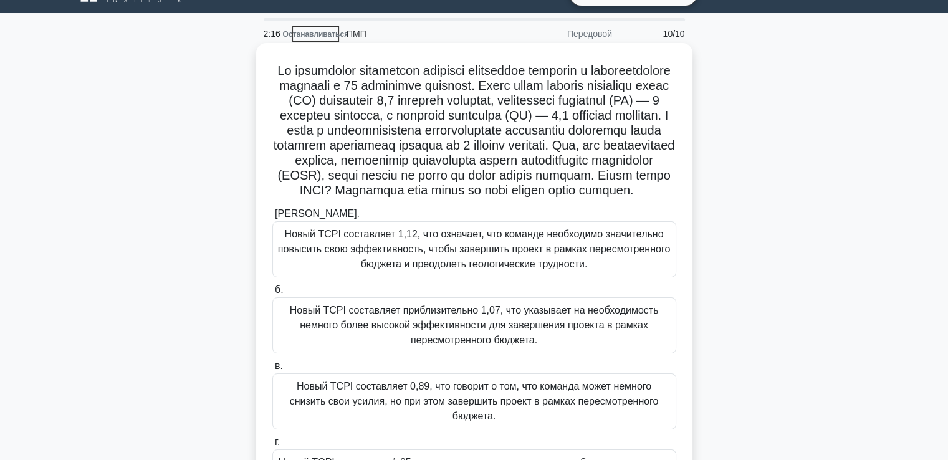
click at [435, 345] on font "Новый TCPI составляет приблизительно 1,07, что указывает на необходимость немно…" at bounding box center [474, 325] width 369 height 41
click at [272, 294] on input "б. Новый TCPI составляет приблизительно 1,07, что указывает на необходимость не…" at bounding box center [272, 290] width 0 height 8
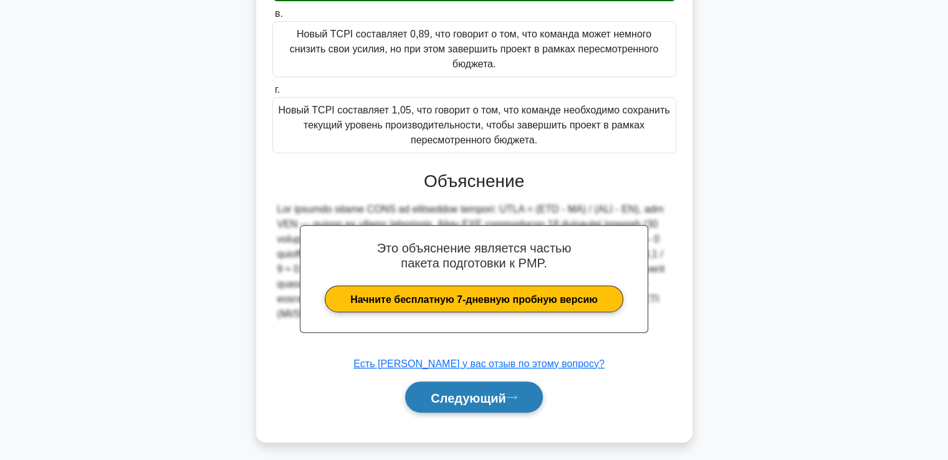
scroll to position [399, 0]
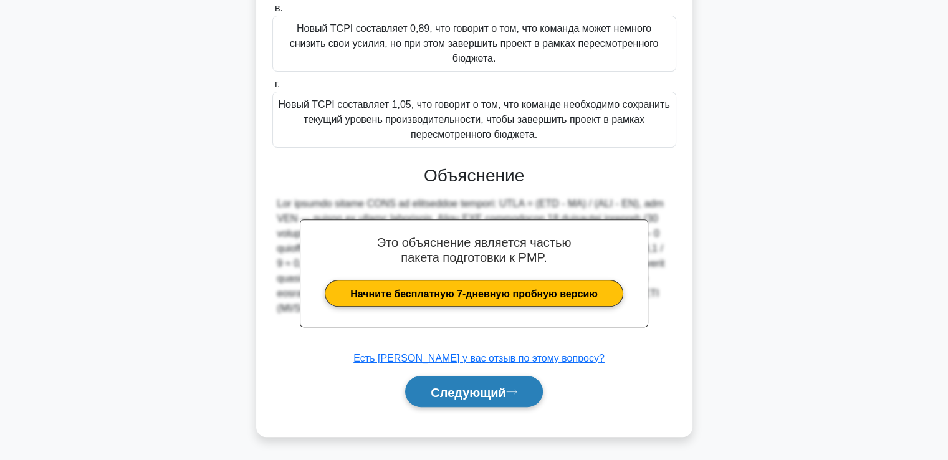
click at [474, 387] on font "Следующий" at bounding box center [468, 392] width 75 height 14
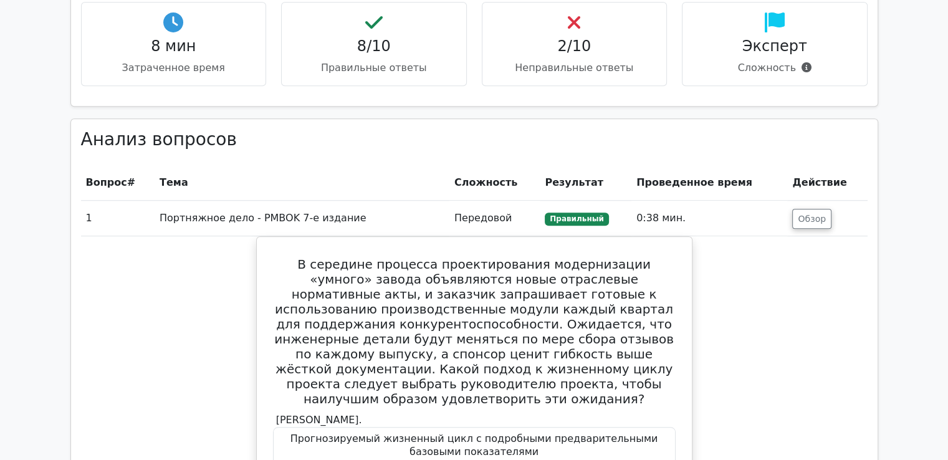
scroll to position [997, 0]
click at [795, 223] on button "Обзор" at bounding box center [811, 218] width 39 height 20
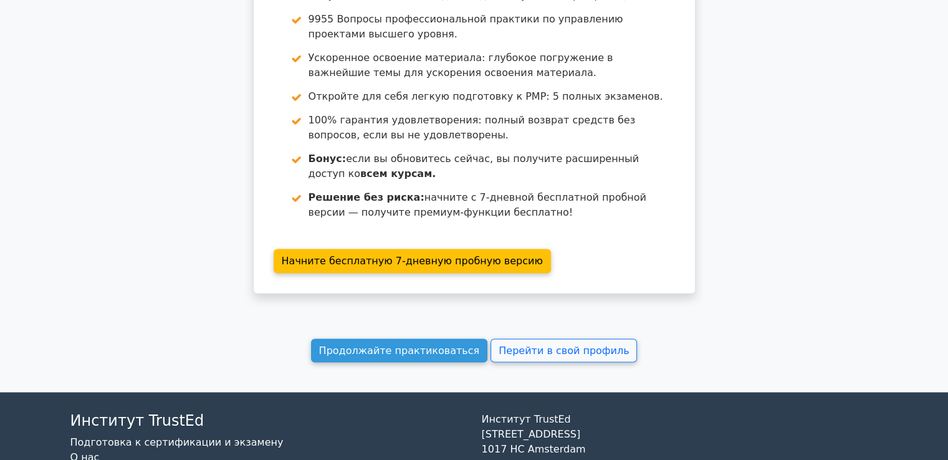
scroll to position [1794, 0]
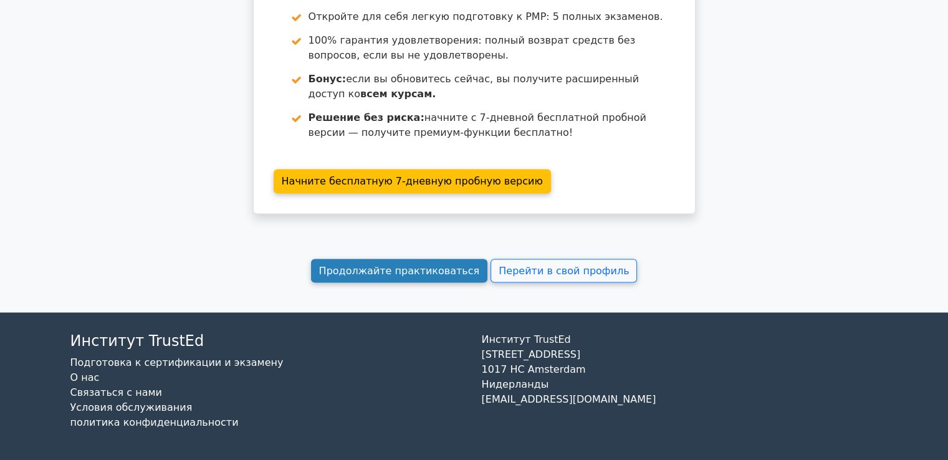
click at [375, 272] on font "Продолжайте практиковаться" at bounding box center [399, 270] width 161 height 12
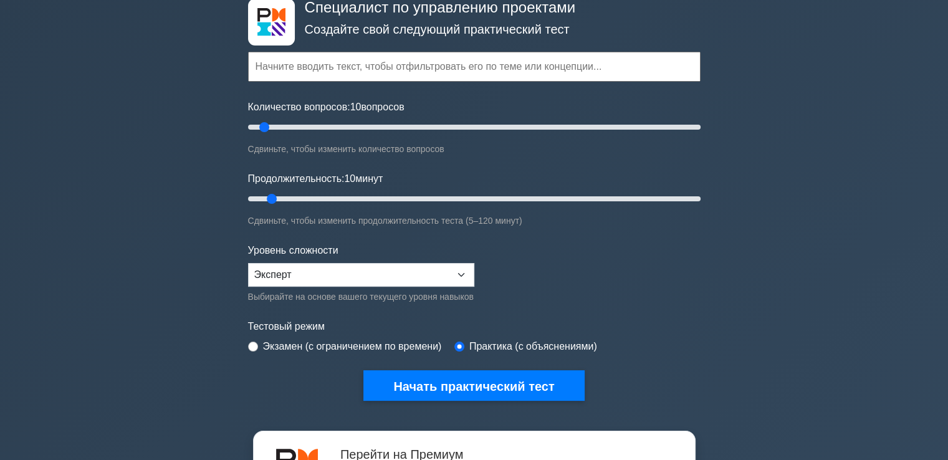
scroll to position [125, 0]
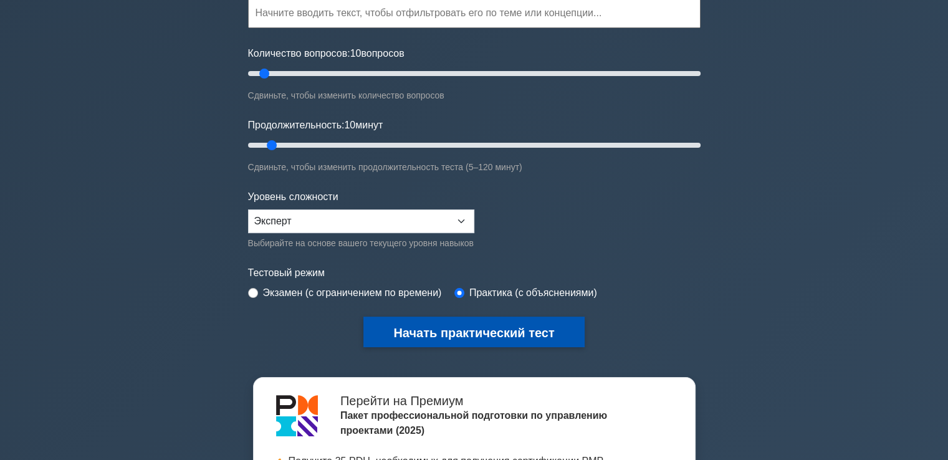
click at [409, 339] on button "Начать практический тест" at bounding box center [473, 332] width 221 height 31
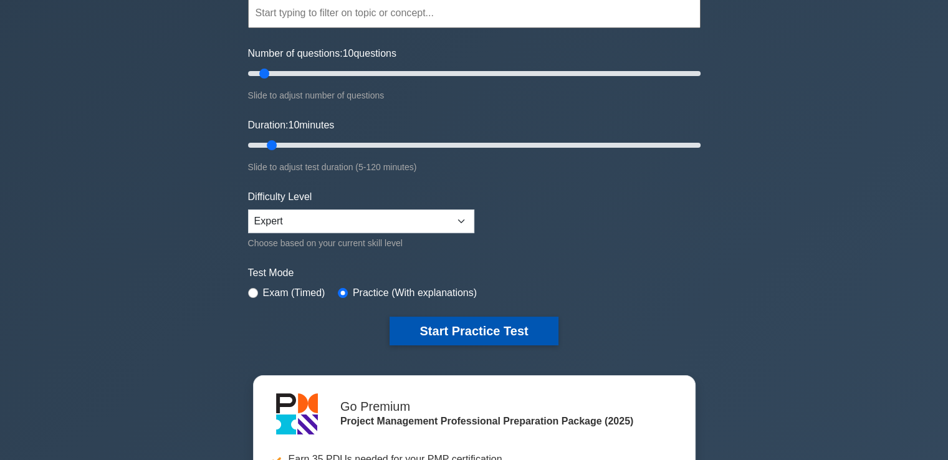
click at [451, 322] on button "Start Practice Test" at bounding box center [474, 331] width 168 height 29
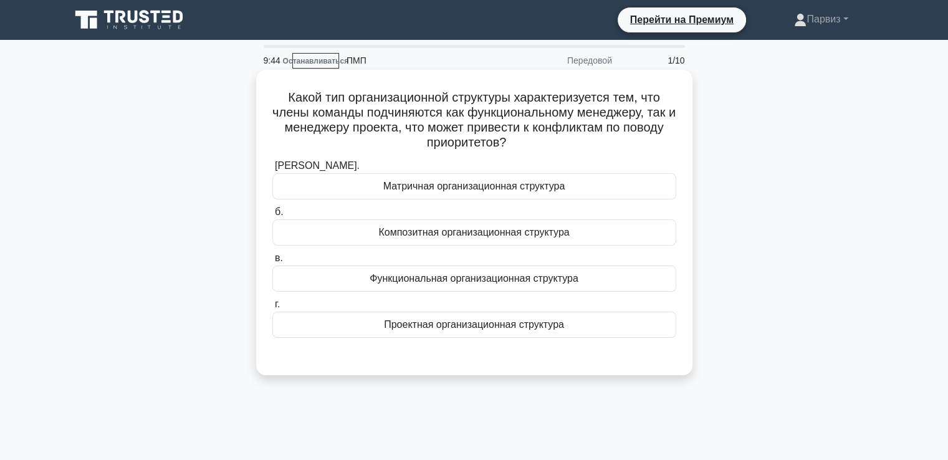
click at [425, 187] on font "Матричная организационная структура" at bounding box center [474, 186] width 182 height 11
click at [272, 170] on input "[PERSON_NAME]. Матричная организационная структура" at bounding box center [272, 166] width 0 height 8
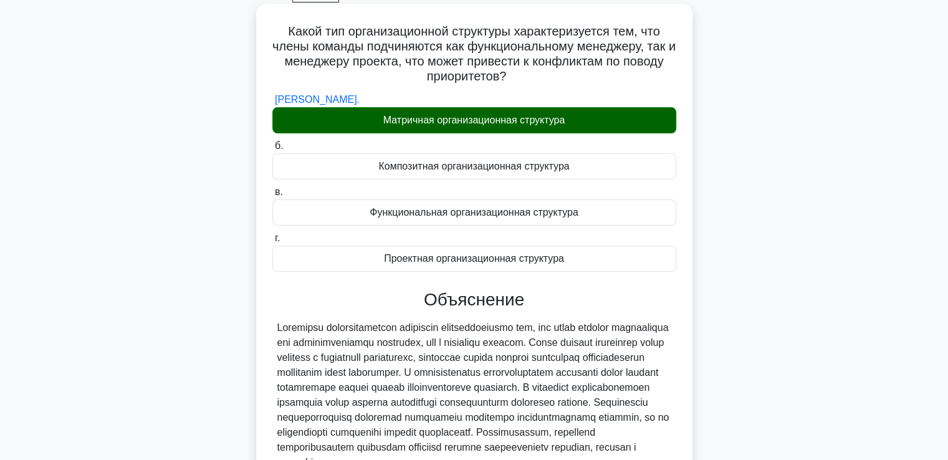
scroll to position [214, 0]
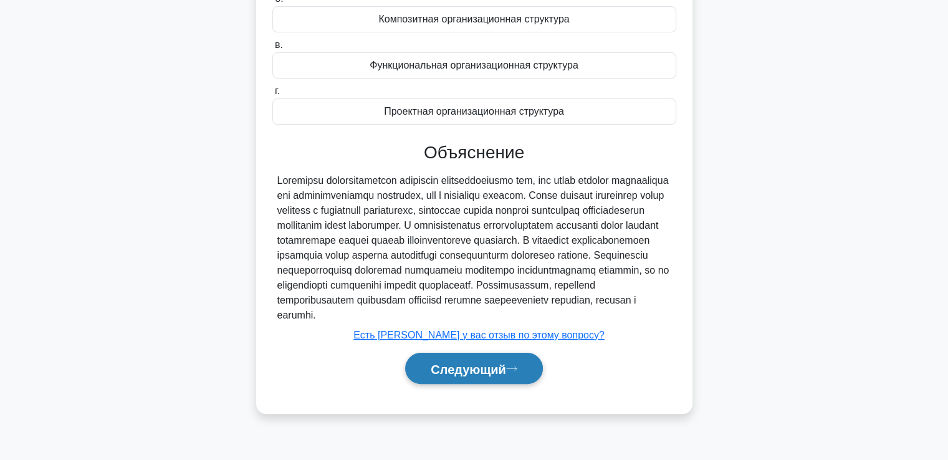
click at [439, 376] on font "Следующий" at bounding box center [468, 369] width 75 height 14
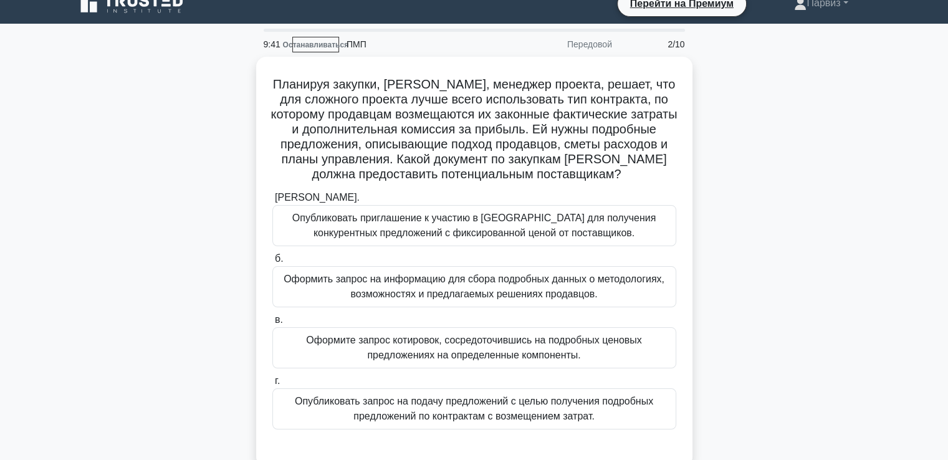
scroll to position [0, 0]
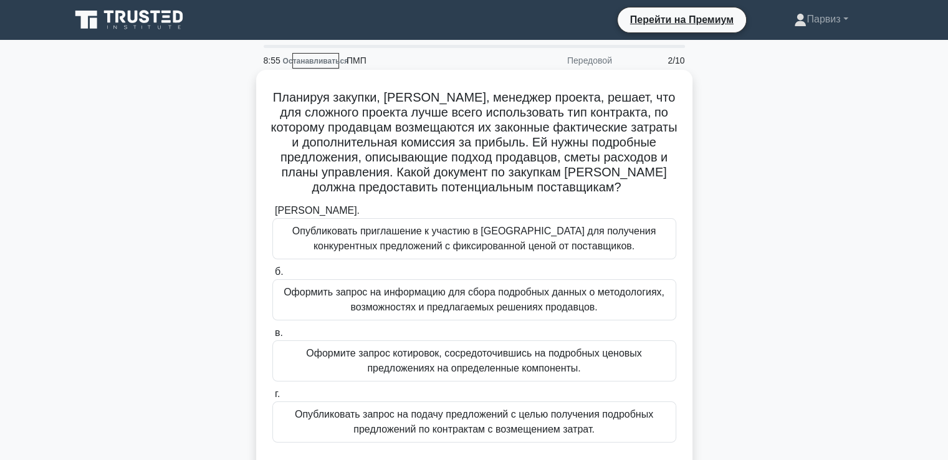
click at [375, 424] on font "Опубликовать запрос на подачу предложений с целью получения подробных предложен…" at bounding box center [474, 422] width 358 height 26
click at [272, 398] on input "г. Опубликовать запрос на подачу предложений с целью получения подробных предло…" at bounding box center [272, 394] width 0 height 8
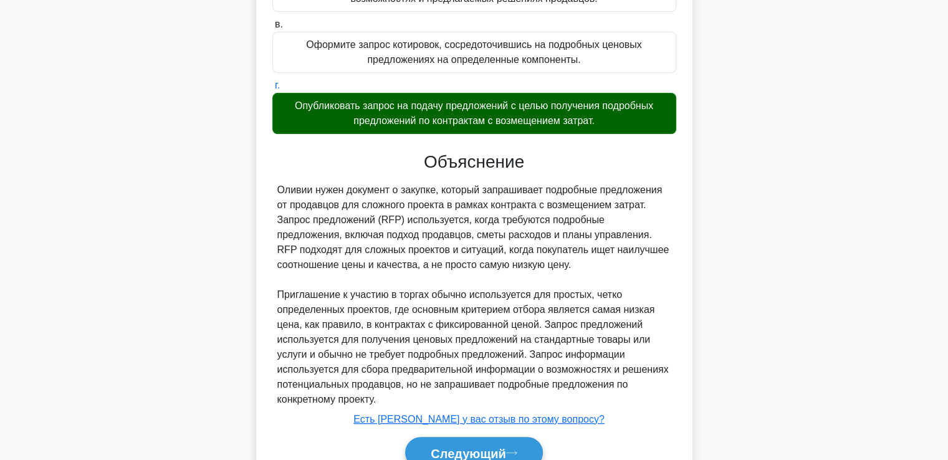
scroll to position [369, 0]
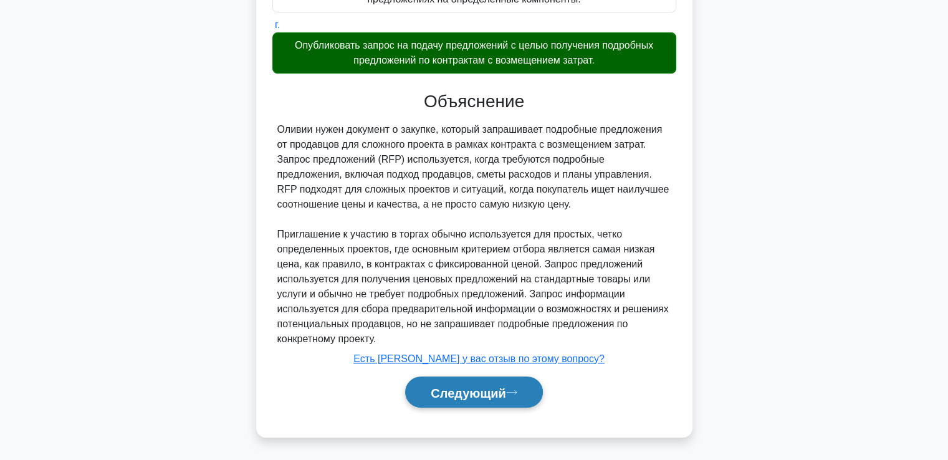
click at [475, 390] on font "Следующий" at bounding box center [468, 393] width 75 height 14
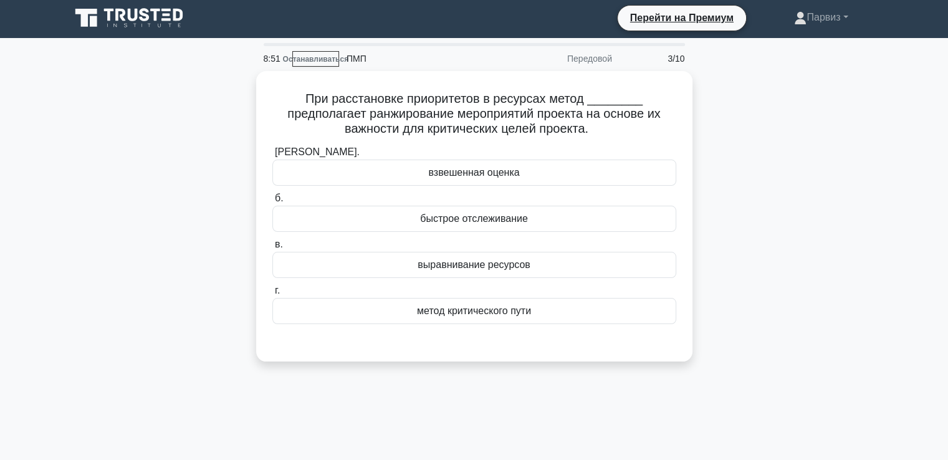
scroll to position [0, 0]
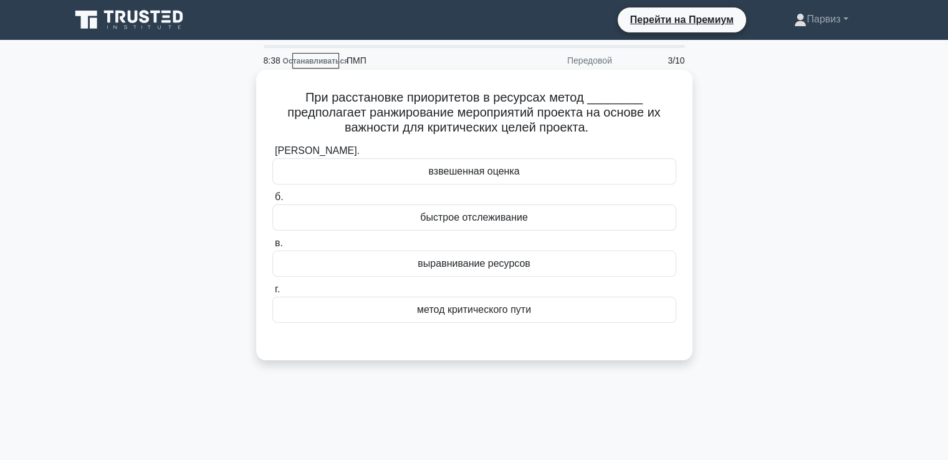
click at [451, 312] on font "метод критического пути" at bounding box center [474, 309] width 114 height 11
click at [272, 294] on input "г. метод критического пути" at bounding box center [272, 289] width 0 height 8
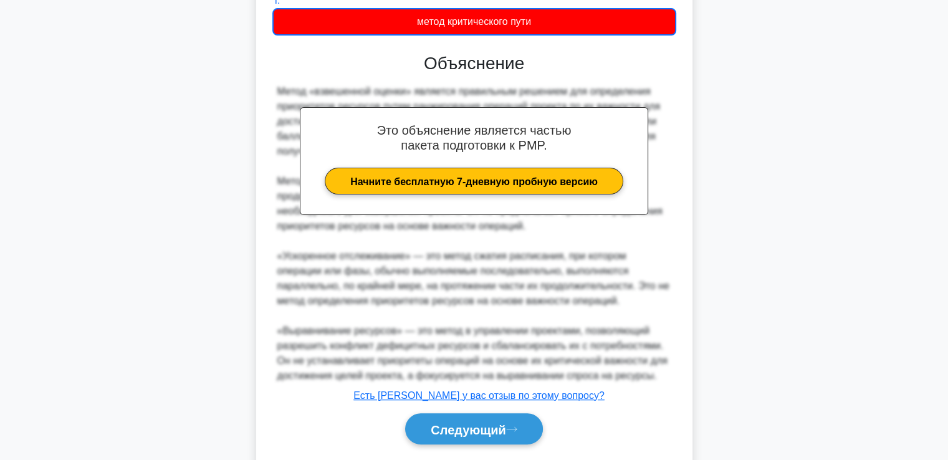
scroll to position [325, 0]
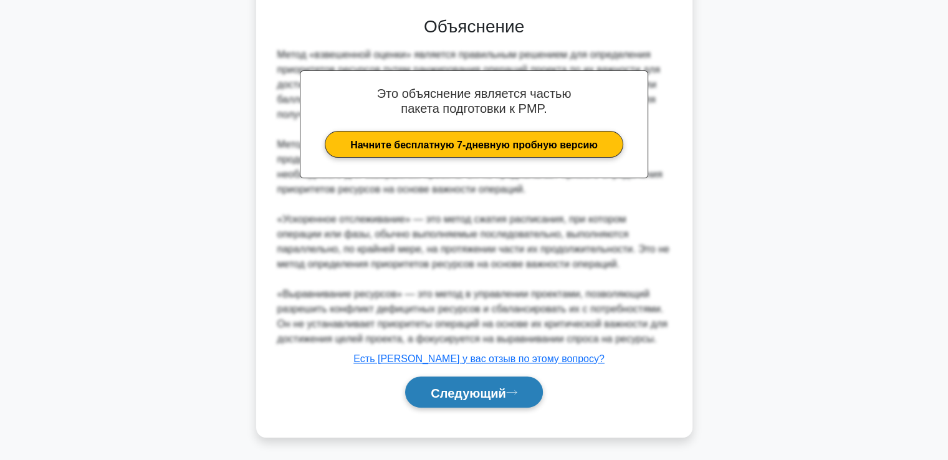
click at [500, 391] on font "Следующий" at bounding box center [468, 393] width 75 height 14
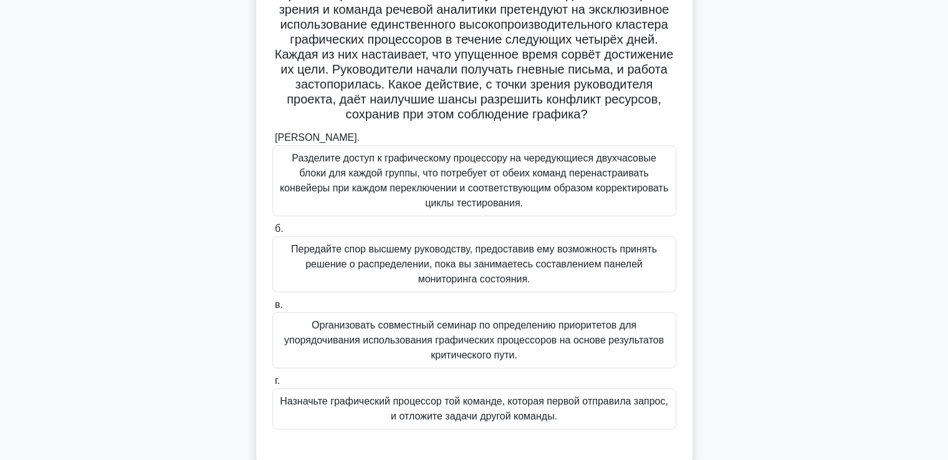
scroll to position [125, 0]
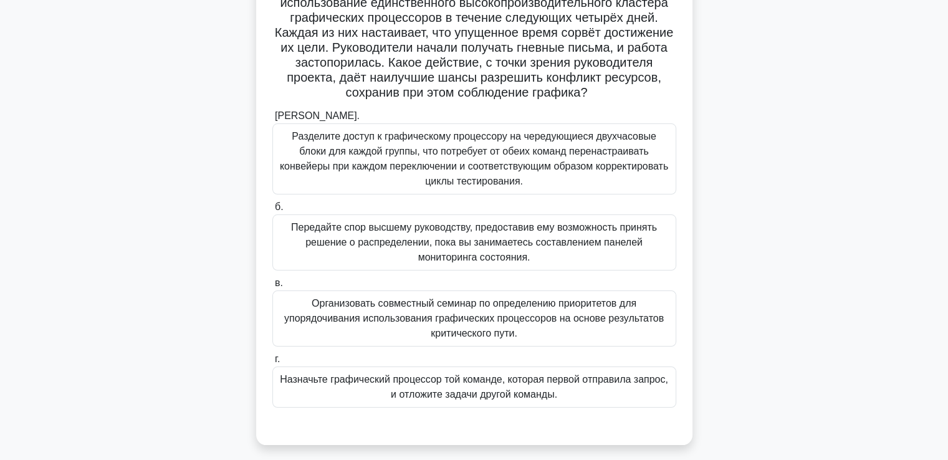
click at [433, 338] on font "Организовать совместный семинар по определению приоритетов для упорядочивания и…" at bounding box center [474, 318] width 380 height 41
click at [272, 287] on input "в. Организовать совместный семинар по определению приоритетов для упорядочивани…" at bounding box center [272, 283] width 0 height 8
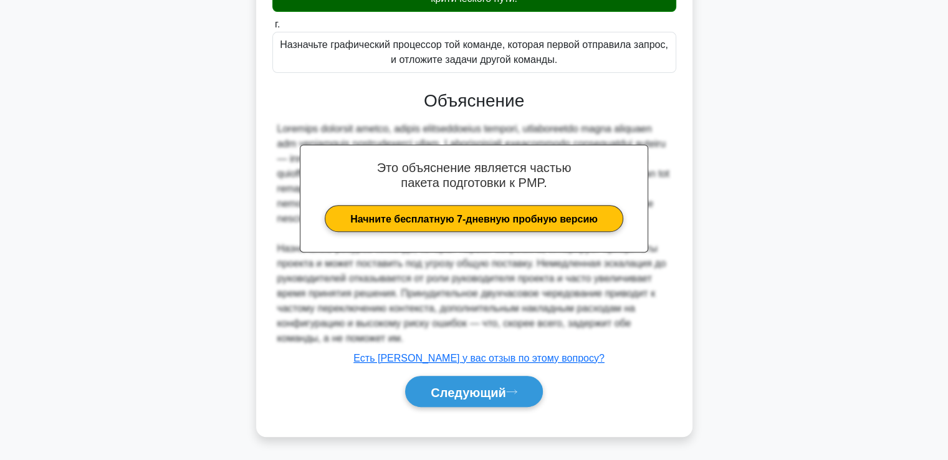
scroll to position [504, 0]
click at [495, 385] on font "Следующий" at bounding box center [468, 392] width 75 height 14
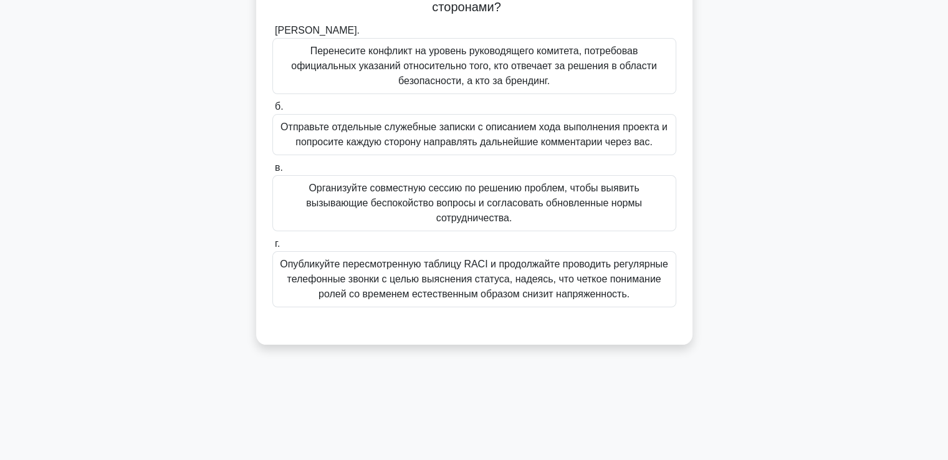
scroll to position [27, 0]
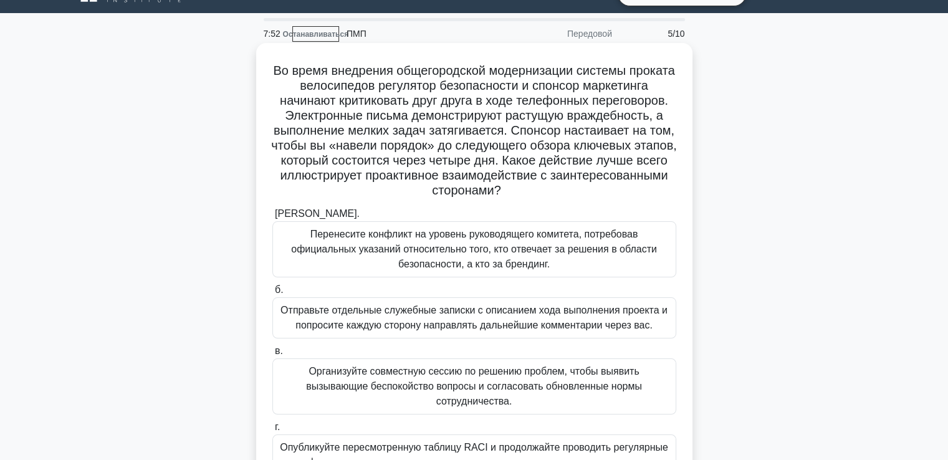
click at [380, 375] on font "Организуйте совместную сессию по решению проблем, чтобы выявить вызывающие бесп…" at bounding box center [474, 386] width 336 height 41
click at [272, 355] on input "в. Организуйте совместную сессию по решению проблем, чтобы выявить вызывающие б…" at bounding box center [272, 351] width 0 height 8
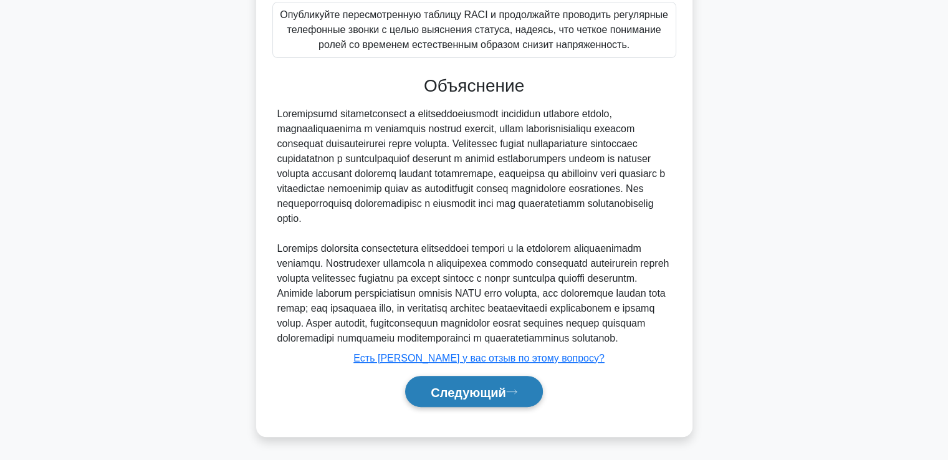
drag, startPoint x: 489, startPoint y: 386, endPoint x: 546, endPoint y: 387, distance: 56.7
click at [489, 387] on font "Следующий" at bounding box center [468, 392] width 75 height 14
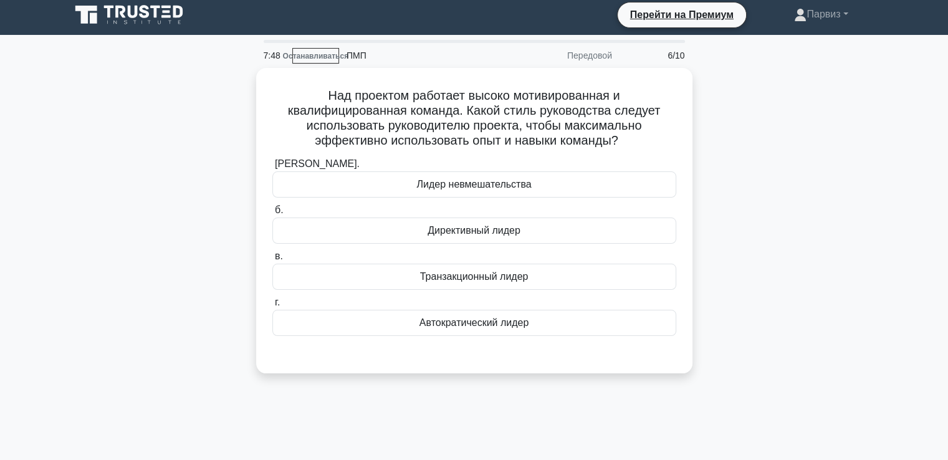
scroll to position [0, 0]
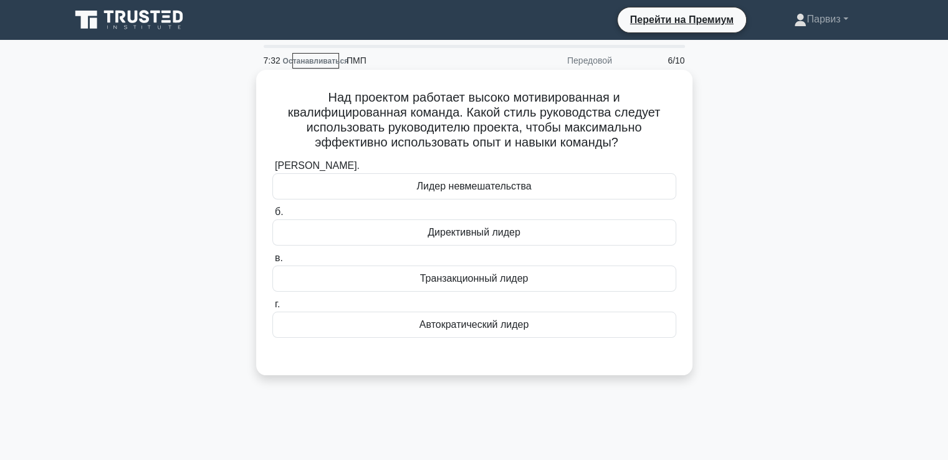
click at [441, 191] on font "Лидер невмешательства" at bounding box center [473, 186] width 115 height 11
click at [272, 170] on input "[PERSON_NAME]. Лидер невмешательства" at bounding box center [272, 166] width 0 height 8
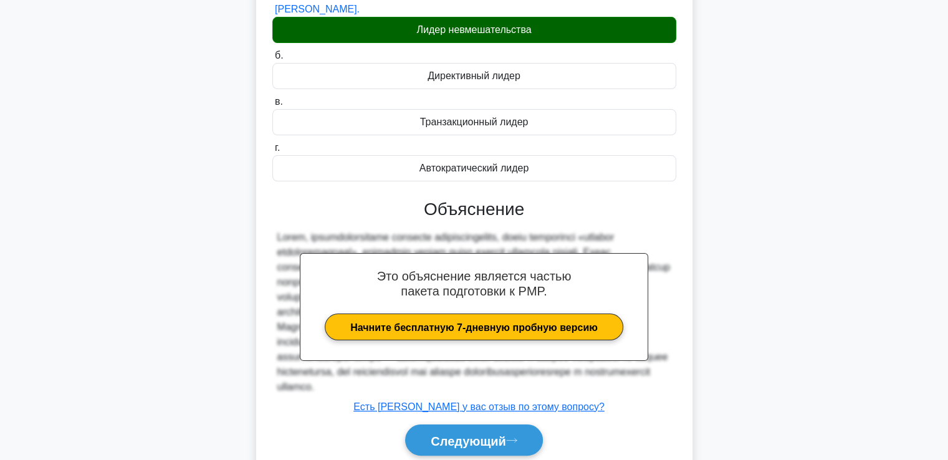
scroll to position [219, 0]
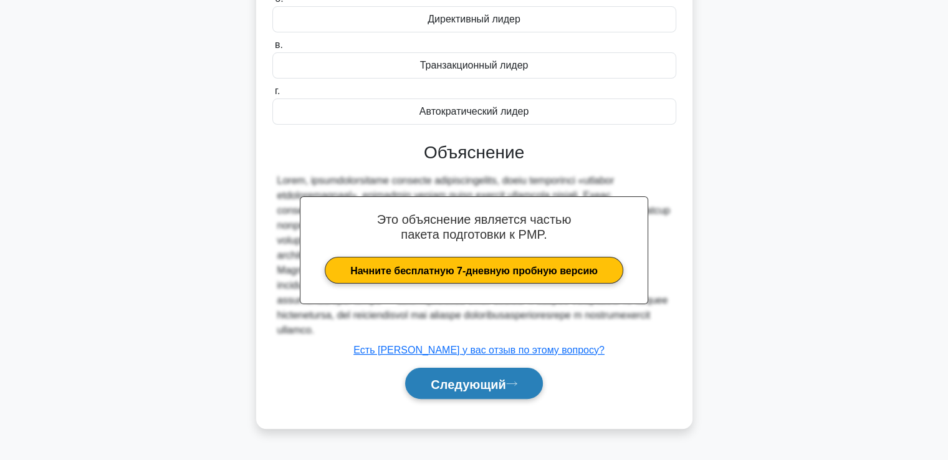
click at [469, 378] on button "Следующий" at bounding box center [474, 384] width 138 height 32
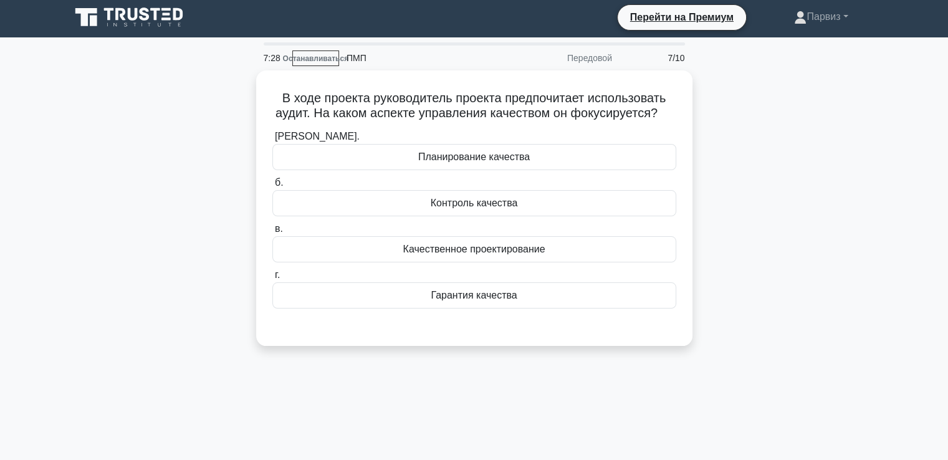
scroll to position [0, 0]
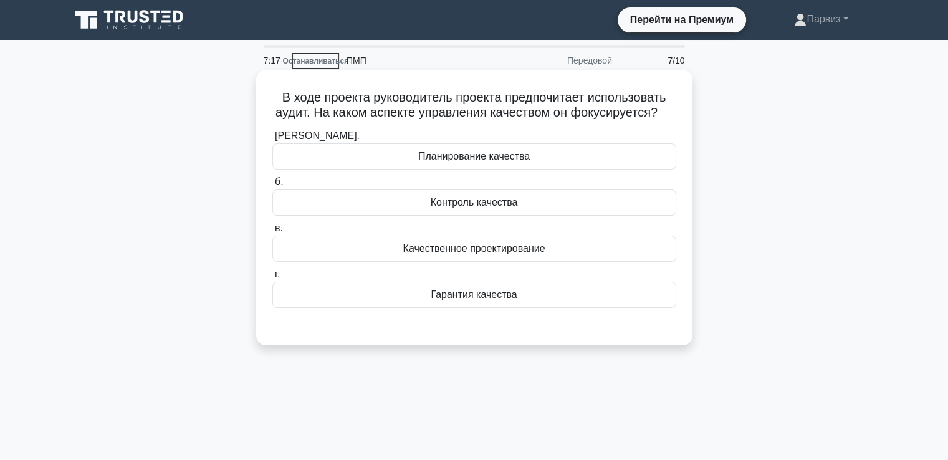
click at [427, 204] on div "Контроль качества" at bounding box center [474, 202] width 404 height 26
click at [272, 186] on input "б. Контроль качества" at bounding box center [272, 182] width 0 height 8
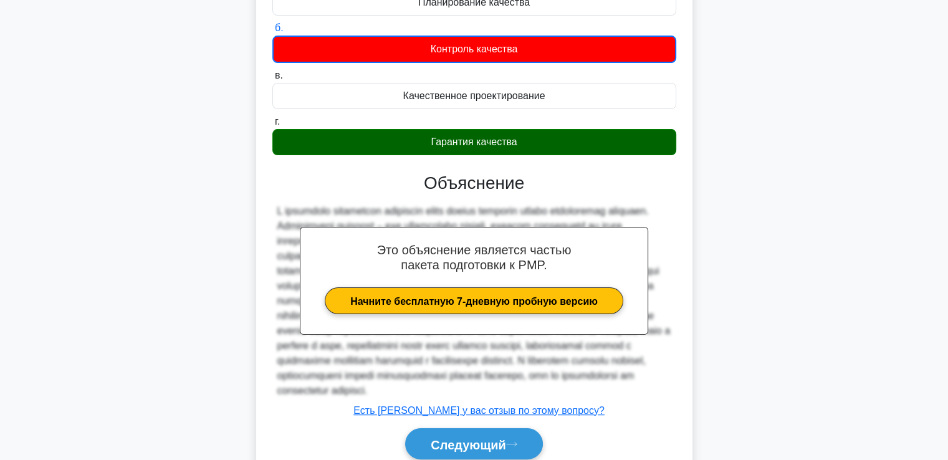
scroll to position [221, 0]
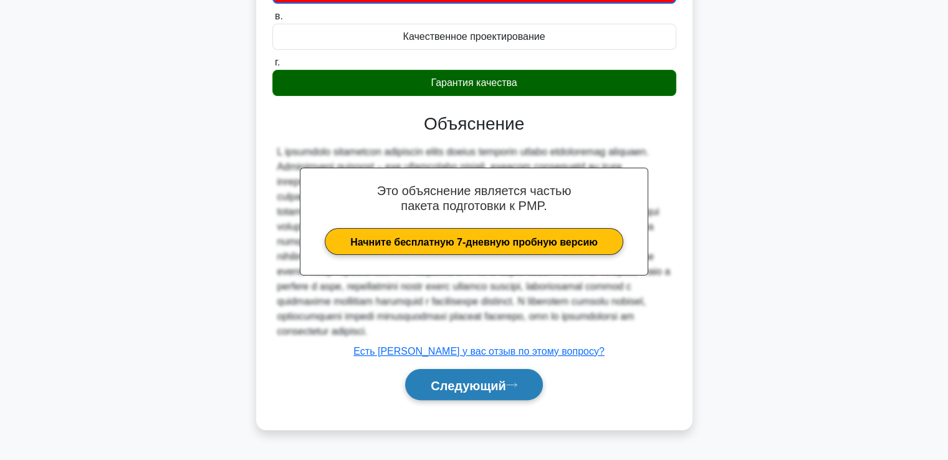
click at [485, 385] on font "Следующий" at bounding box center [468, 385] width 75 height 14
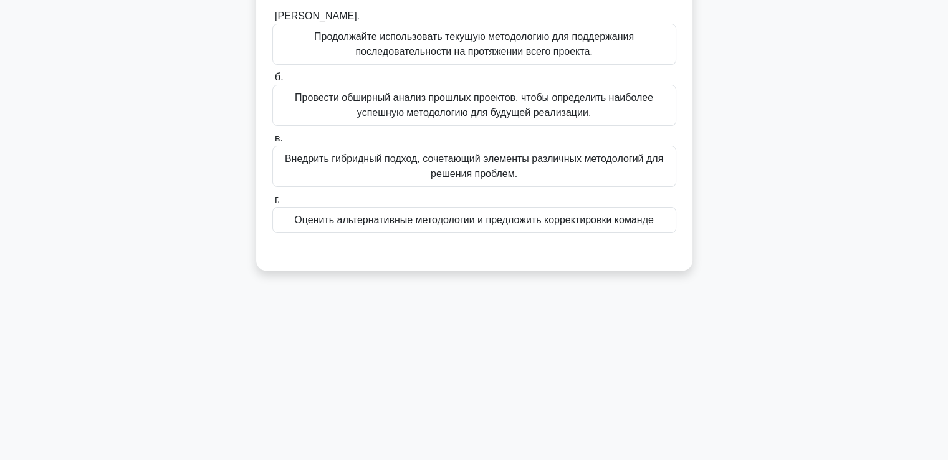
scroll to position [27, 0]
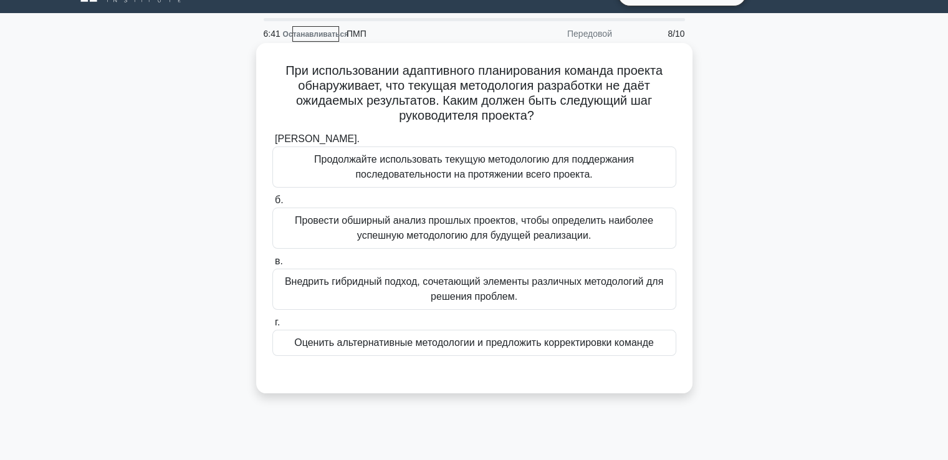
click at [425, 295] on font "Внедрить гибридный подход, сочетающий элементы различных методологий для решени…" at bounding box center [474, 289] width 393 height 30
click at [272, 266] on input "в. Внедрить гибридный подход, сочетающий элементы различных методологий для реш…" at bounding box center [272, 261] width 0 height 8
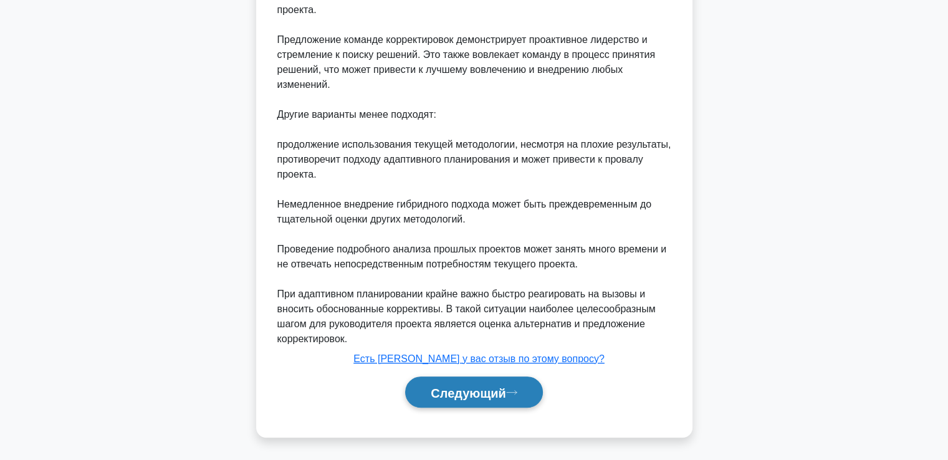
click at [484, 386] on font "Следующий" at bounding box center [468, 393] width 75 height 14
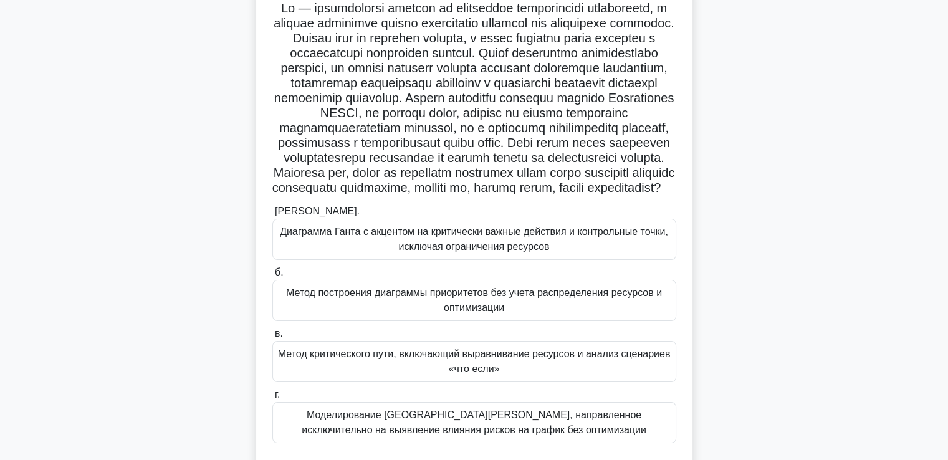
scroll to position [151, 0]
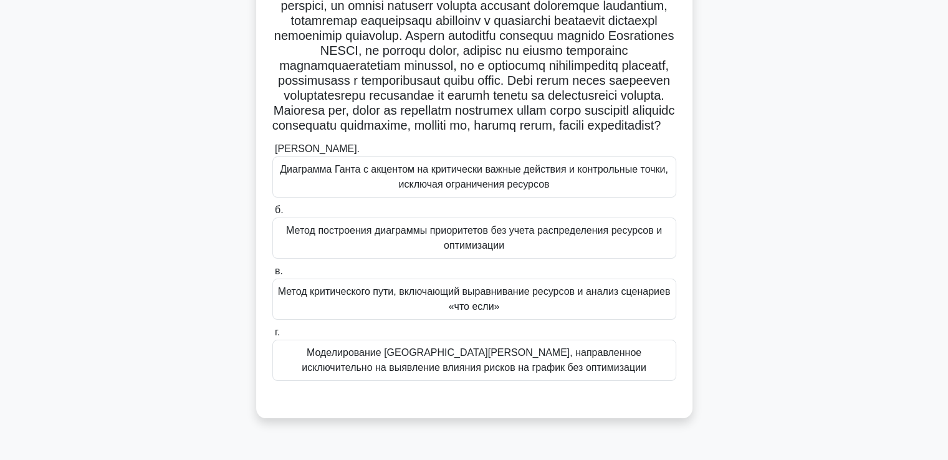
click at [377, 192] on font "Диаграмма Ганта с акцентом на критически важные действия и контрольные точки, и…" at bounding box center [474, 177] width 393 height 30
click at [272, 153] on input "[PERSON_NAME]. Диаграмма Ганта с акцентом на критически важные действия и контр…" at bounding box center [272, 149] width 0 height 8
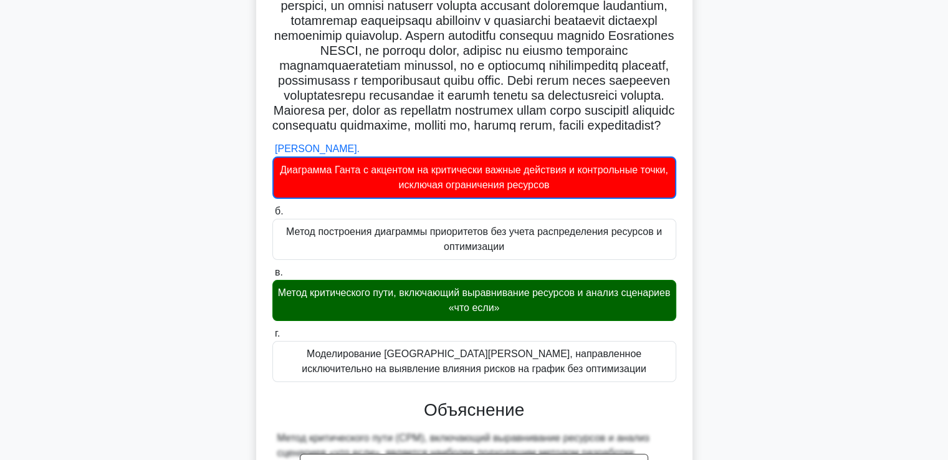
scroll to position [401, 0]
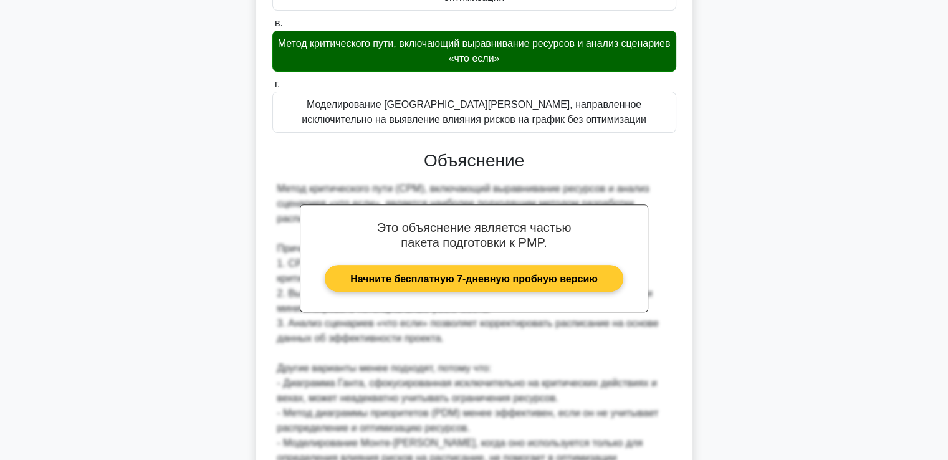
click at [454, 292] on link "Начните бесплатную 7-дневную пробную версию" at bounding box center [474, 278] width 299 height 27
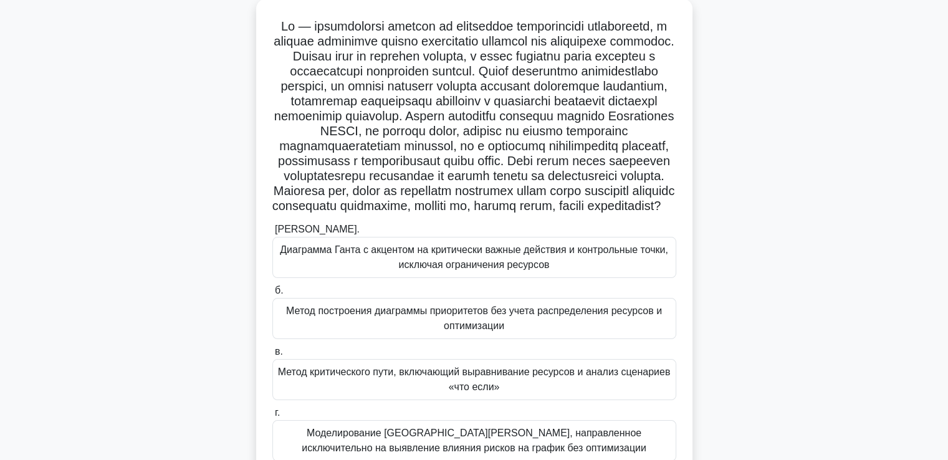
scroll to position [125, 0]
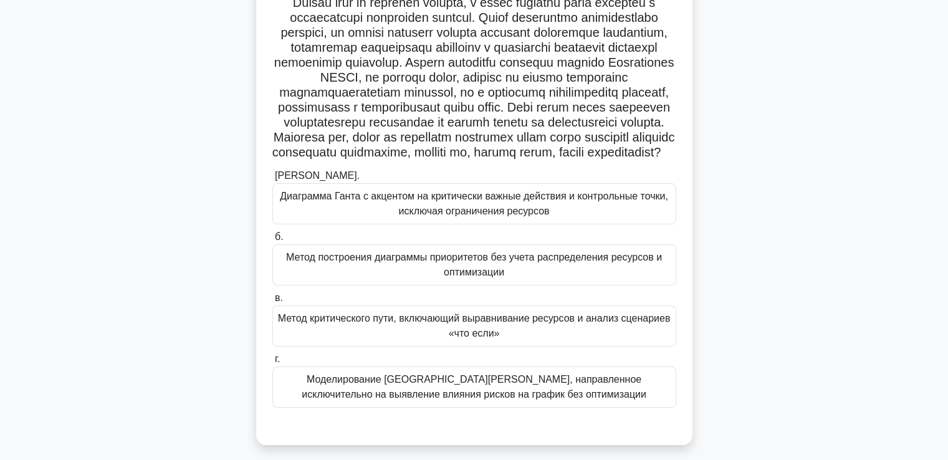
click at [385, 338] on font "Метод критического пути, включающий выравнивание ресурсов и анализ сценариев «ч…" at bounding box center [474, 326] width 393 height 26
click at [272, 302] on input "в. Метод критического пути, включающий выравнивание ресурсов и анализ сценариев…" at bounding box center [272, 298] width 0 height 8
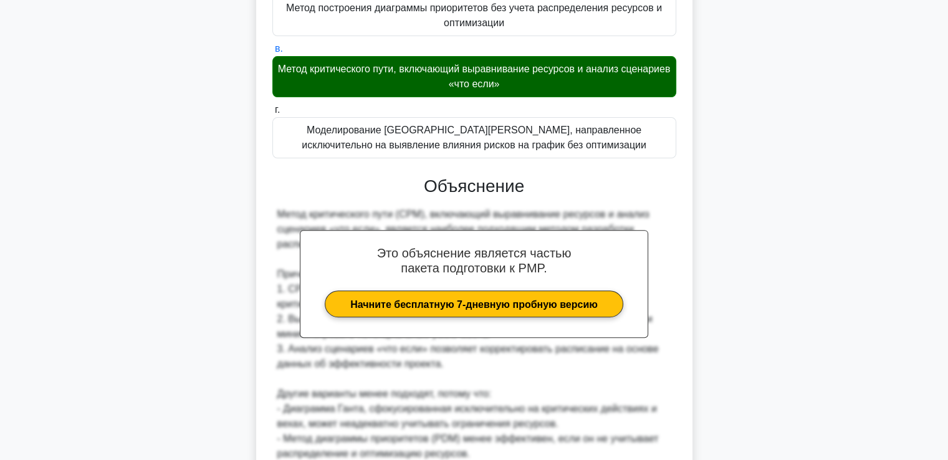
scroll to position [548, 0]
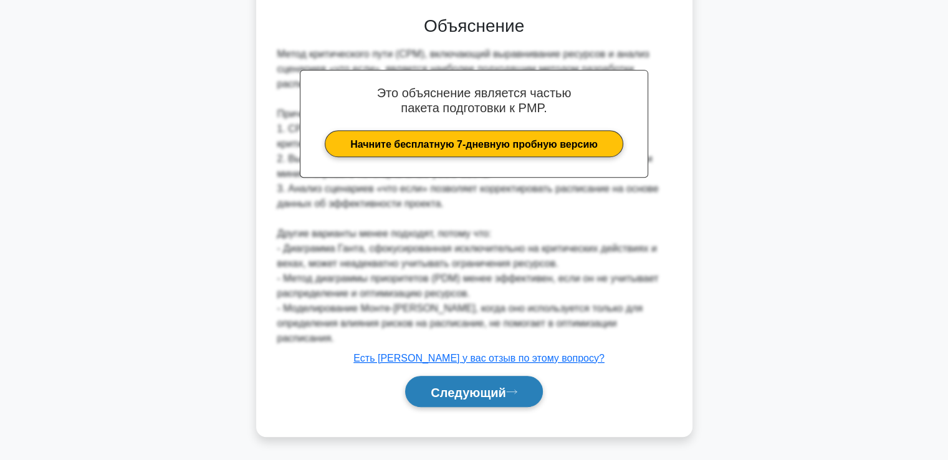
click at [449, 385] on font "Следующий" at bounding box center [468, 392] width 75 height 14
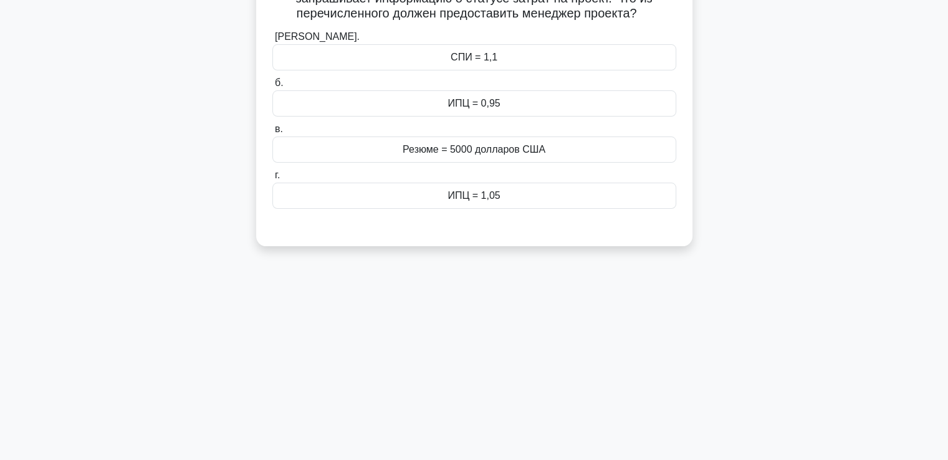
scroll to position [27, 0]
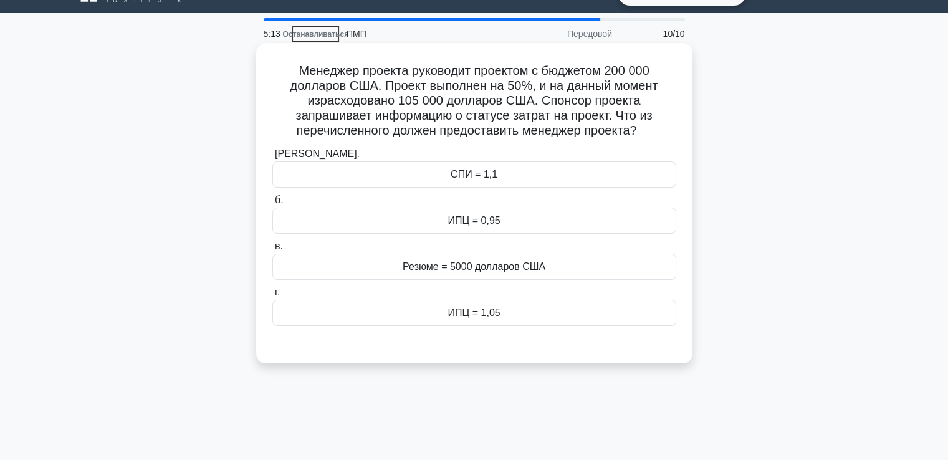
click at [484, 218] on font "ИПЦ = 0,95" at bounding box center [474, 220] width 52 height 11
click at [272, 204] on input "б. ИПЦ = 0,95" at bounding box center [272, 200] width 0 height 8
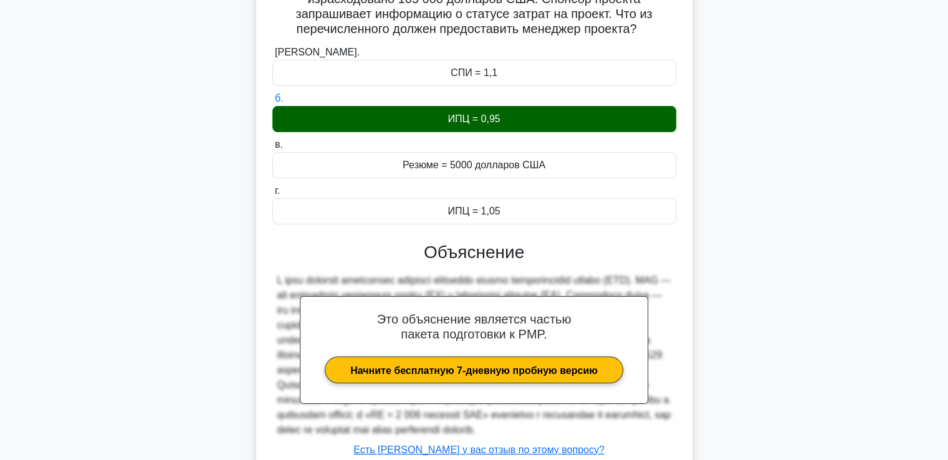
scroll to position [234, 0]
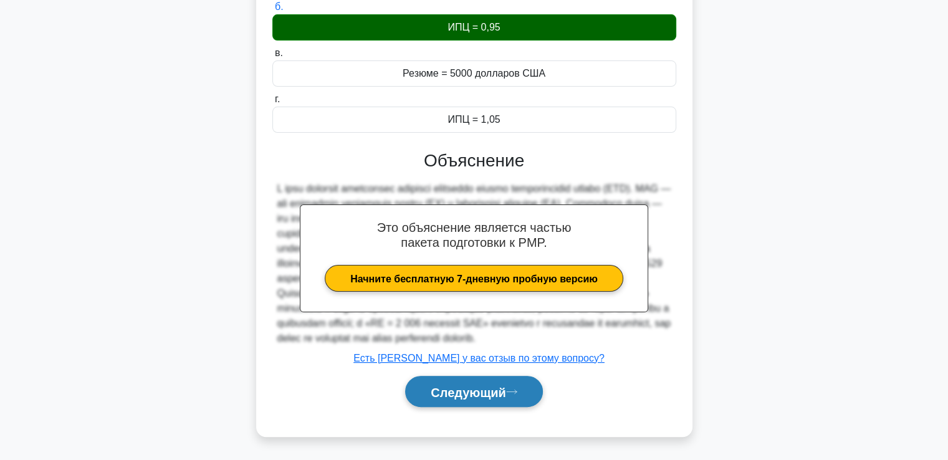
click at [486, 391] on font "Следующий" at bounding box center [468, 392] width 75 height 14
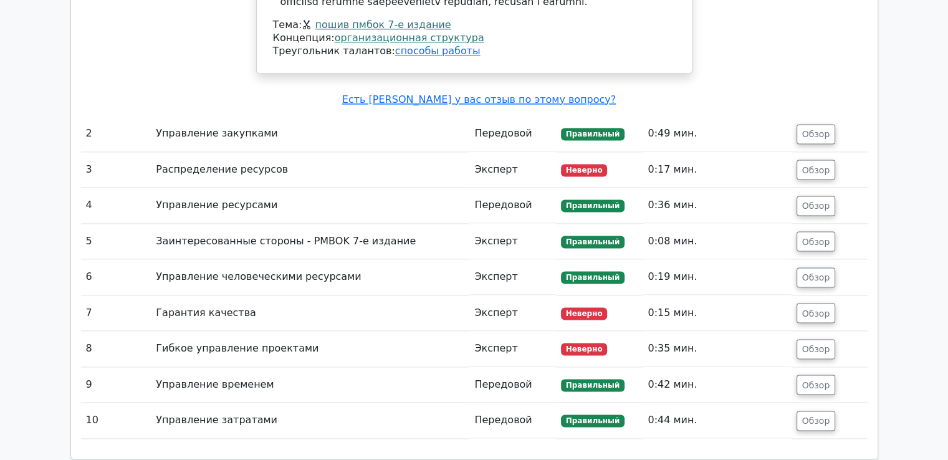
scroll to position [1775, 0]
